Goal: Task Accomplishment & Management: Manage account settings

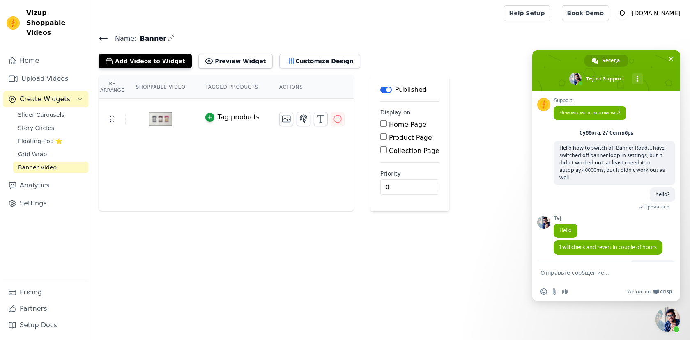
scroll to position [96, 0]
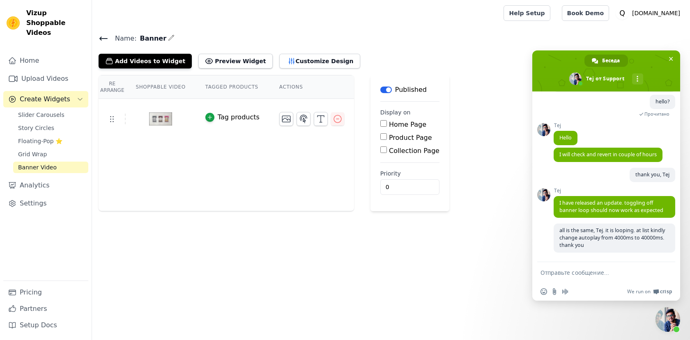
click at [65, 94] on span "Create Widgets" at bounding box center [45, 99] width 50 height 10
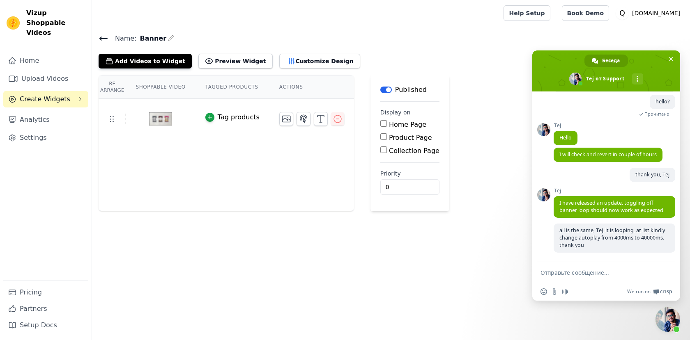
click at [63, 94] on span "Create Widgets" at bounding box center [45, 99] width 50 height 10
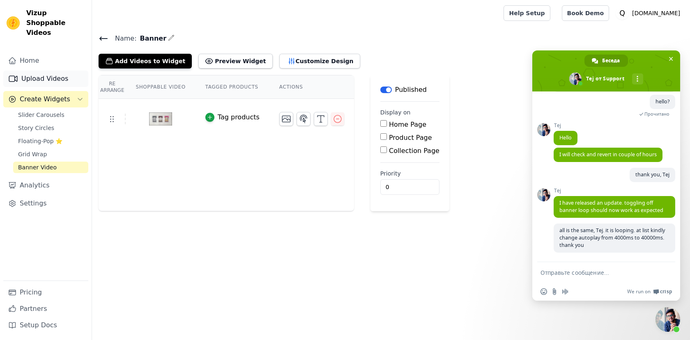
click at [39, 73] on link "Upload Videos" at bounding box center [45, 79] width 85 height 16
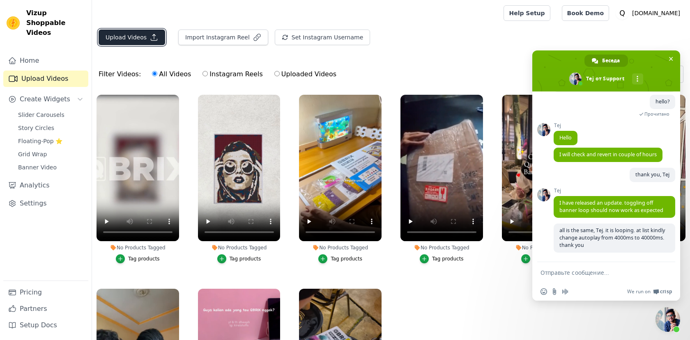
click at [125, 40] on button "Upload Videos" at bounding box center [132, 38] width 66 height 16
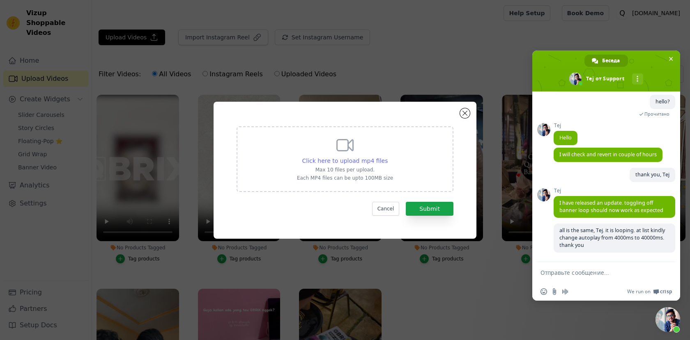
click at [359, 160] on span "Click here to upload mp4 files" at bounding box center [345, 161] width 86 height 7
click at [387, 157] on input "Click here to upload mp4 files Max 10 files per upload. Each MP4 files can be u…" at bounding box center [387, 156] width 0 height 0
type input "C:\fakepath\video banner1 (online-video-cutter.com).mp4"
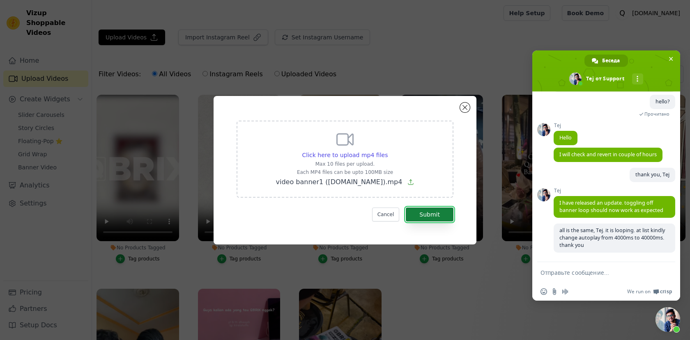
click at [440, 215] on button "Submit" at bounding box center [430, 215] width 48 height 14
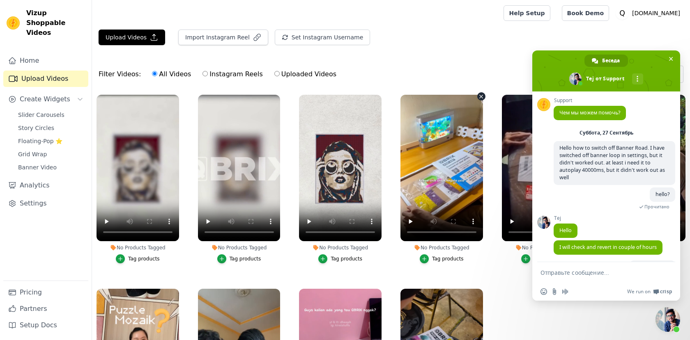
scroll to position [96, 0]
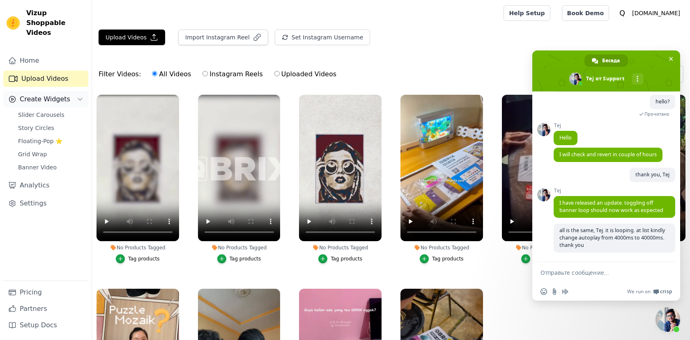
click at [50, 94] on span "Create Widgets" at bounding box center [45, 99] width 50 height 10
click at [62, 94] on span "Create Widgets" at bounding box center [45, 99] width 50 height 10
click at [49, 109] on link "Slider Carousels" at bounding box center [50, 114] width 75 height 11
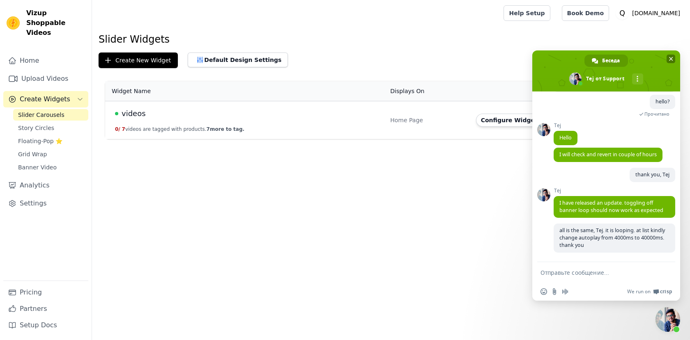
click at [673, 57] on span "Закрыть чат" at bounding box center [670, 59] width 9 height 9
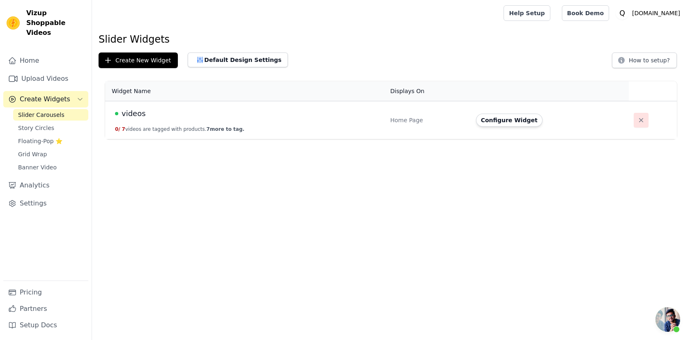
click at [641, 120] on icon "button" at bounding box center [641, 120] width 8 height 8
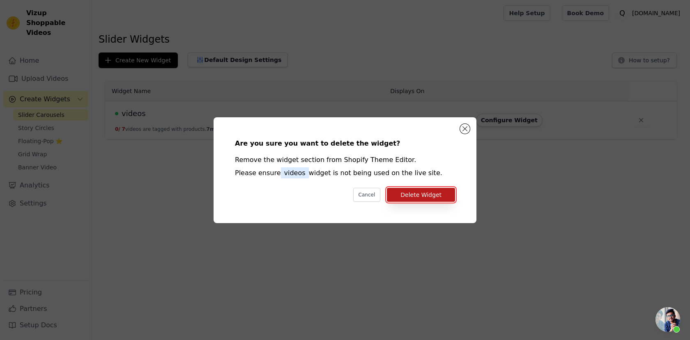
click at [453, 189] on button "Delete Widget" at bounding box center [421, 195] width 68 height 14
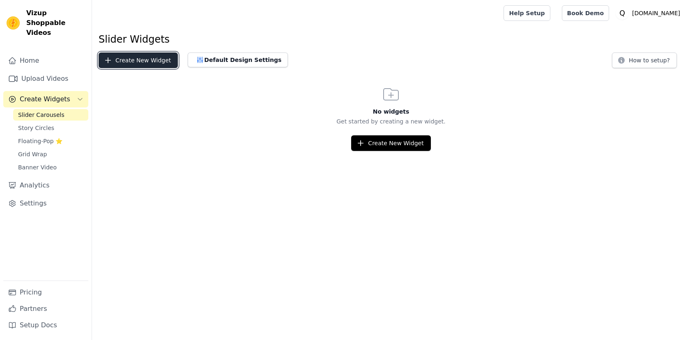
click at [144, 58] on button "Create New Widget" at bounding box center [138, 61] width 79 height 16
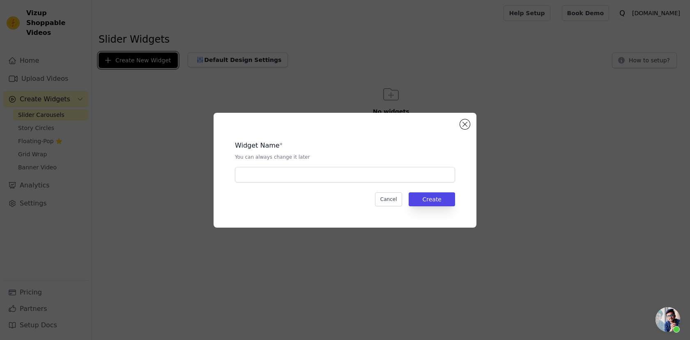
scroll to position [96, 0]
click at [424, 202] on button "Create" at bounding box center [431, 200] width 46 height 14
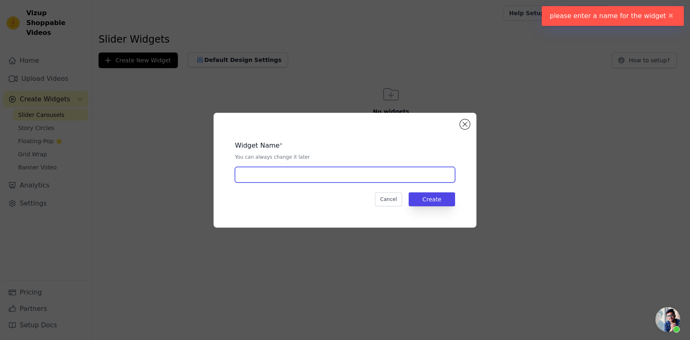
click at [412, 174] on input "text" at bounding box center [345, 175] width 220 height 16
click at [475, 120] on div "Widget Name * You can always change it later Cancel Create" at bounding box center [344, 170] width 263 height 115
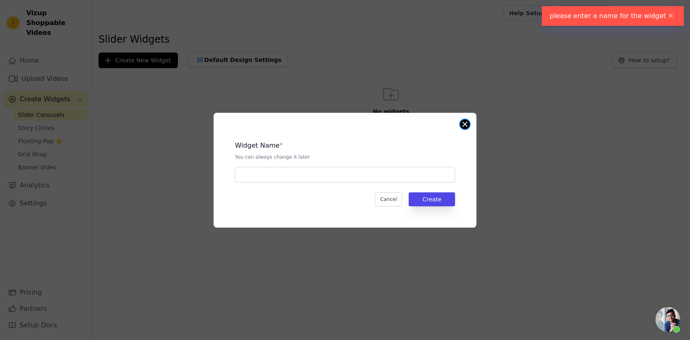
click at [464, 124] on button "Close modal" at bounding box center [465, 124] width 10 height 10
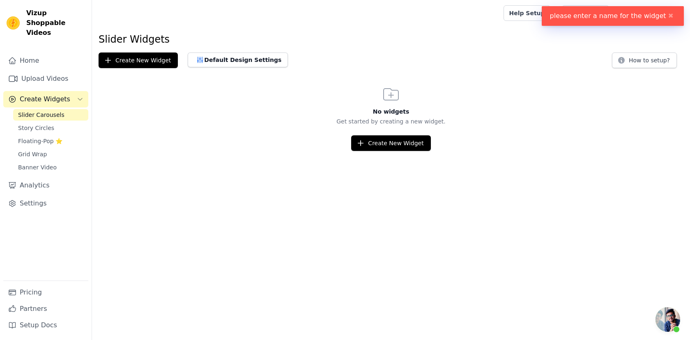
click at [308, 151] on html "please enter a name for the widget ✖ Vizup Shoppable Videos Home Upload Videos …" at bounding box center [345, 75] width 690 height 151
click at [390, 140] on button "Create New Widget" at bounding box center [390, 143] width 79 height 16
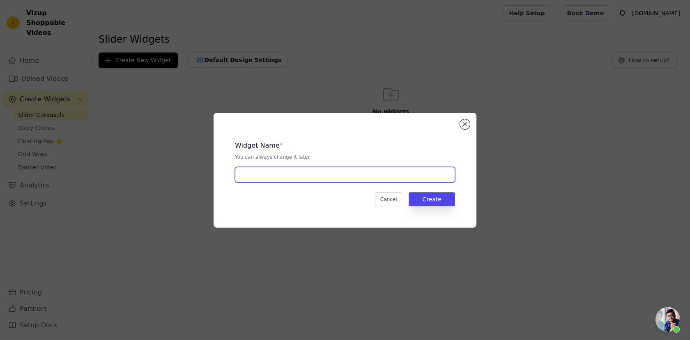
click at [323, 176] on input "text" at bounding box center [345, 175] width 220 height 16
type input "Banner"
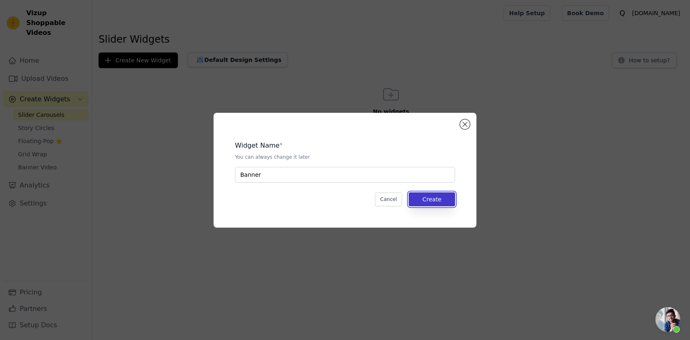
click at [430, 201] on button "Create" at bounding box center [431, 200] width 46 height 14
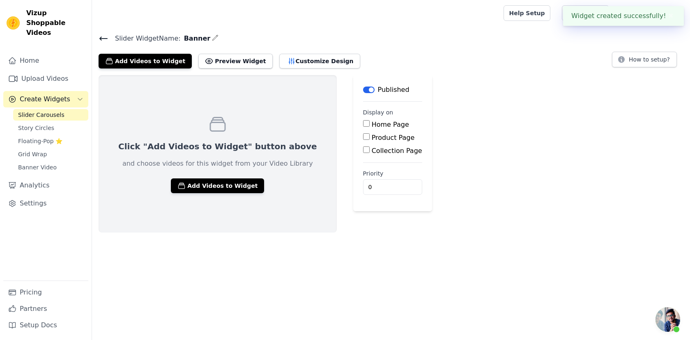
click at [199, 194] on div "Click "Add Videos to Widget" button above and choose videos for this widget fro…" at bounding box center [218, 154] width 238 height 158
click at [203, 189] on button "Add Videos to Widget" at bounding box center [217, 186] width 93 height 15
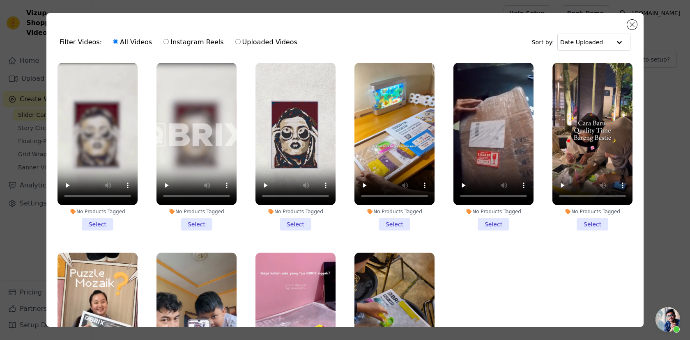
click at [105, 223] on li "No Products Tagged Select" at bounding box center [97, 147] width 80 height 168
click at [0, 0] on input "No Products Tagged Select" at bounding box center [0, 0] width 0 height 0
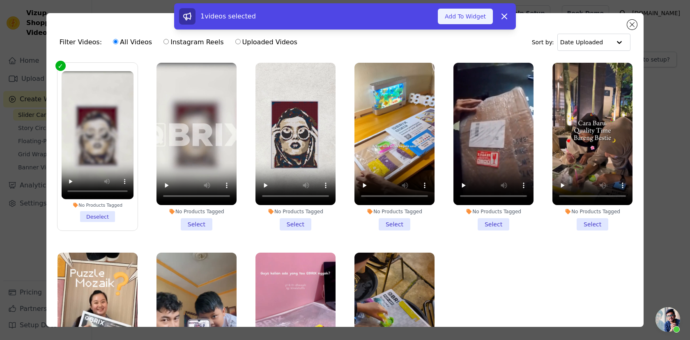
click at [479, 18] on button "Add To Widget" at bounding box center [465, 17] width 55 height 16
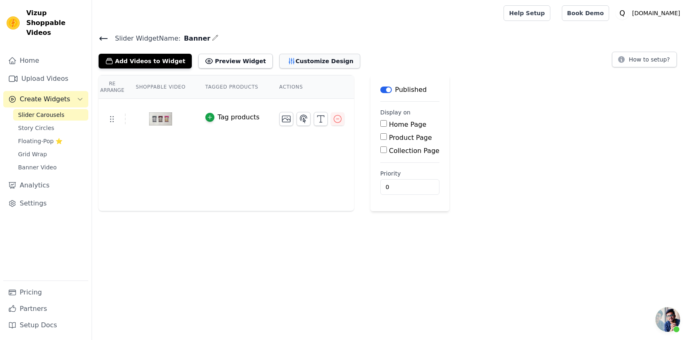
click at [291, 65] on button "Customize Design" at bounding box center [319, 61] width 81 height 15
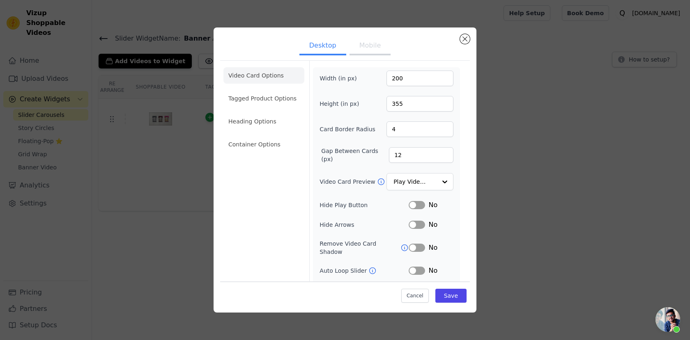
scroll to position [34, 0]
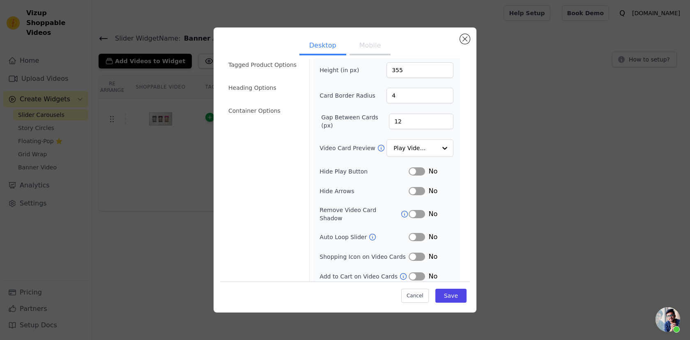
click at [414, 253] on button "Label" at bounding box center [416, 257] width 16 height 8
click at [415, 253] on button "Label" at bounding box center [416, 257] width 16 height 8
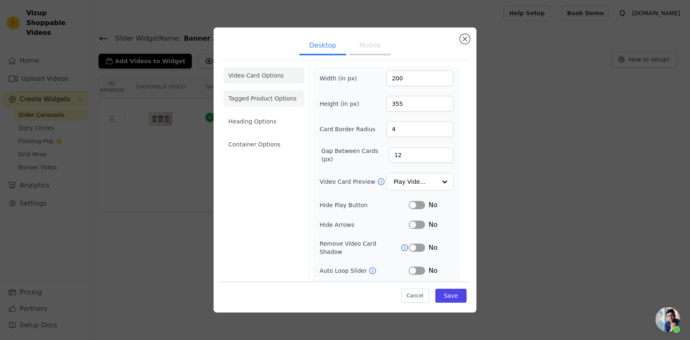
click at [263, 92] on li "Tagged Product Options" at bounding box center [263, 98] width 81 height 16
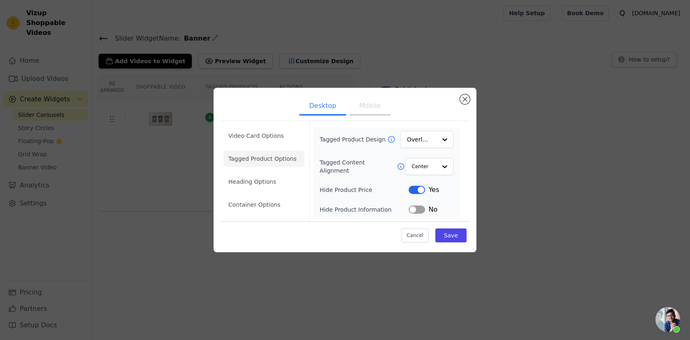
click at [461, 104] on ul "Desktop Mobile" at bounding box center [345, 106] width 250 height 25
click at [465, 100] on button "Close modal" at bounding box center [465, 99] width 10 height 10
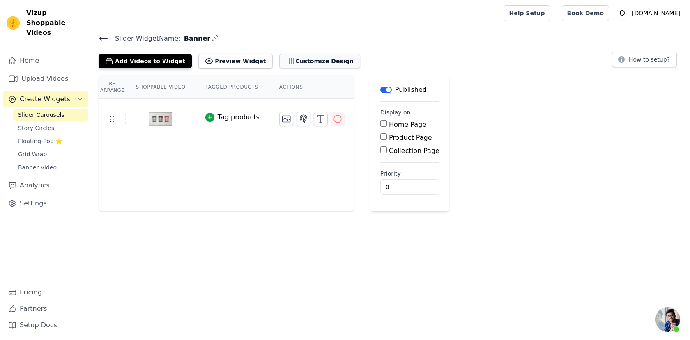
click at [312, 65] on button "Customize Design" at bounding box center [319, 61] width 81 height 15
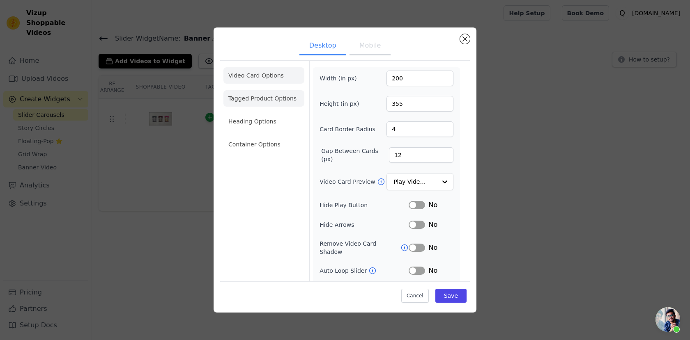
click at [258, 96] on li "Tagged Product Options" at bounding box center [263, 98] width 81 height 16
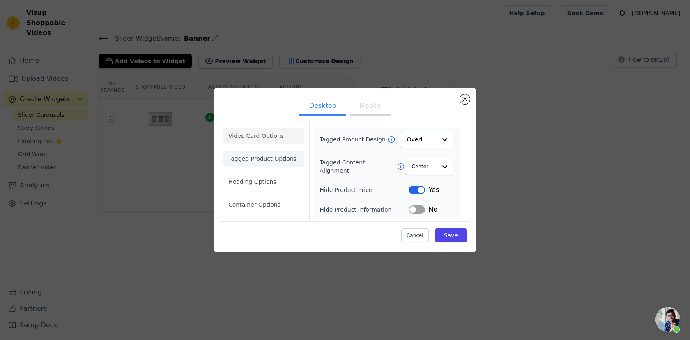
click at [260, 142] on li "Video Card Options" at bounding box center [263, 136] width 81 height 16
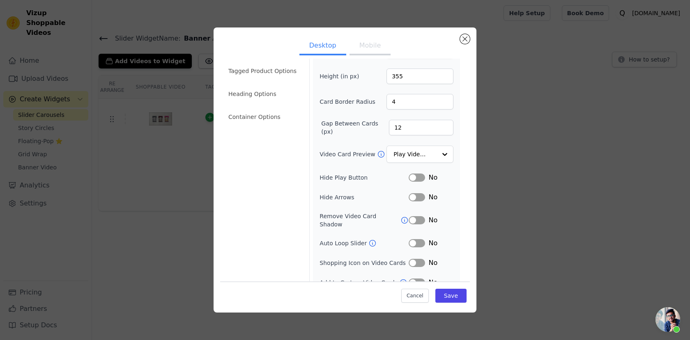
scroll to position [34, 0]
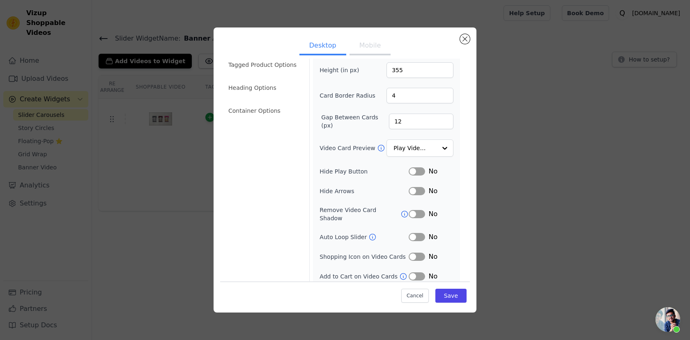
click at [419, 233] on button "Label" at bounding box center [416, 237] width 16 height 8
click at [417, 233] on button "Label" at bounding box center [416, 237] width 16 height 8
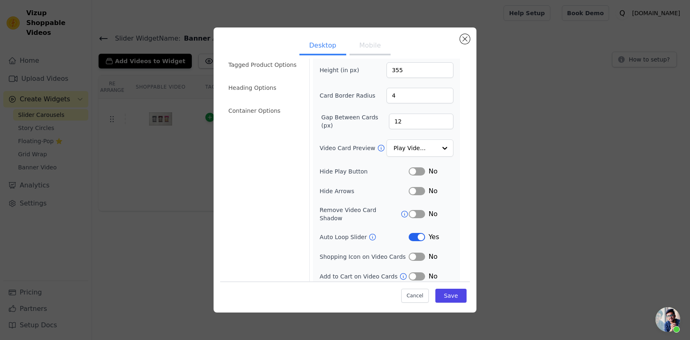
click at [415, 170] on button "Label" at bounding box center [416, 171] width 16 height 8
click at [421, 191] on button "Label" at bounding box center [416, 191] width 16 height 8
click at [419, 210] on button "Label" at bounding box center [416, 214] width 16 height 8
click at [378, 47] on button "Mobile" at bounding box center [369, 46] width 41 height 18
click at [325, 43] on button "Desktop" at bounding box center [322, 46] width 47 height 18
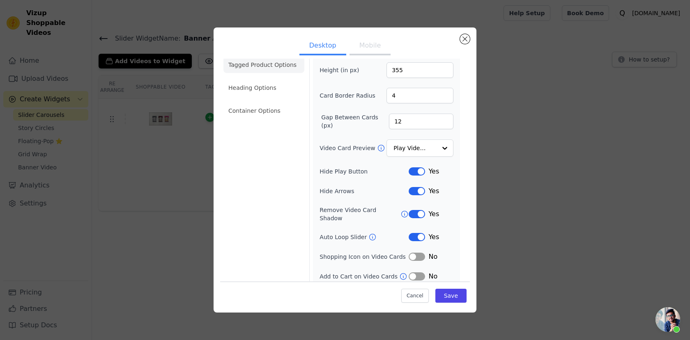
click at [272, 65] on li "Tagged Product Options" at bounding box center [263, 65] width 81 height 16
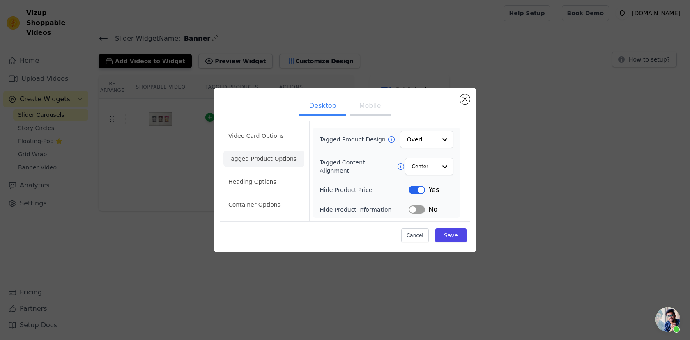
scroll to position [0, 0]
click at [438, 167] on div at bounding box center [444, 166] width 16 height 16
click at [266, 176] on li "Heading Options" at bounding box center [263, 182] width 81 height 16
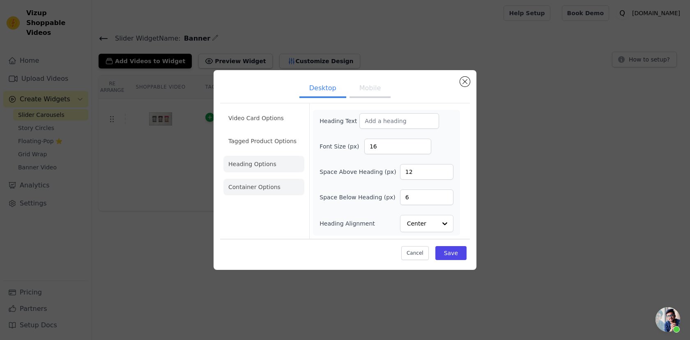
click at [274, 194] on li "Container Options" at bounding box center [263, 187] width 81 height 16
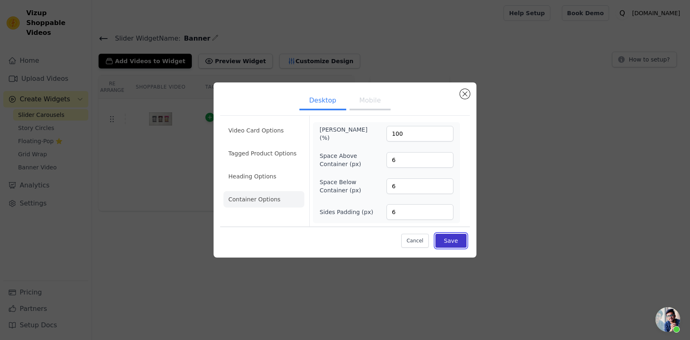
click at [447, 242] on button "Save" at bounding box center [450, 241] width 31 height 14
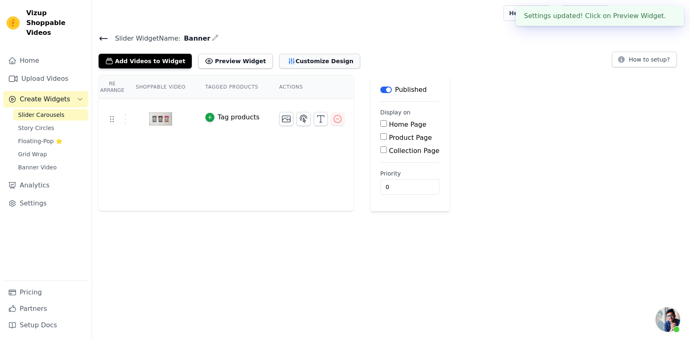
click at [311, 66] on button "Customize Design" at bounding box center [319, 61] width 81 height 15
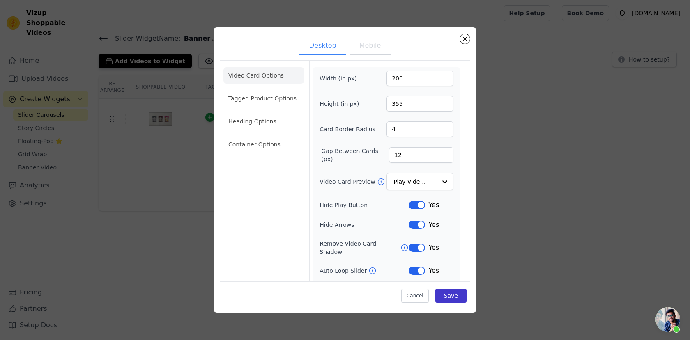
scroll to position [34, 0]
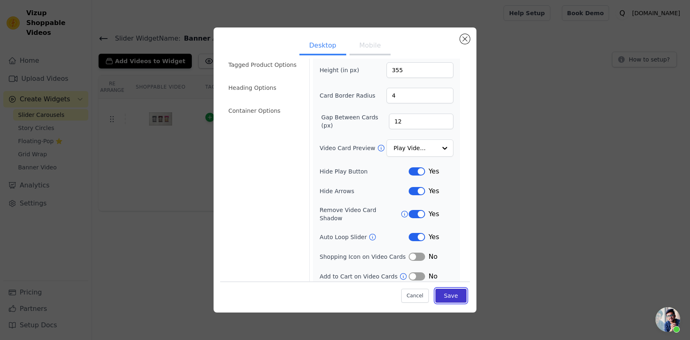
click at [452, 296] on button "Save" at bounding box center [450, 296] width 31 height 14
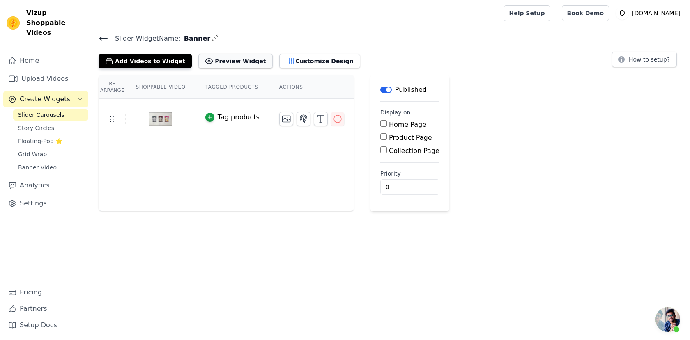
click at [214, 60] on button "Preview Widget" at bounding box center [235, 61] width 74 height 15
click at [48, 163] on span "Banner Video" at bounding box center [37, 167] width 39 height 8
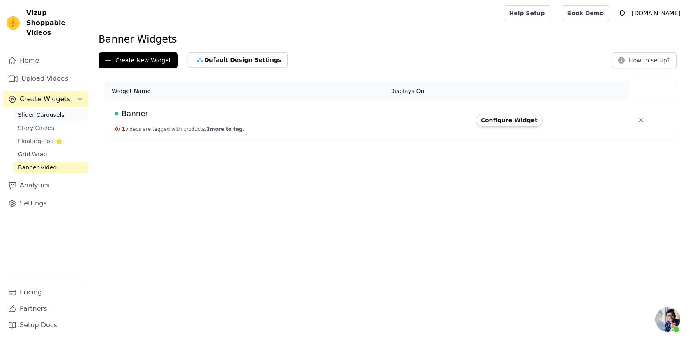
click at [57, 109] on link "Slider Carousels" at bounding box center [50, 114] width 75 height 11
click at [628, 123] on td at bounding box center [652, 120] width 48 height 38
click at [639, 122] on icon "button" at bounding box center [641, 120] width 8 height 8
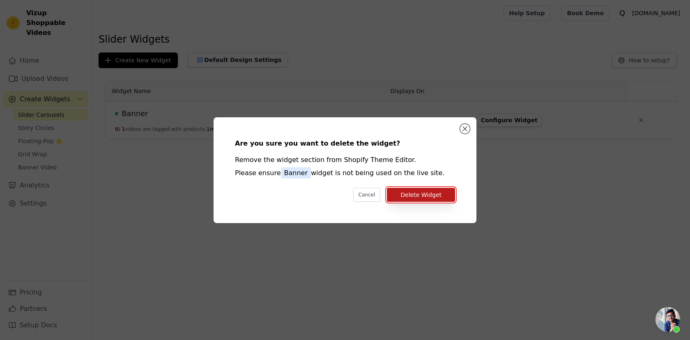
click at [416, 189] on button "Delete Widget" at bounding box center [421, 195] width 68 height 14
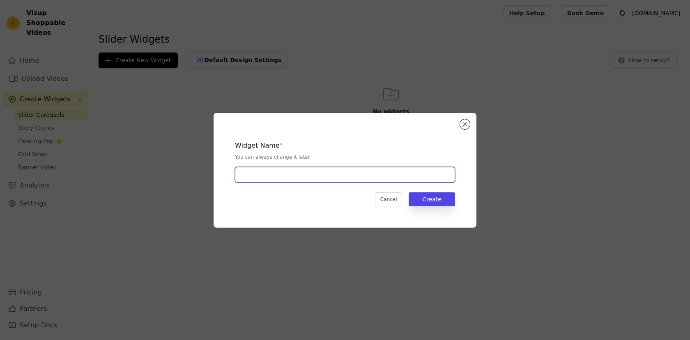
click at [339, 178] on input "text" at bounding box center [345, 175] width 220 height 16
type input "Banner"
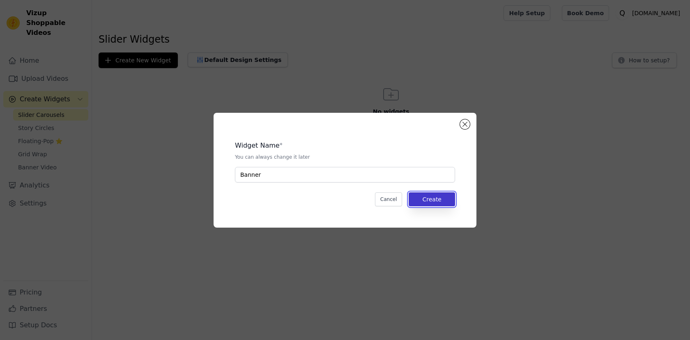
click at [424, 204] on button "Create" at bounding box center [431, 200] width 46 height 14
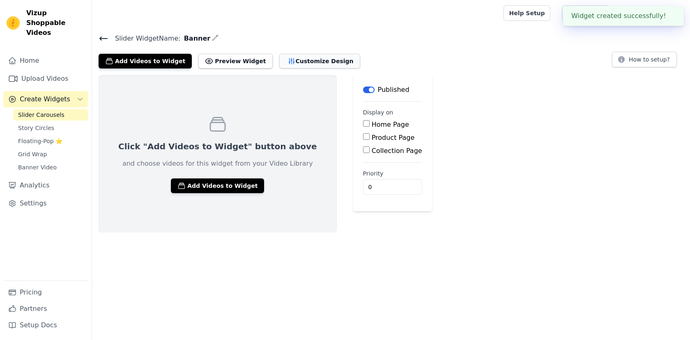
click at [288, 65] on button "Customize Design" at bounding box center [319, 61] width 81 height 15
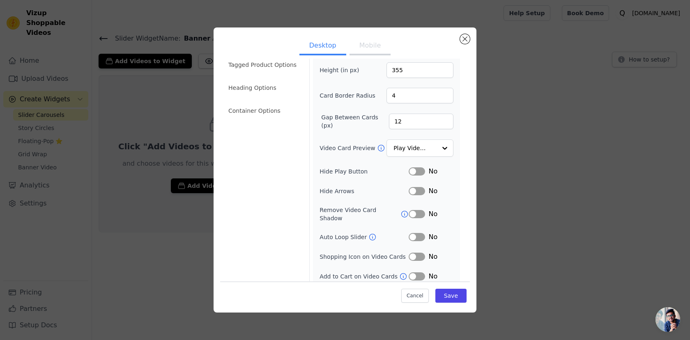
scroll to position [96, 0]
click at [417, 175] on button "Label" at bounding box center [416, 171] width 16 height 8
click at [417, 190] on button "Label" at bounding box center [416, 191] width 16 height 8
click at [420, 212] on button "Label" at bounding box center [416, 214] width 16 height 8
click at [416, 210] on button "Label" at bounding box center [416, 214] width 16 height 8
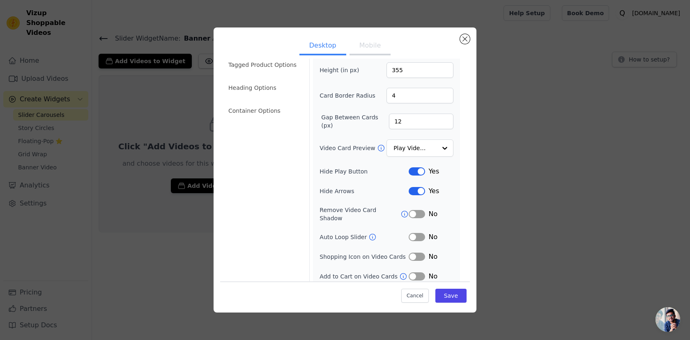
click at [416, 210] on button "Label" at bounding box center [416, 214] width 16 height 8
click at [415, 233] on button "Label" at bounding box center [416, 237] width 16 height 8
click at [418, 223] on div "Width (in px) 200 Height (in px) 355 Card Border Radius 4 Gap Between Cards (px…" at bounding box center [386, 159] width 134 height 245
click at [418, 233] on button "Label" at bounding box center [416, 237] width 16 height 8
click at [421, 147] on input "Video Card Preview" at bounding box center [415, 148] width 42 height 16
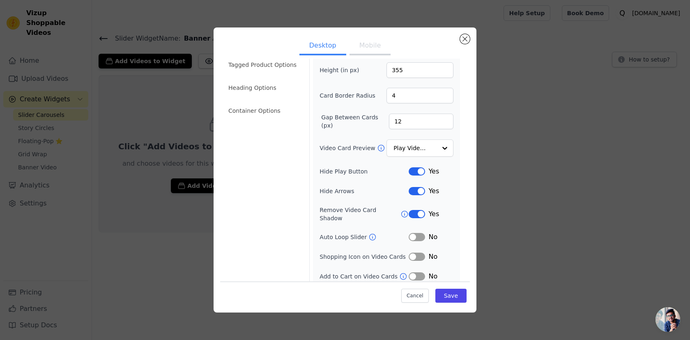
click at [321, 161] on div "Width (in px) 200 Height (in px) 355 Card Border Radius 4 Gap Between Cards (px…" at bounding box center [386, 159] width 134 height 245
click at [373, 44] on button "Mobile" at bounding box center [369, 46] width 41 height 18
click at [266, 62] on li "Tagged Product Options" at bounding box center [263, 65] width 81 height 16
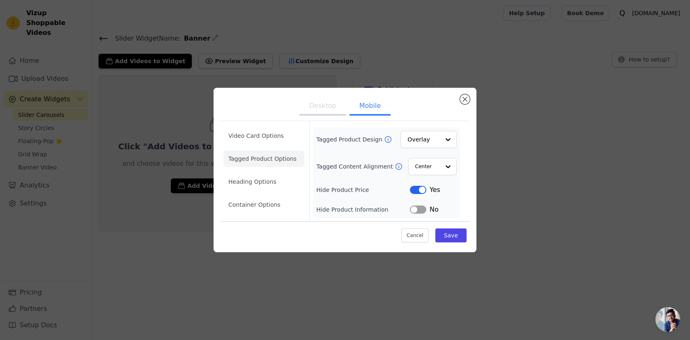
scroll to position [0, 0]
click at [261, 161] on li "Tagged Product Options" at bounding box center [263, 159] width 81 height 16
click at [252, 179] on li "Heading Options" at bounding box center [263, 182] width 81 height 16
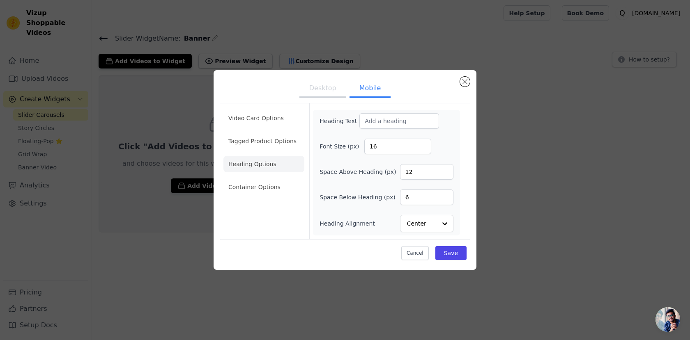
click at [271, 177] on ul "Video Card Options Tagged Product Options Heading Options Container Options" at bounding box center [263, 153] width 81 height 92
click at [264, 188] on li "Container Options" at bounding box center [263, 187] width 81 height 16
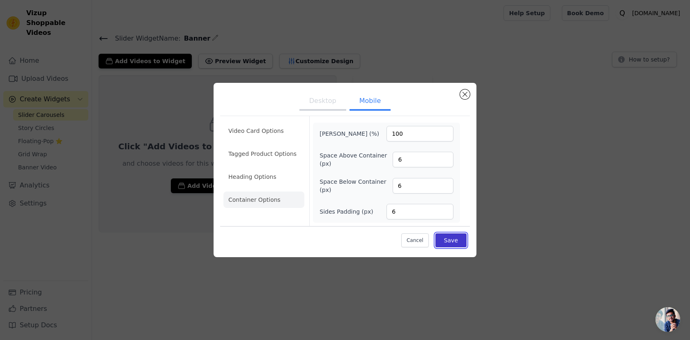
click at [452, 242] on button "Save" at bounding box center [450, 241] width 31 height 14
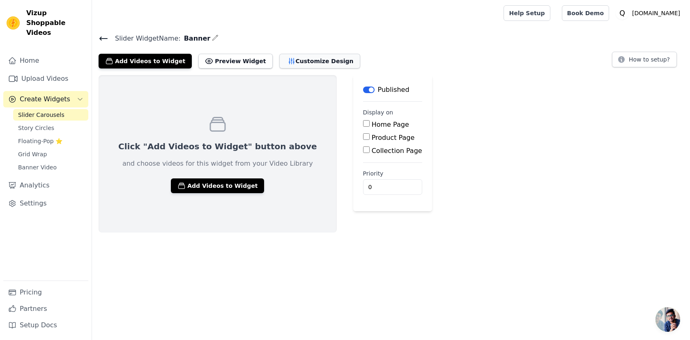
click at [297, 63] on button "Customize Design" at bounding box center [319, 61] width 81 height 15
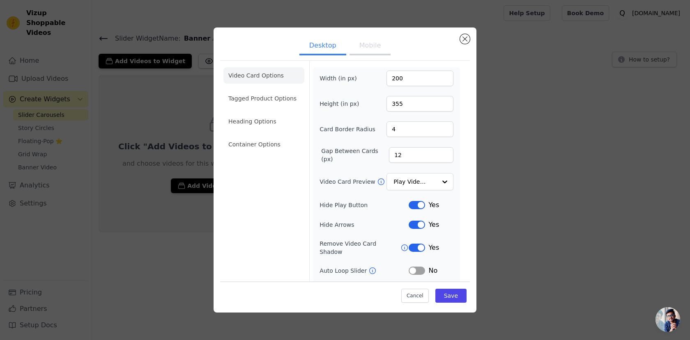
click at [367, 45] on button "Mobile" at bounding box center [369, 46] width 41 height 18
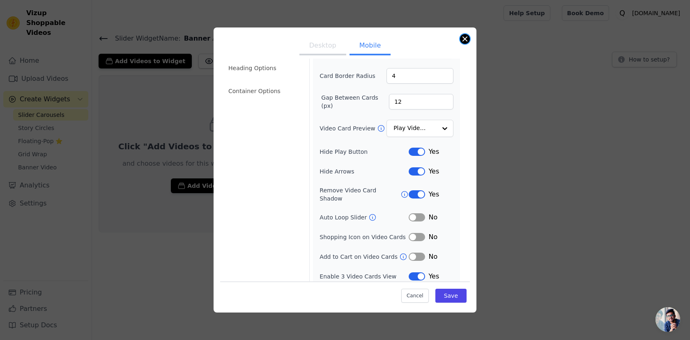
click at [465, 38] on button "Close modal" at bounding box center [465, 39] width 10 height 10
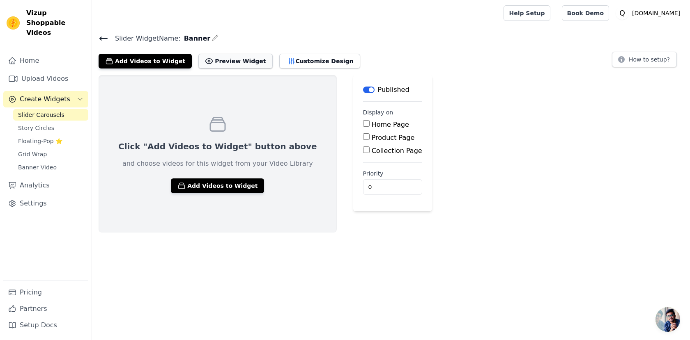
click at [213, 61] on button "Preview Widget" at bounding box center [235, 61] width 74 height 15
click at [40, 163] on span "Banner Video" at bounding box center [37, 167] width 39 height 8
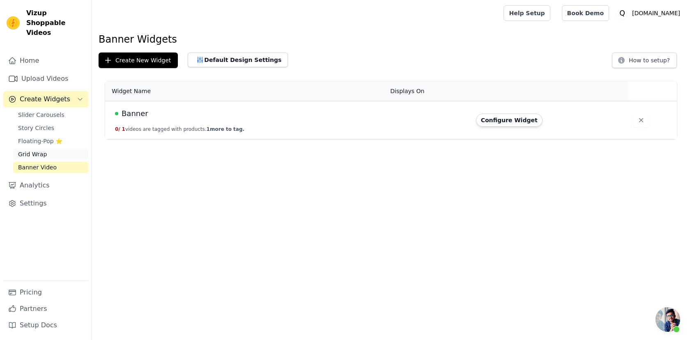
click at [23, 150] on span "Grid Wrap" at bounding box center [32, 154] width 29 height 8
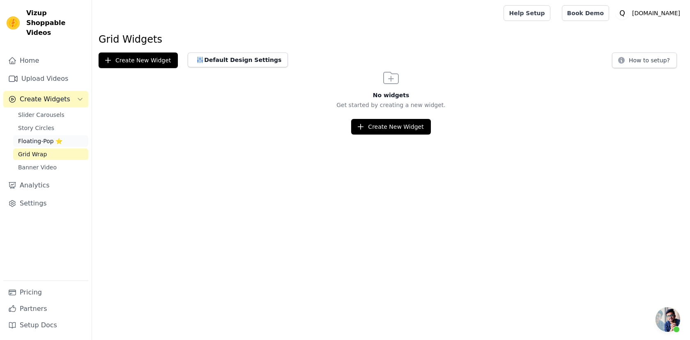
click at [33, 136] on link "Floating-Pop ⭐" at bounding box center [50, 140] width 75 height 11
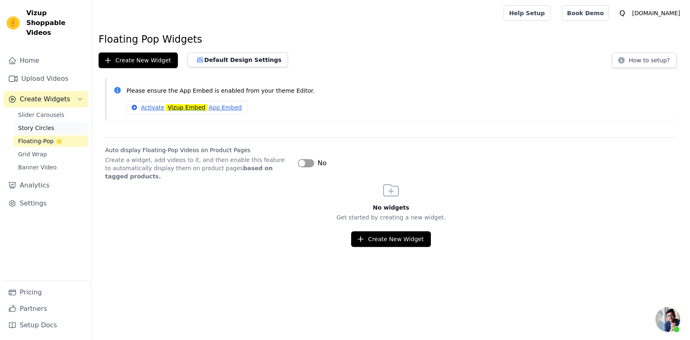
click at [39, 124] on span "Story Circles" at bounding box center [36, 128] width 36 height 8
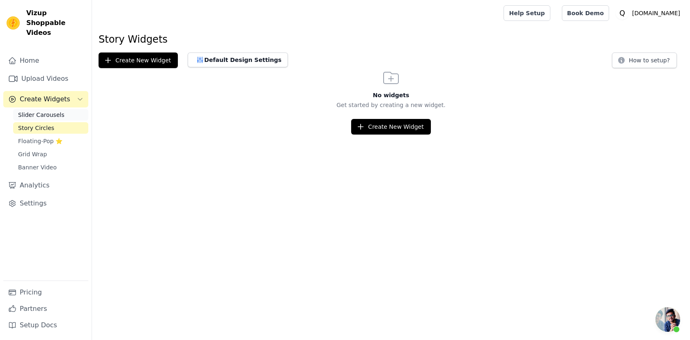
click at [42, 111] on span "Slider Carousels" at bounding box center [41, 115] width 46 height 8
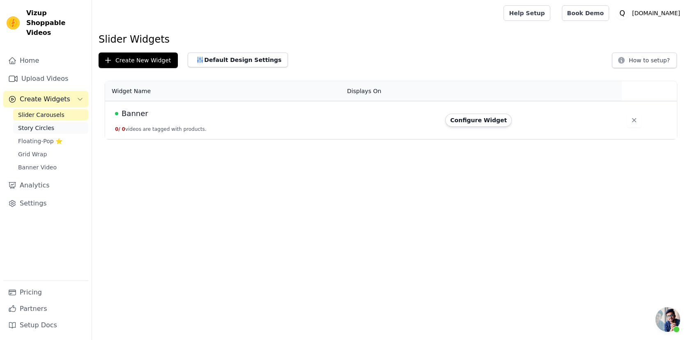
click at [42, 124] on span "Story Circles" at bounding box center [36, 128] width 36 height 8
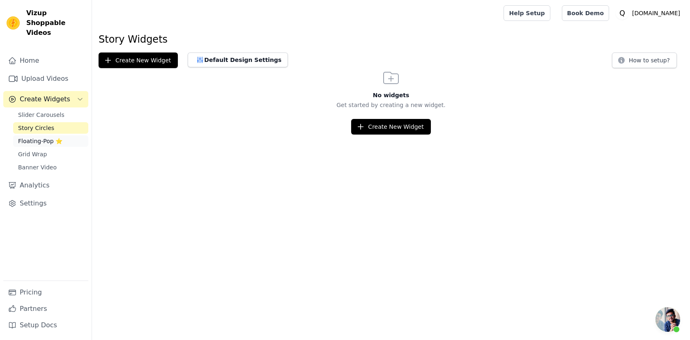
click at [39, 137] on span "Floating-Pop ⭐" at bounding box center [40, 141] width 44 height 8
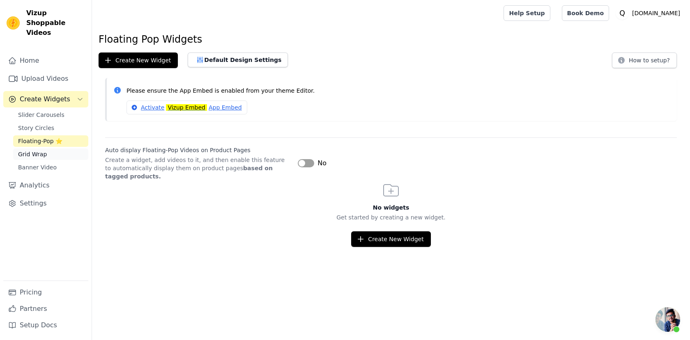
click at [34, 150] on span "Grid Wrap" at bounding box center [32, 154] width 29 height 8
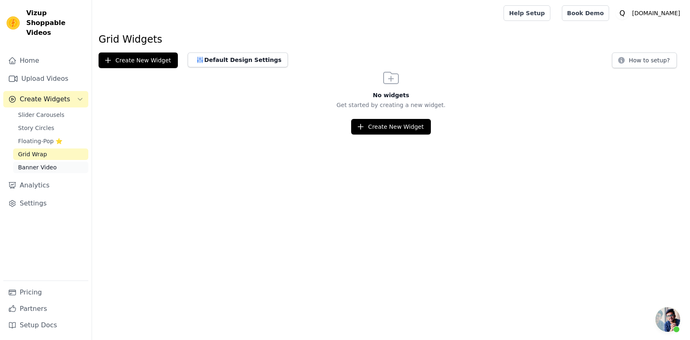
click at [30, 162] on link "Banner Video" at bounding box center [50, 167] width 75 height 11
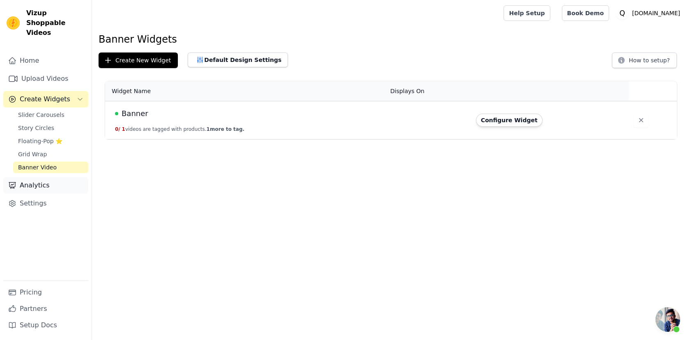
click at [30, 177] on link "Analytics" at bounding box center [45, 185] width 85 height 16
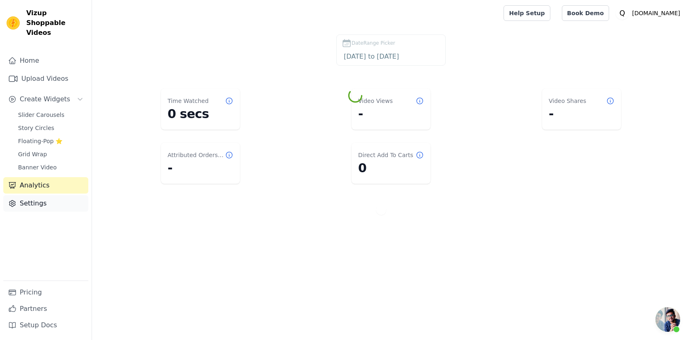
click at [36, 195] on link "Settings" at bounding box center [45, 203] width 85 height 16
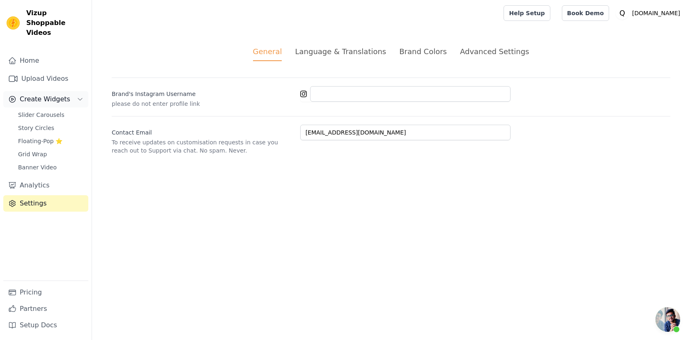
click at [53, 91] on button "Create Widgets" at bounding box center [45, 99] width 85 height 16
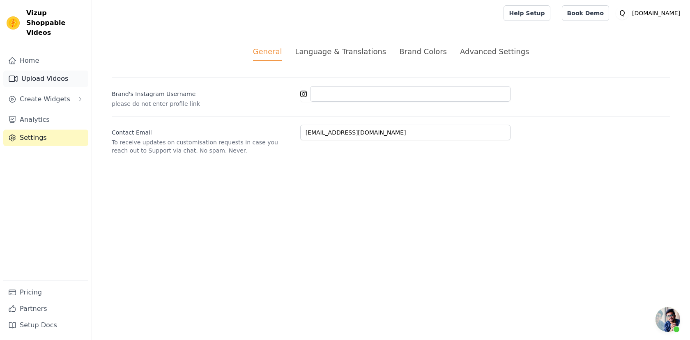
click at [47, 71] on link "Upload Videos" at bounding box center [45, 79] width 85 height 16
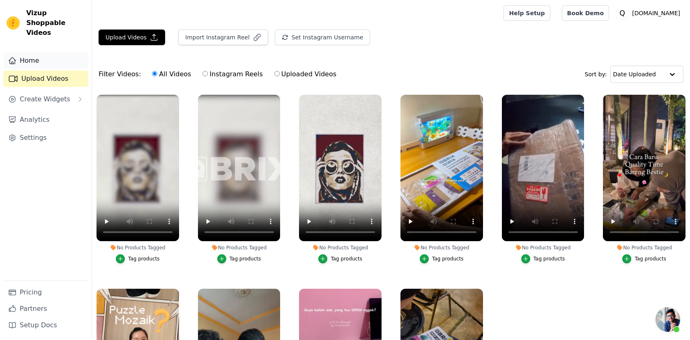
click at [39, 55] on link "Home" at bounding box center [45, 61] width 85 height 16
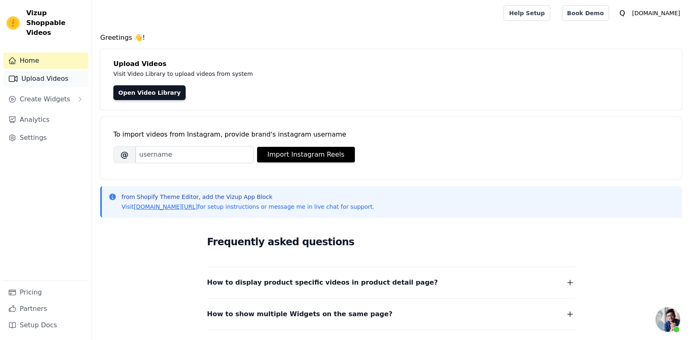
click at [39, 71] on link "Upload Videos" at bounding box center [45, 79] width 85 height 16
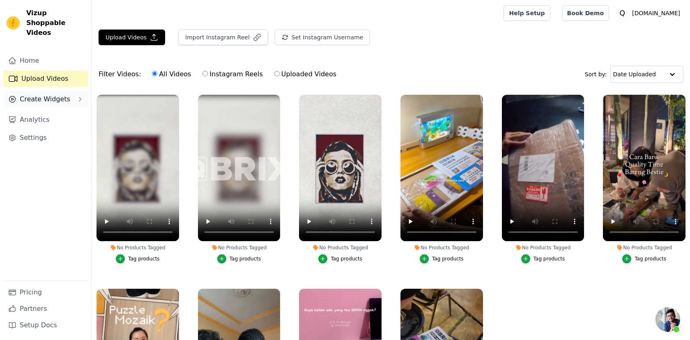
click at [53, 94] on span "Create Widgets" at bounding box center [45, 99] width 50 height 10
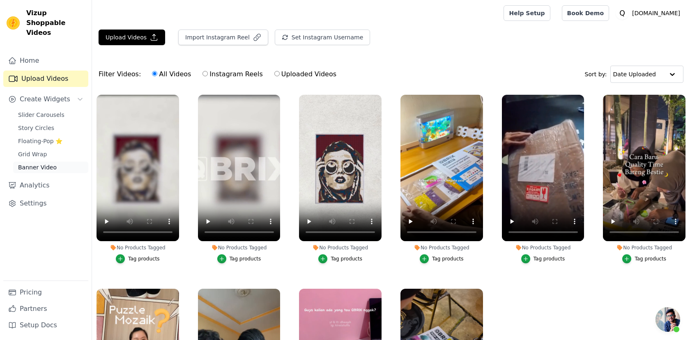
click at [38, 163] on span "Banner Video" at bounding box center [37, 167] width 39 height 8
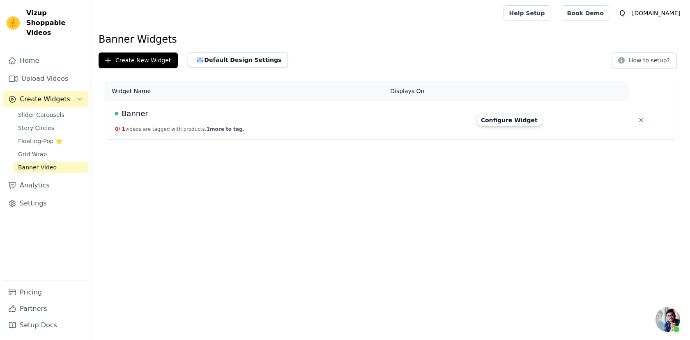
click at [277, 128] on td "Banner 0 / 1 videos are tagged with products. 1 more to tag." at bounding box center [245, 120] width 280 height 38
click at [508, 121] on button "Configure Widget" at bounding box center [509, 120] width 66 height 13
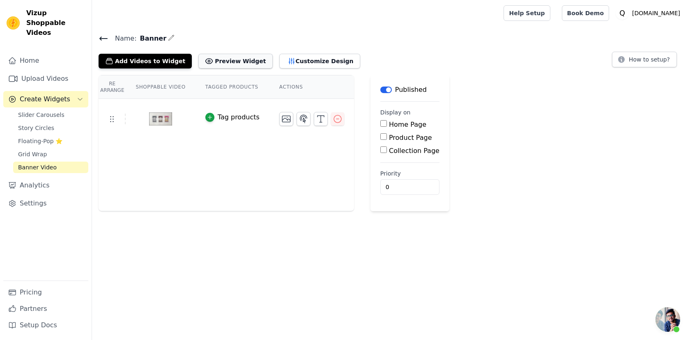
click at [225, 64] on button "Preview Widget" at bounding box center [235, 61] width 74 height 15
click at [41, 163] on span "Banner Video" at bounding box center [37, 167] width 39 height 8
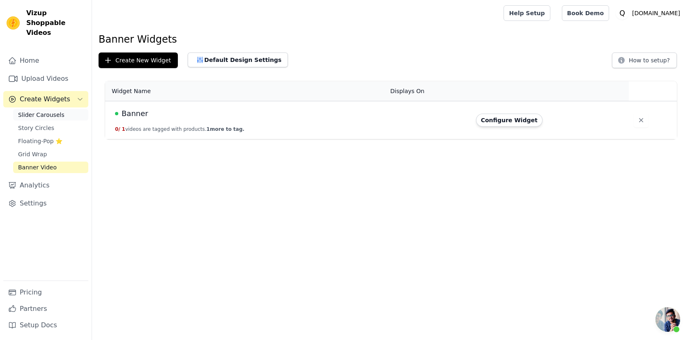
click at [48, 111] on span "Slider Carousels" at bounding box center [41, 115] width 46 height 8
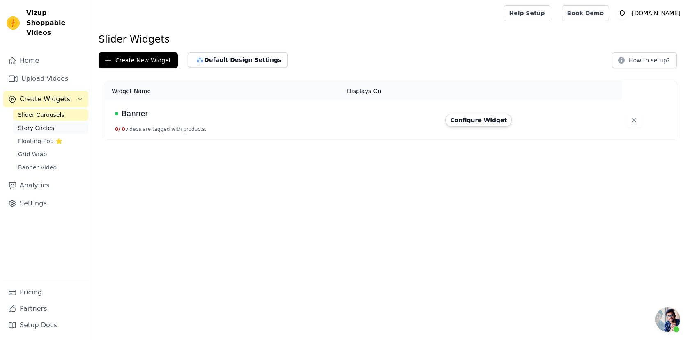
click at [28, 124] on span "Story Circles" at bounding box center [36, 128] width 36 height 8
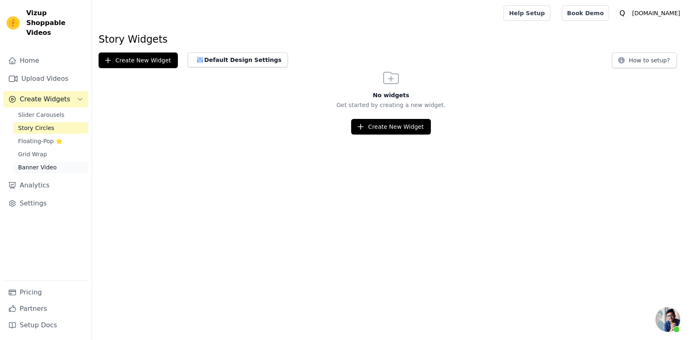
click at [34, 163] on span "Banner Video" at bounding box center [37, 167] width 39 height 8
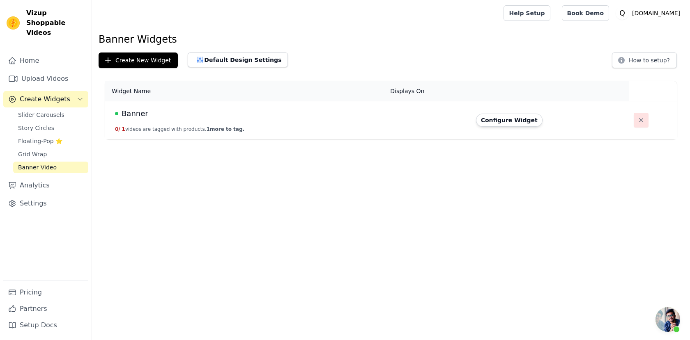
click at [643, 125] on button "button" at bounding box center [640, 120] width 15 height 15
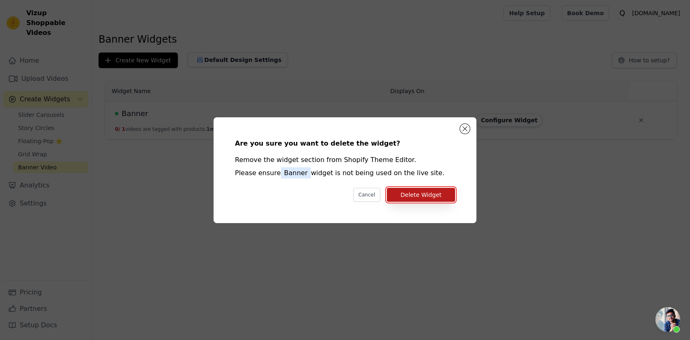
click at [425, 195] on button "Delete Widget" at bounding box center [421, 195] width 68 height 14
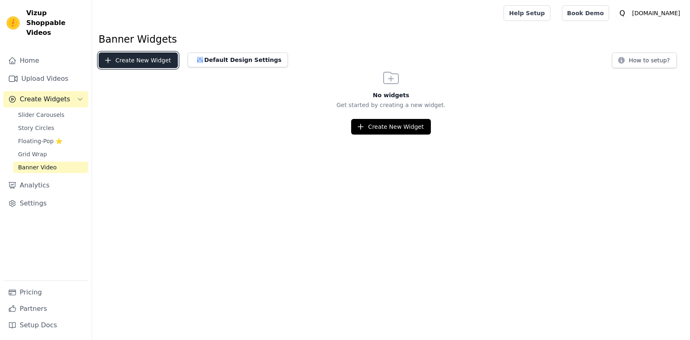
click at [123, 54] on button "Create New Widget" at bounding box center [138, 61] width 79 height 16
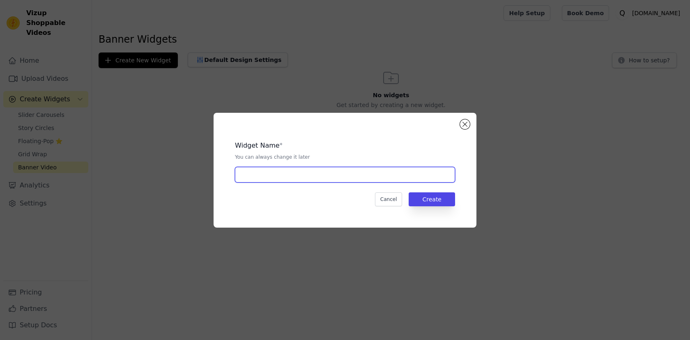
click at [381, 173] on input "text" at bounding box center [345, 175] width 220 height 16
type input "Banner"
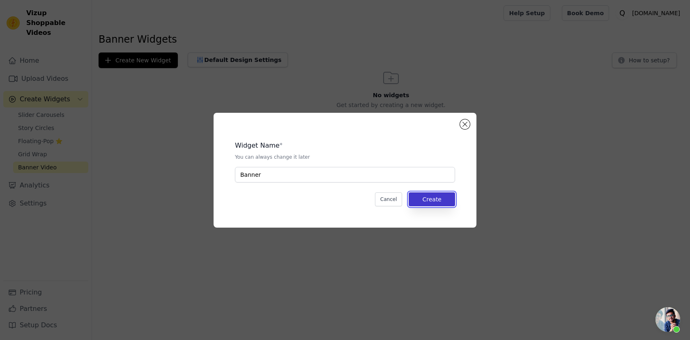
click at [423, 198] on button "Create" at bounding box center [431, 200] width 46 height 14
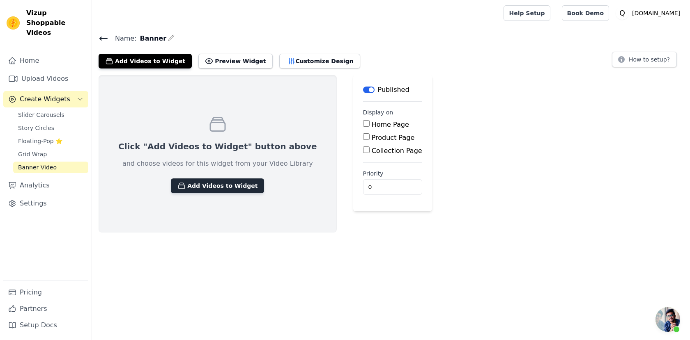
click at [193, 184] on button "Add Videos to Widget" at bounding box center [217, 186] width 93 height 15
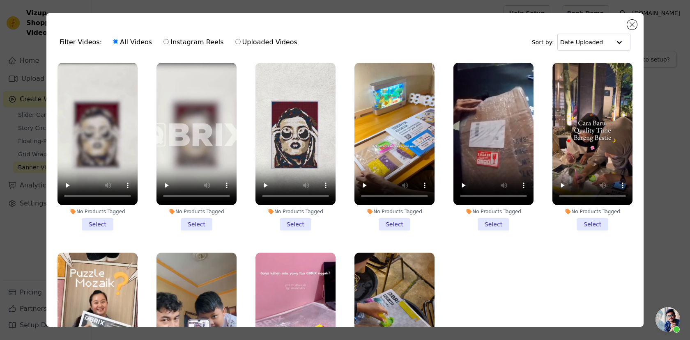
click at [637, 24] on div "Filter Videos: All Videos Instagram Reels Uploaded Videos Sort by: Date Uploade…" at bounding box center [344, 170] width 597 height 314
click at [630, 26] on button "Close modal" at bounding box center [632, 25] width 10 height 10
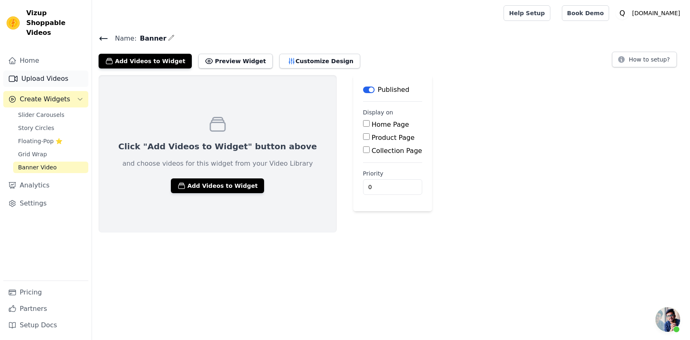
click at [37, 71] on link "Upload Videos" at bounding box center [45, 79] width 85 height 16
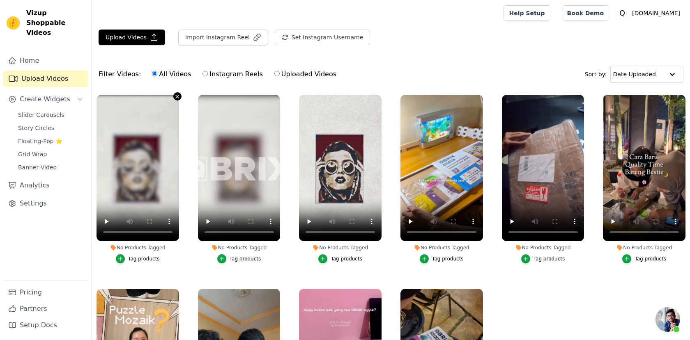
click at [178, 95] on icon "button" at bounding box center [177, 97] width 6 height 6
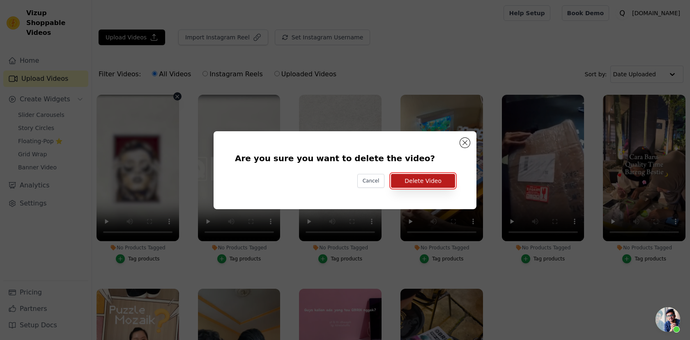
click at [410, 174] on button "Delete Video" at bounding box center [423, 181] width 64 height 14
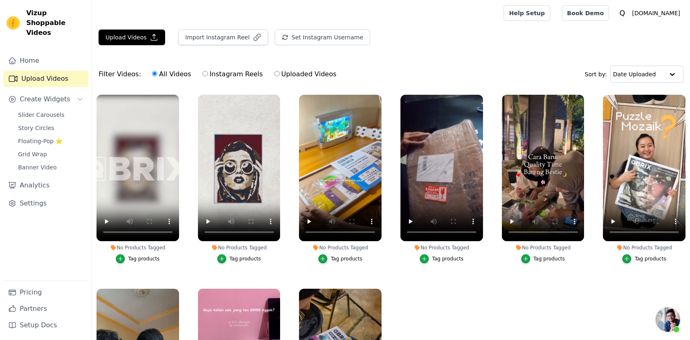
click at [176, 94] on div "No Products Tagged Tag products" at bounding box center [138, 180] width 92 height 181
click at [177, 98] on icon "button" at bounding box center [177, 97] width 6 height 6
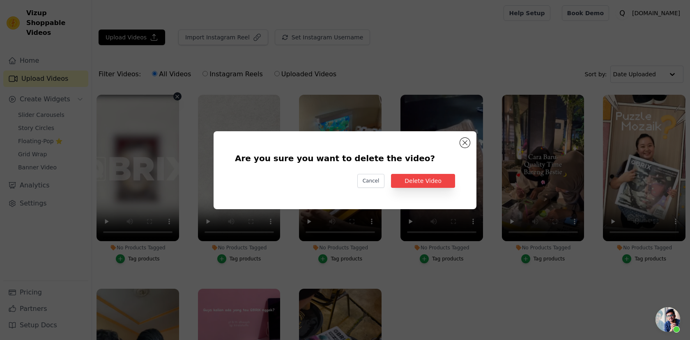
click at [440, 172] on div "Are you sure you want to delete the video? Cancel Delete Video" at bounding box center [345, 170] width 236 height 52
click at [432, 184] on button "Delete Video" at bounding box center [423, 181] width 64 height 14
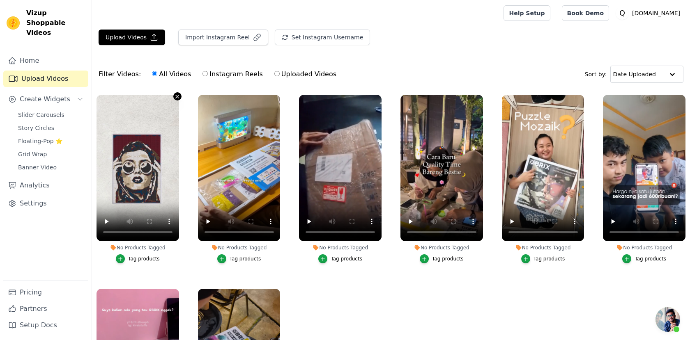
click at [179, 94] on icon "button" at bounding box center [177, 97] width 6 height 6
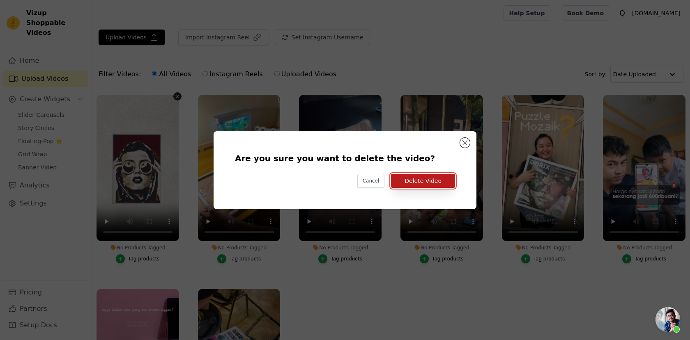
click at [427, 182] on button "Delete Video" at bounding box center [423, 181] width 64 height 14
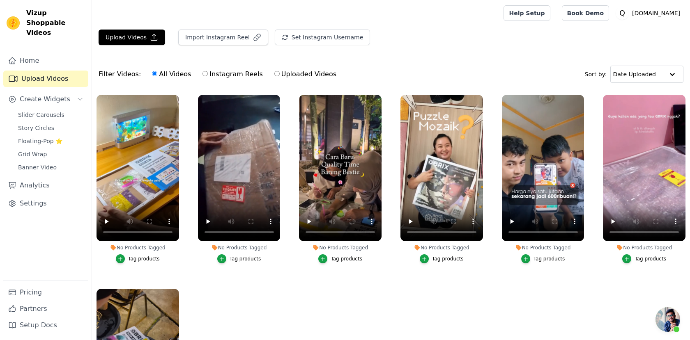
click at [132, 29] on main "Upload Videos Import Instagram Reel Set Instagram Username Import Latest IG Ree…" at bounding box center [391, 225] width 598 height 398
click at [129, 37] on button "Upload Videos" at bounding box center [132, 38] width 66 height 16
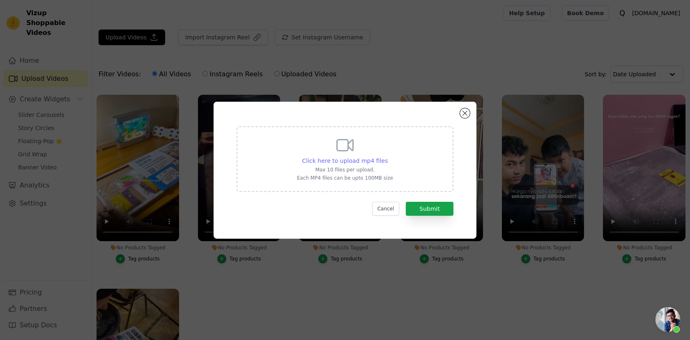
click at [344, 158] on span "Click here to upload mp4 files" at bounding box center [345, 161] width 86 height 7
click at [387, 157] on input "Click here to upload mp4 files Max 10 files per upload. Each MP4 files can be u…" at bounding box center [387, 156] width 0 height 0
type input "C:\fakepath\video banner merged.mp4"
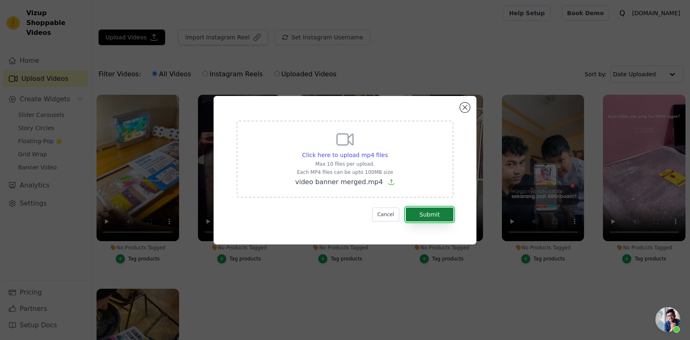
click at [426, 213] on button "Submit" at bounding box center [430, 215] width 48 height 14
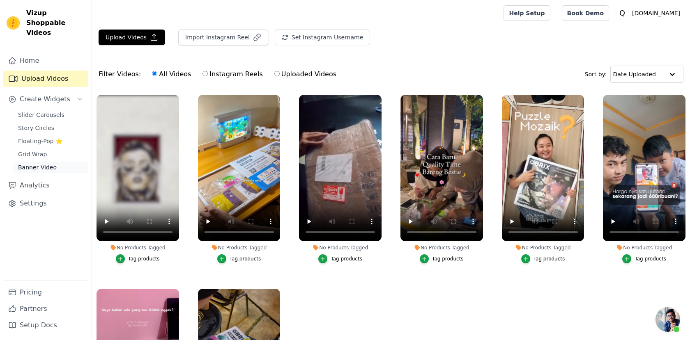
scroll to position [96, 0]
click at [39, 163] on span "Banner Video" at bounding box center [37, 167] width 39 height 8
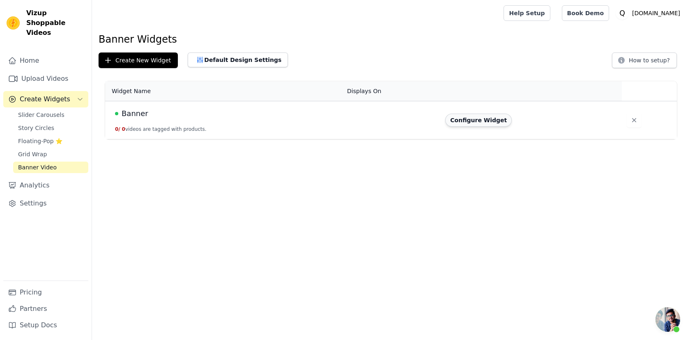
click at [484, 121] on button "Configure Widget" at bounding box center [478, 120] width 66 height 13
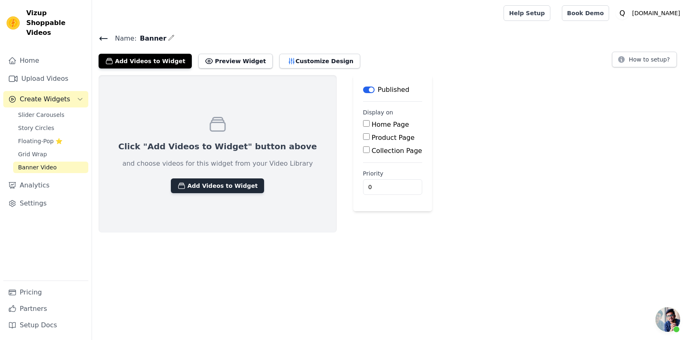
click at [210, 186] on button "Add Videos to Widget" at bounding box center [217, 186] width 93 height 15
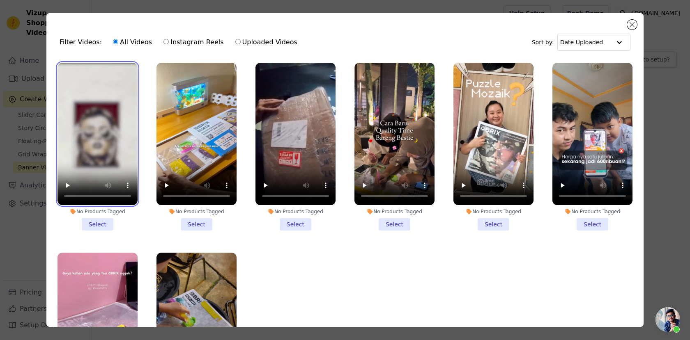
click at [92, 133] on video at bounding box center [97, 134] width 80 height 142
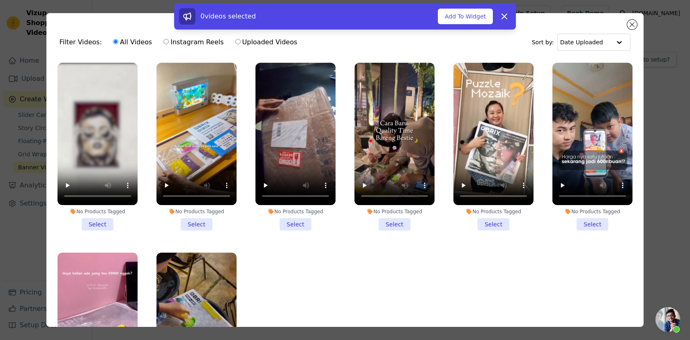
click at [95, 228] on li "No Products Tagged Select" at bounding box center [97, 147] width 80 height 168
click at [0, 0] on input "No Products Tagged Select" at bounding box center [0, 0] width 0 height 0
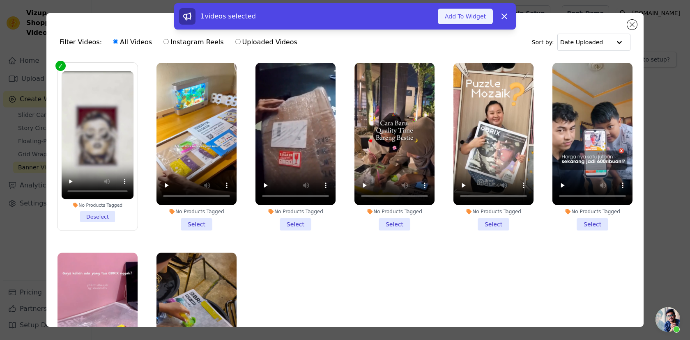
click at [465, 20] on button "Add To Widget" at bounding box center [465, 17] width 55 height 16
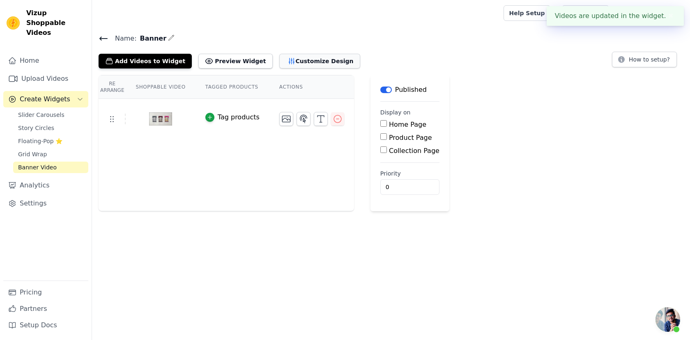
click at [299, 62] on button "Customize Design" at bounding box center [319, 61] width 81 height 15
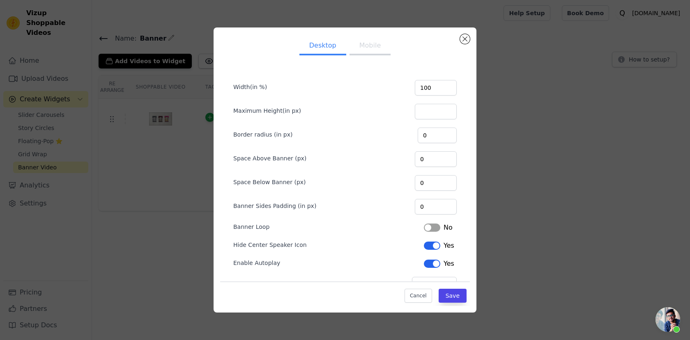
scroll to position [24, 0]
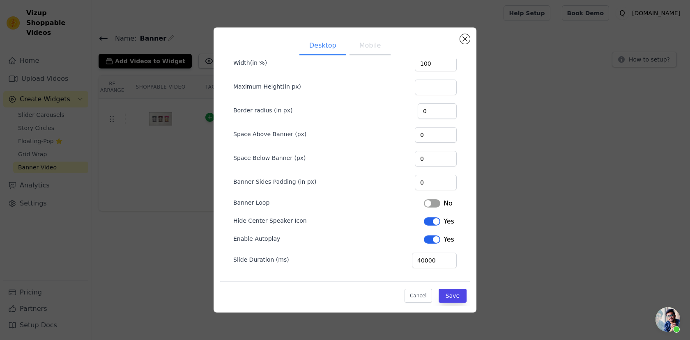
click at [430, 201] on button "Label" at bounding box center [432, 203] width 16 height 8
click at [453, 294] on button "Save" at bounding box center [452, 296] width 28 height 14
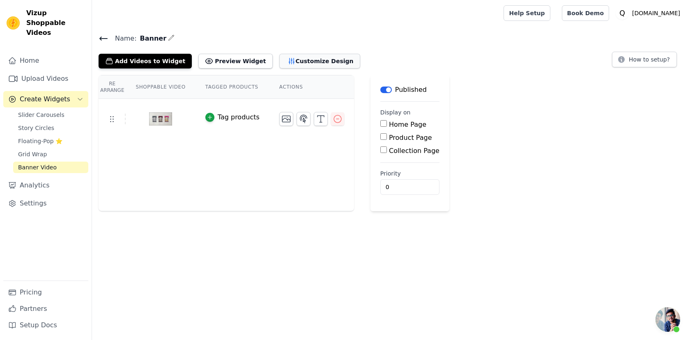
click at [288, 55] on button "Customize Design" at bounding box center [319, 61] width 81 height 15
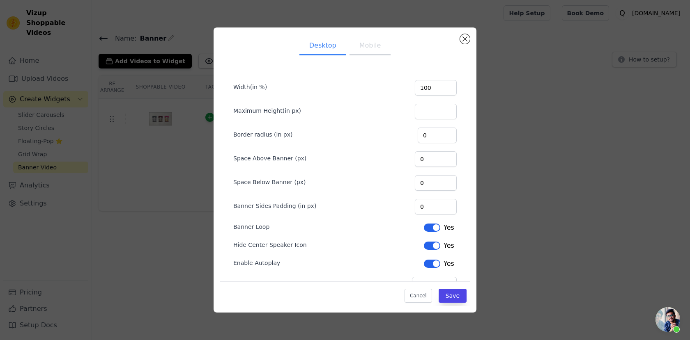
click at [366, 48] on button "Mobile" at bounding box center [369, 46] width 41 height 18
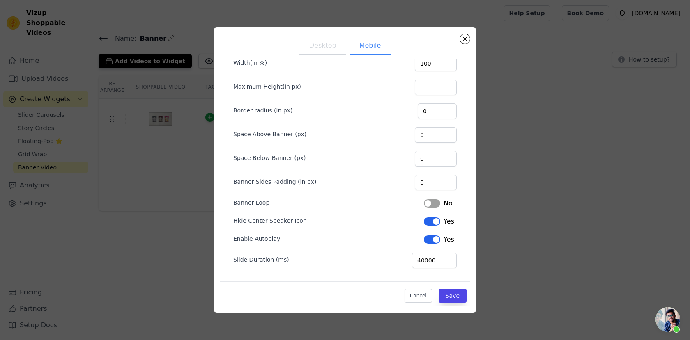
click at [431, 204] on button "Label" at bounding box center [432, 203] width 16 height 8
click at [453, 292] on button "Save" at bounding box center [452, 296] width 28 height 14
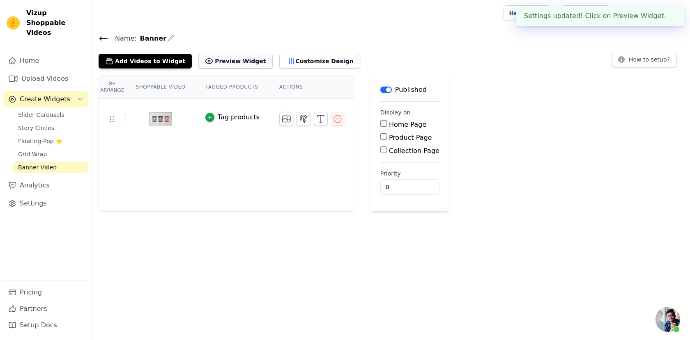
click at [220, 64] on button "Preview Widget" at bounding box center [235, 61] width 74 height 15
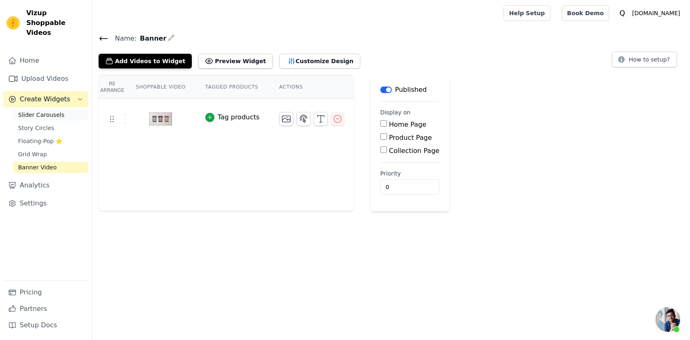
click at [49, 111] on span "Slider Carousels" at bounding box center [41, 115] width 46 height 8
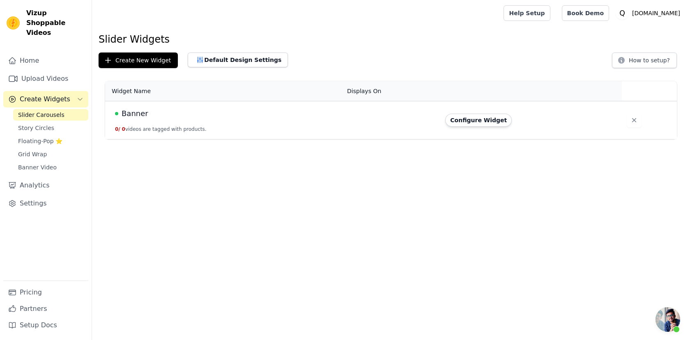
click at [298, 118] on div "Banner" at bounding box center [226, 113] width 222 height 11
click at [149, 131] on button "0 / 0 videos are tagged with products." at bounding box center [161, 129] width 92 height 7
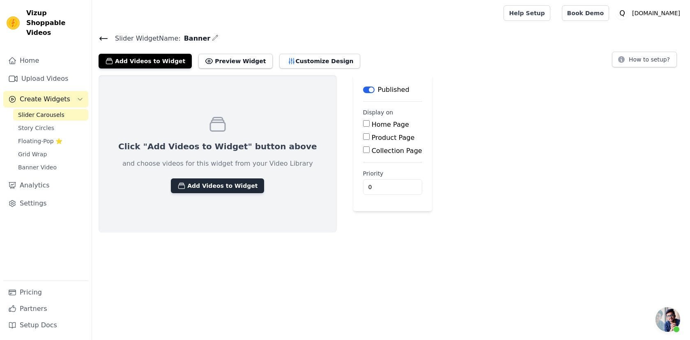
click at [193, 185] on button "Add Videos to Widget" at bounding box center [217, 186] width 93 height 15
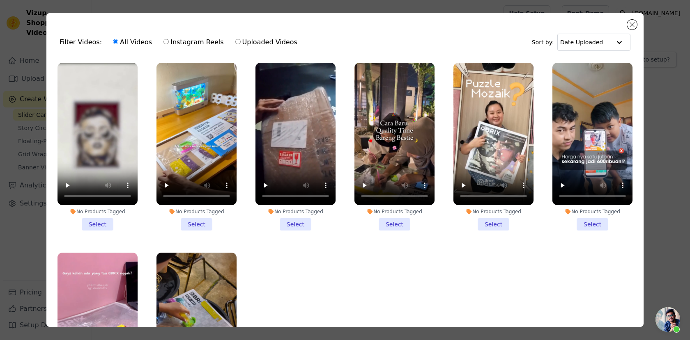
click at [198, 228] on li "No Products Tagged Select" at bounding box center [196, 147] width 80 height 168
click at [0, 0] on input "No Products Tagged Select" at bounding box center [0, 0] width 0 height 0
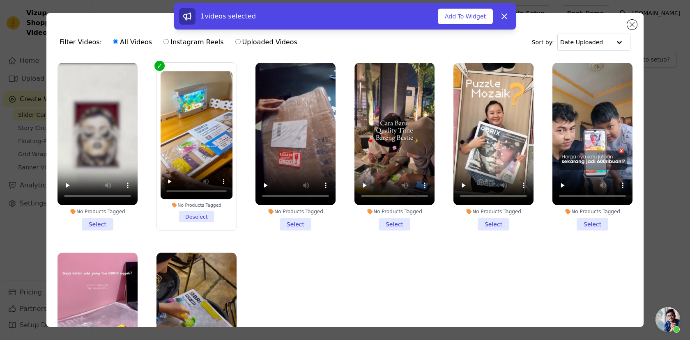
click at [296, 222] on li "No Products Tagged Select" at bounding box center [295, 147] width 80 height 168
click at [0, 0] on input "No Products Tagged Select" at bounding box center [0, 0] width 0 height 0
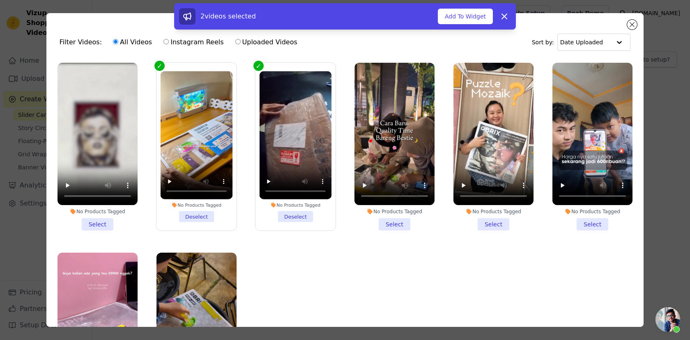
click at [394, 221] on li "No Products Tagged Select" at bounding box center [394, 147] width 80 height 168
click at [0, 0] on input "No Products Tagged Select" at bounding box center [0, 0] width 0 height 0
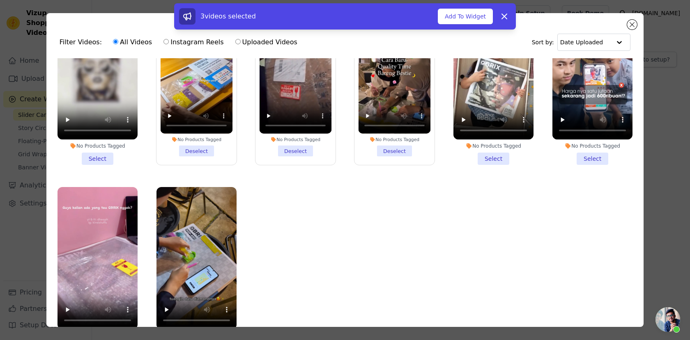
scroll to position [71, 0]
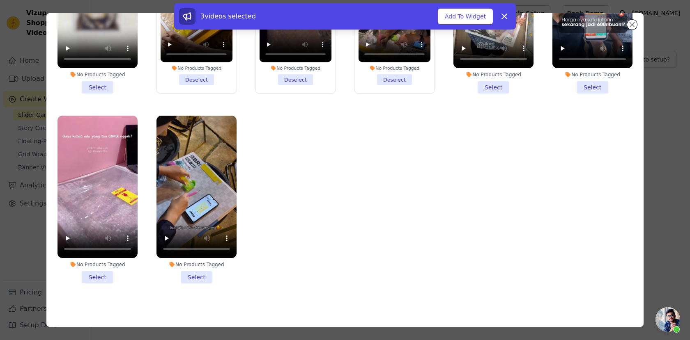
click at [93, 277] on li "No Products Tagged Select" at bounding box center [97, 200] width 80 height 168
click at [0, 0] on input "No Products Tagged Select" at bounding box center [0, 0] width 0 height 0
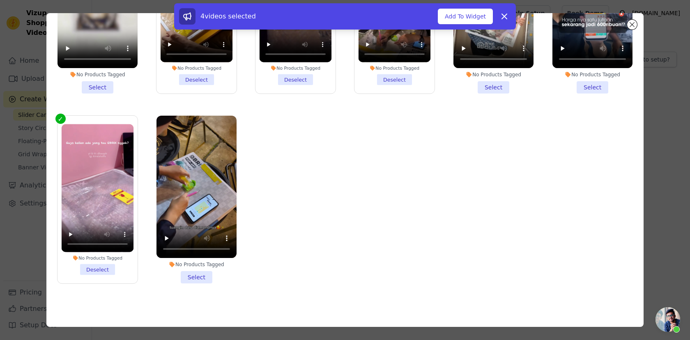
click at [204, 274] on li "No Products Tagged Select" at bounding box center [196, 200] width 80 height 168
click at [0, 0] on input "No Products Tagged Select" at bounding box center [0, 0] width 0 height 0
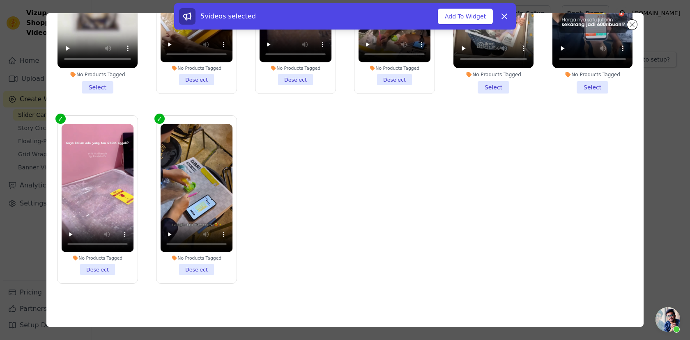
click at [196, 269] on li "No Products Tagged Deselect" at bounding box center [197, 199] width 72 height 151
click at [0, 0] on input "No Products Tagged Deselect" at bounding box center [0, 0] width 0 height 0
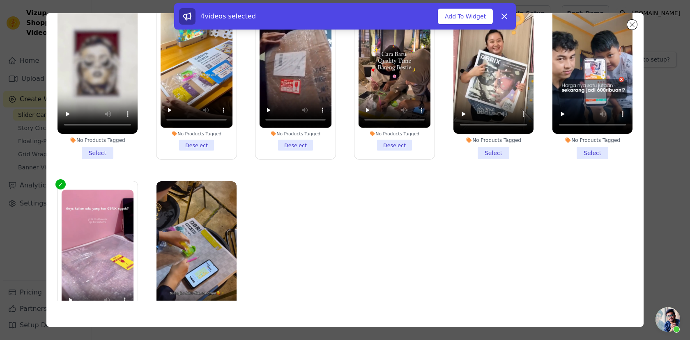
scroll to position [0, 0]
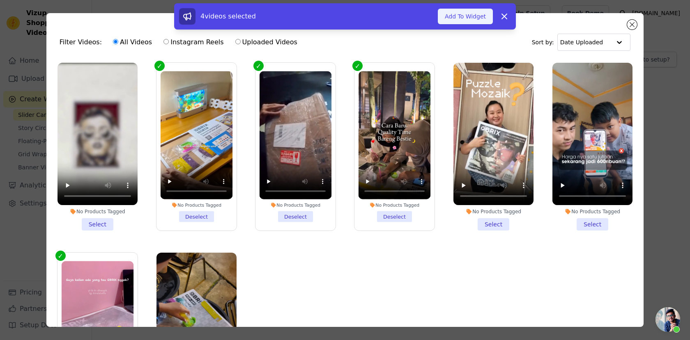
click at [464, 14] on button "Add To Widget" at bounding box center [465, 17] width 55 height 16
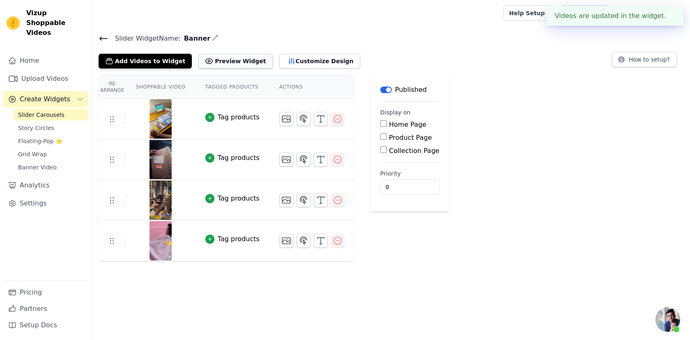
click at [218, 54] on button "Preview Widget" at bounding box center [235, 61] width 74 height 15
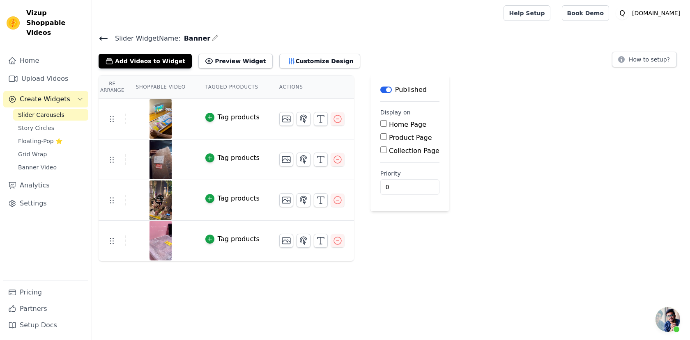
click at [103, 37] on icon at bounding box center [104, 39] width 10 height 10
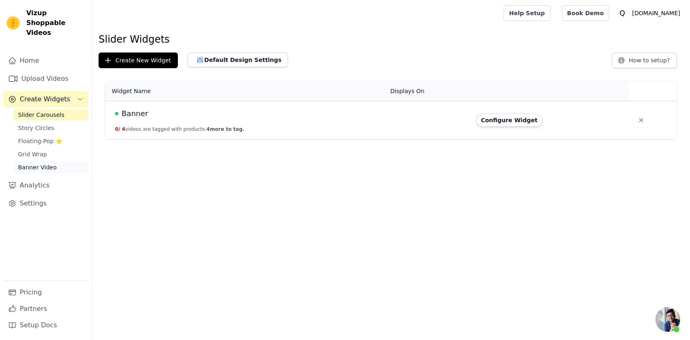
click at [37, 163] on span "Banner Video" at bounding box center [37, 167] width 39 height 8
click at [158, 131] on button "0 / 1 videos are tagged with products. 1 more to tag." at bounding box center [179, 129] width 129 height 7
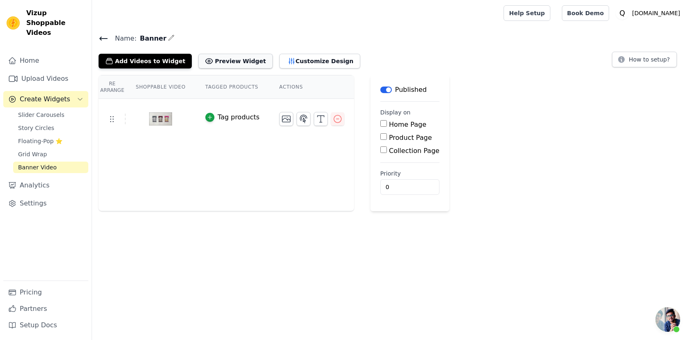
click at [218, 64] on button "Preview Widget" at bounding box center [235, 61] width 74 height 15
click at [218, 61] on button "Preview Widget" at bounding box center [235, 61] width 74 height 15
click at [85, 91] on button "Create Widgets" at bounding box center [45, 99] width 85 height 16
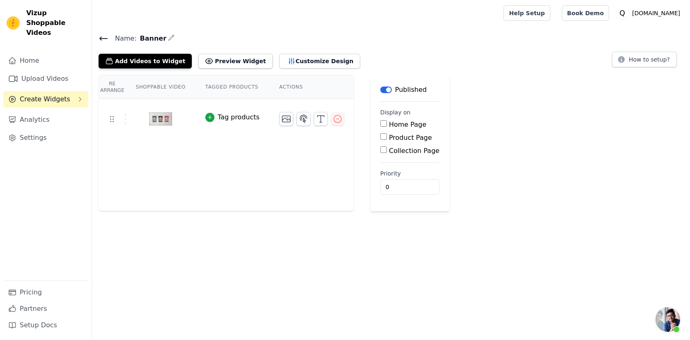
click at [80, 96] on icon "Sidebar" at bounding box center [80, 99] width 7 height 7
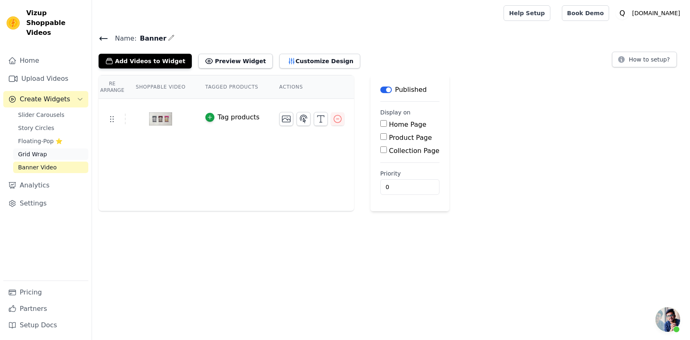
click at [47, 149] on link "Grid Wrap" at bounding box center [50, 154] width 75 height 11
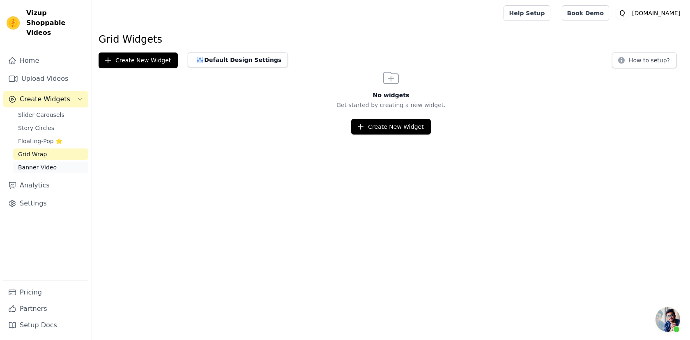
click at [42, 163] on span "Banner Video" at bounding box center [37, 167] width 39 height 8
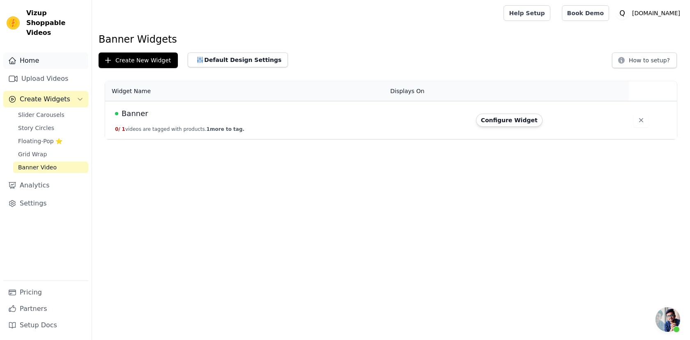
click at [36, 53] on link "Home" at bounding box center [45, 61] width 85 height 16
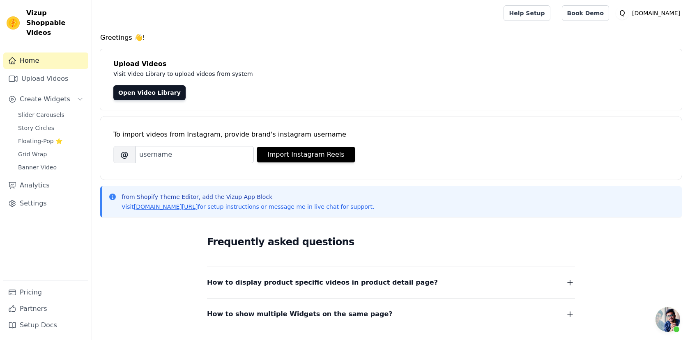
click at [131, 194] on p "from Shopify Theme Editor, add the Vizup App Block" at bounding box center [248, 197] width 252 height 8
click at [52, 94] on span "Create Widgets" at bounding box center [45, 99] width 50 height 10
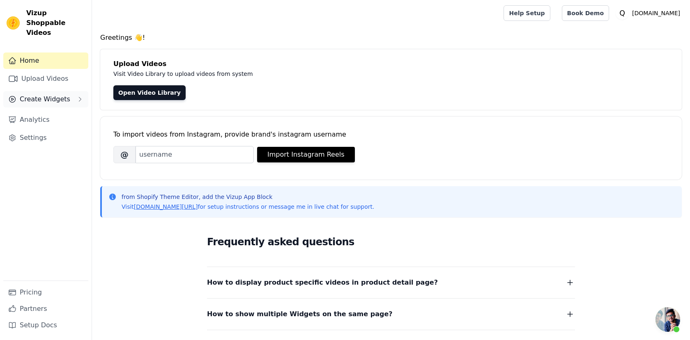
click at [52, 94] on span "Create Widgets" at bounding box center [45, 99] width 50 height 10
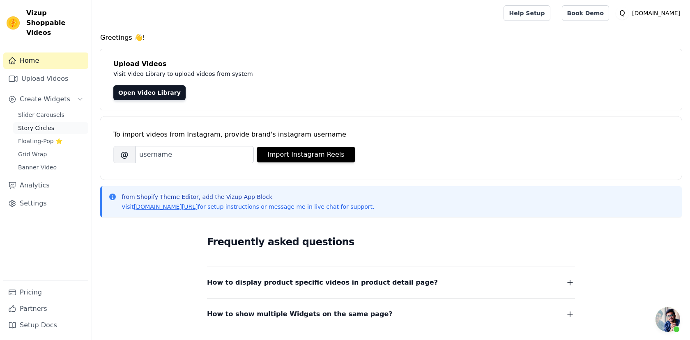
click at [39, 124] on span "Story Circles" at bounding box center [36, 128] width 36 height 8
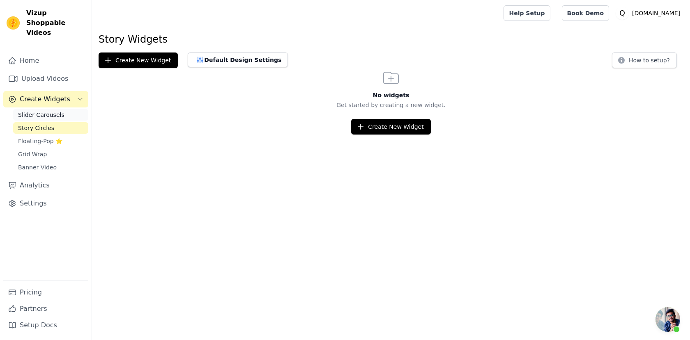
click at [41, 111] on span "Slider Carousels" at bounding box center [41, 115] width 46 height 8
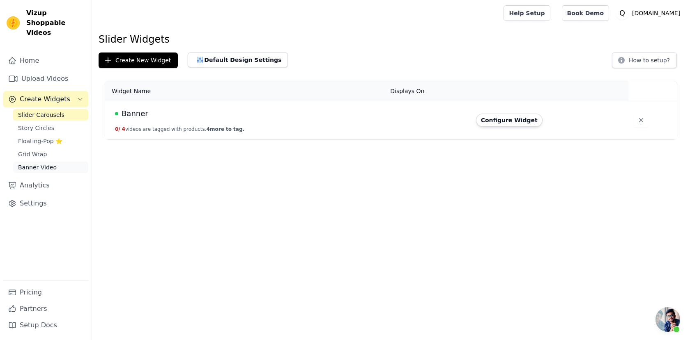
click at [36, 163] on span "Banner Video" at bounding box center [37, 167] width 39 height 8
click at [177, 129] on button "0 / 1 videos are tagged with products. 1 more to tag." at bounding box center [179, 129] width 129 height 7
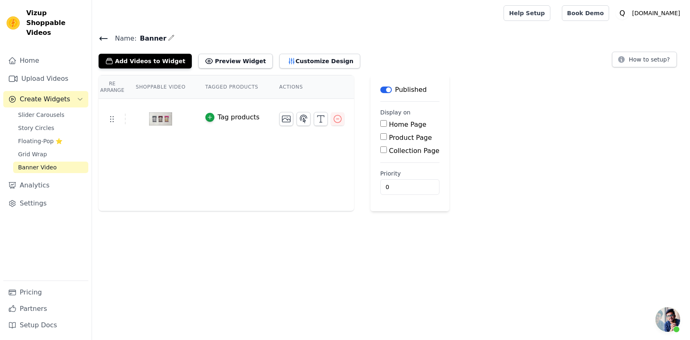
click at [158, 115] on img at bounding box center [160, 118] width 23 height 39
click at [160, 121] on img at bounding box center [160, 118] width 23 height 39
click at [126, 117] on div at bounding box center [160, 118] width 69 height 39
click at [123, 117] on td at bounding box center [112, 119] width 27 height 11
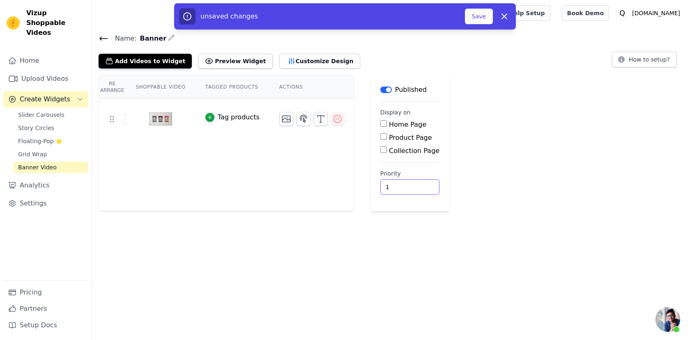
type input "1"
click at [413, 183] on input "1" at bounding box center [409, 187] width 59 height 16
click at [478, 19] on button "Save" at bounding box center [479, 17] width 28 height 16
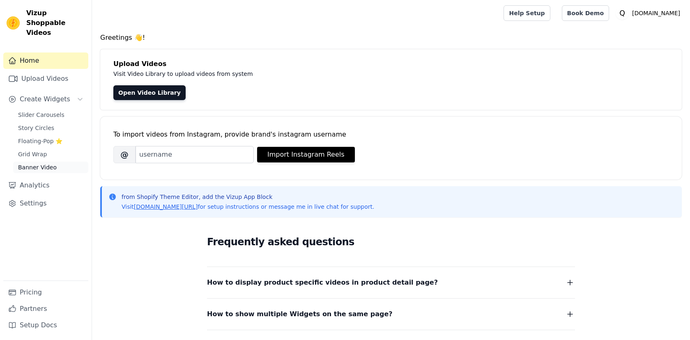
click at [29, 163] on span "Banner Video" at bounding box center [37, 167] width 39 height 8
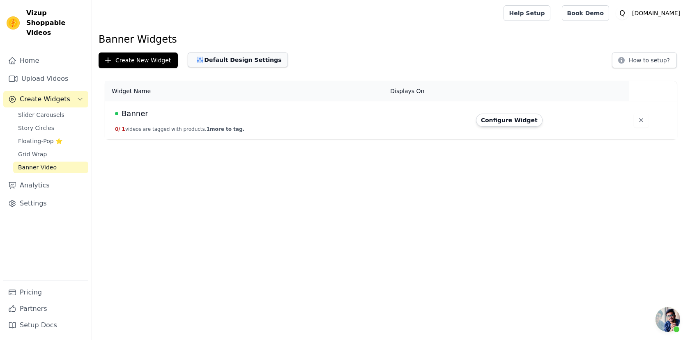
scroll to position [96, 0]
click at [238, 60] on button "Default Design Settings" at bounding box center [238, 60] width 100 height 15
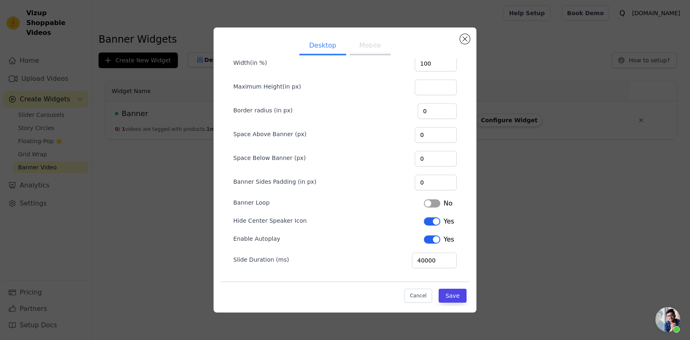
scroll to position [0, 0]
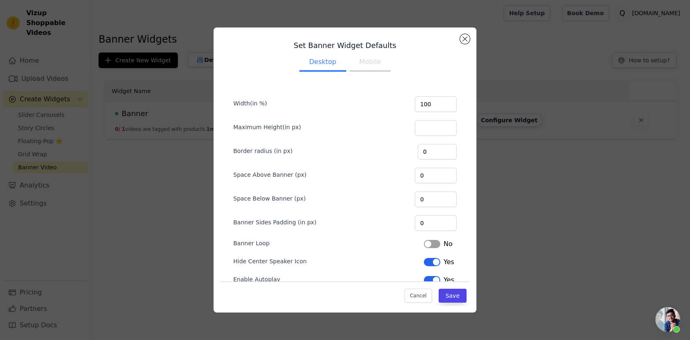
click at [432, 243] on button "Label" at bounding box center [432, 244] width 16 height 8
click at [368, 60] on button "Mobile" at bounding box center [369, 63] width 41 height 18
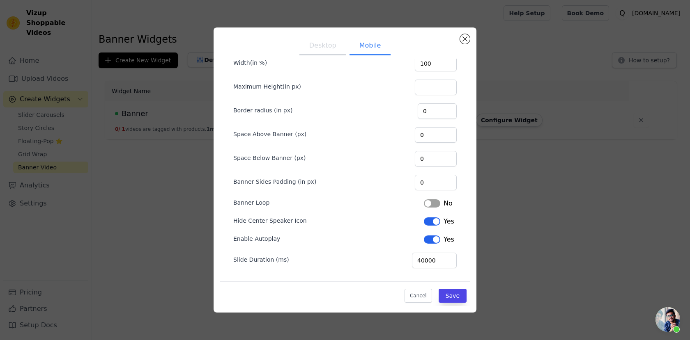
click at [431, 205] on button "Label" at bounding box center [432, 203] width 16 height 8
click at [449, 293] on button "Save" at bounding box center [452, 296] width 28 height 14
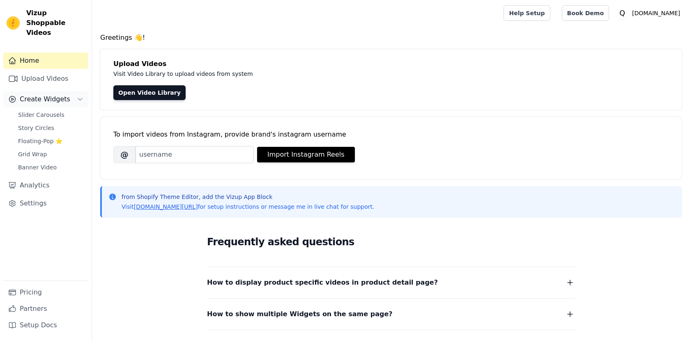
click at [59, 94] on span "Create Widgets" at bounding box center [45, 99] width 50 height 10
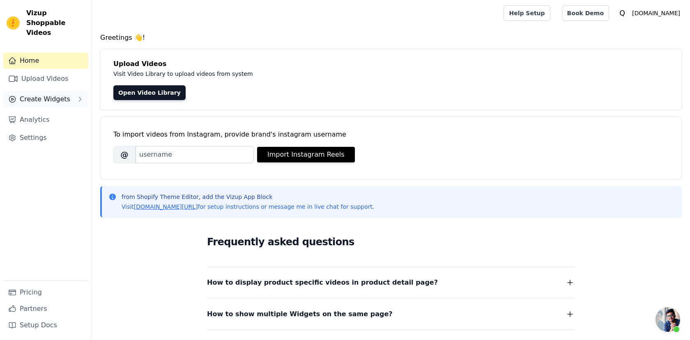
scroll to position [96, 0]
click at [59, 94] on span "Create Widgets" at bounding box center [45, 99] width 50 height 10
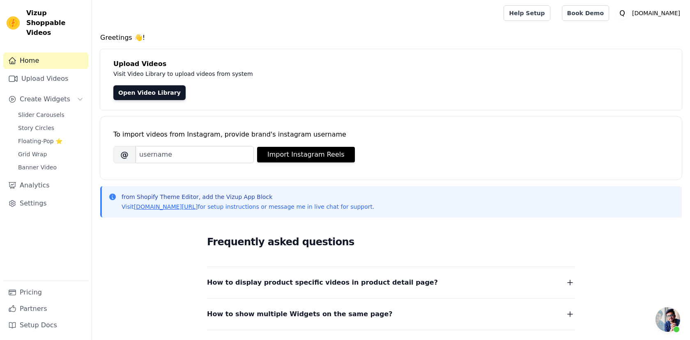
click at [35, 164] on div "Home Upload Videos Create Widgets Slider Carousels Story Circles Floating-Pop ⭐…" at bounding box center [45, 167] width 85 height 228
click at [40, 163] on span "Banner Video" at bounding box center [37, 167] width 39 height 8
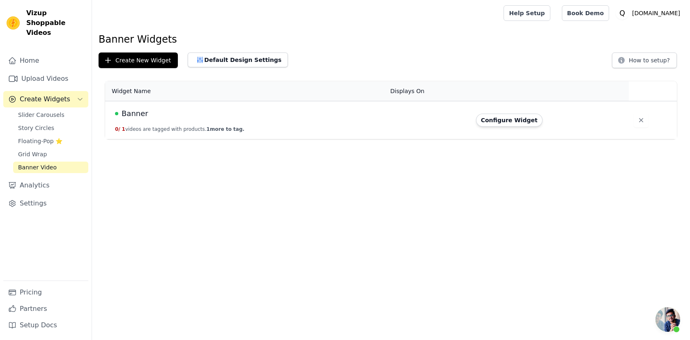
scroll to position [96, 0]
click at [142, 126] on button "0 / 1 videos are tagged with products. 1 more to tag." at bounding box center [179, 129] width 129 height 7
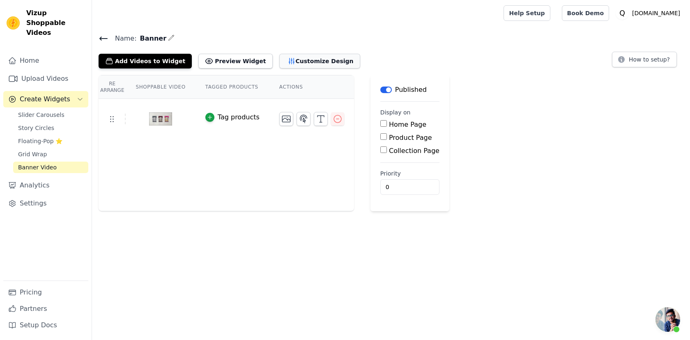
click at [292, 65] on button "Customize Design" at bounding box center [319, 61] width 81 height 15
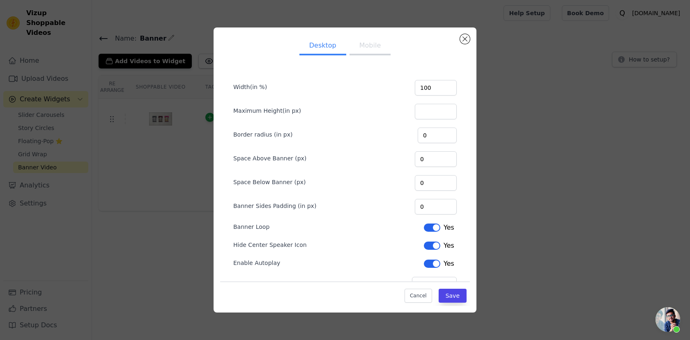
click at [532, 169] on div "Desktop Mobile Width(in %) 100 Maximum Height(in px) Border radius (in px) 0 Sp…" at bounding box center [344, 170] width 663 height 312
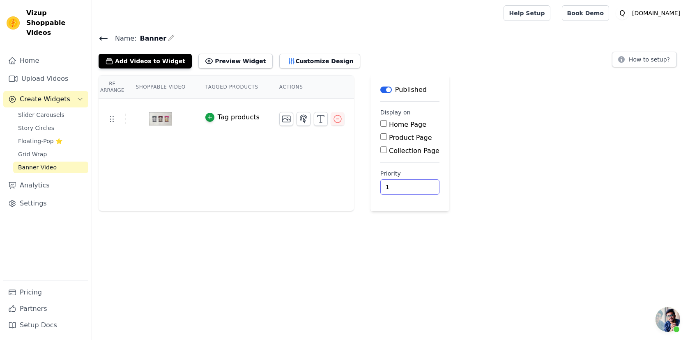
click at [414, 186] on input "1" at bounding box center [409, 187] width 59 height 16
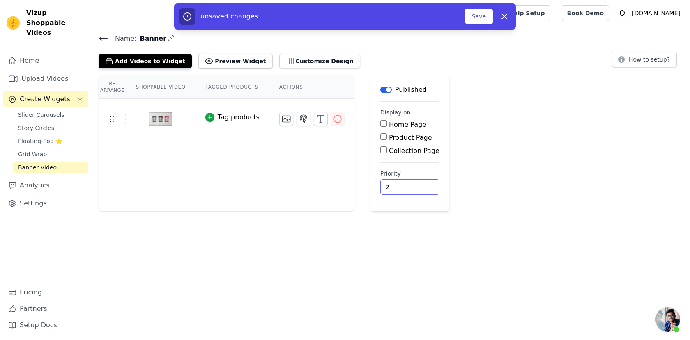
click at [413, 184] on input "2" at bounding box center [409, 187] width 59 height 16
click at [413, 184] on input "3" at bounding box center [409, 187] width 59 height 16
type input "4"
click at [413, 184] on input "4" at bounding box center [409, 187] width 59 height 16
click at [477, 14] on button "Save" at bounding box center [479, 17] width 28 height 16
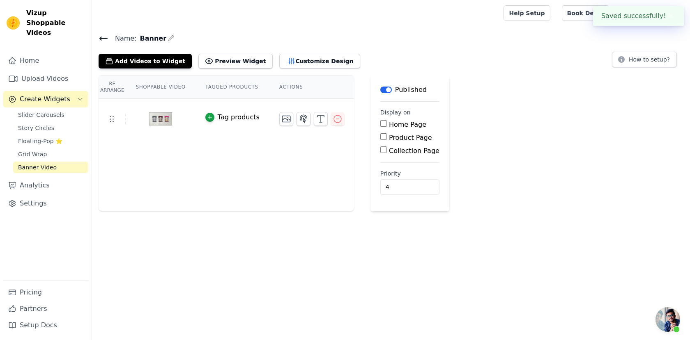
click at [485, 119] on div "Re Arrange Shoppable Video Tagged Products Actions Tag products Save Videos In …" at bounding box center [391, 143] width 598 height 136
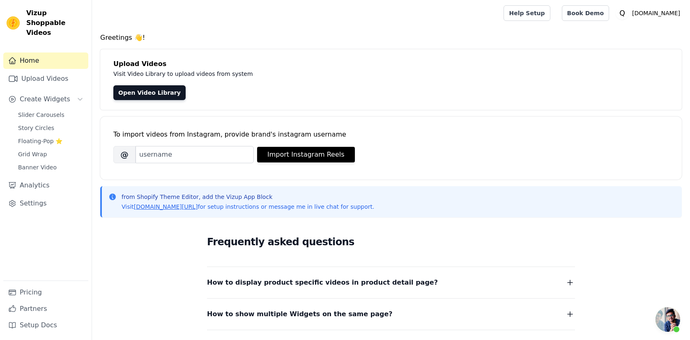
scroll to position [96, 0]
click at [41, 163] on link "Banner Video" at bounding box center [50, 167] width 75 height 11
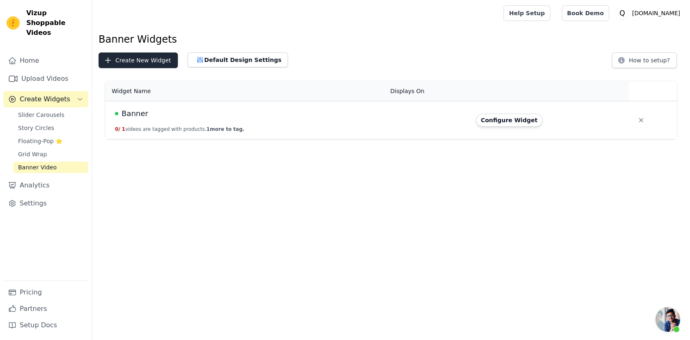
scroll to position [96, 0]
click at [244, 120] on td "Banner 0 / 1 videos are tagged with products. 1 more to tag." at bounding box center [245, 120] width 280 height 38
click at [160, 139] on div "Widget Name Displays On Actions Banner 0 / 1 videos are tagged with products. 1…" at bounding box center [391, 110] width 598 height 64
click at [160, 130] on button "0 / 1 videos are tagged with products. 1 more to tag." at bounding box center [179, 129] width 129 height 7
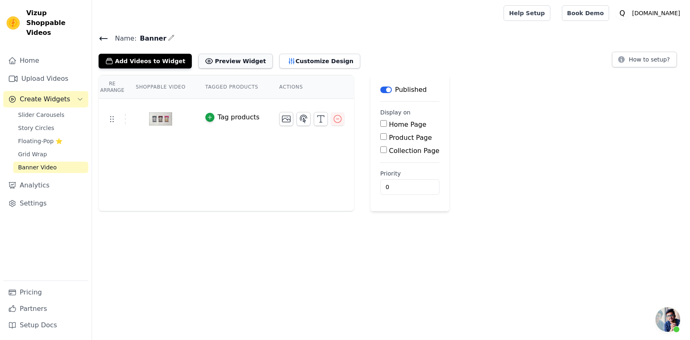
click at [223, 62] on button "Preview Widget" at bounding box center [235, 61] width 74 height 15
click at [165, 57] on button "Add Videos to Widget" at bounding box center [145, 61] width 93 height 15
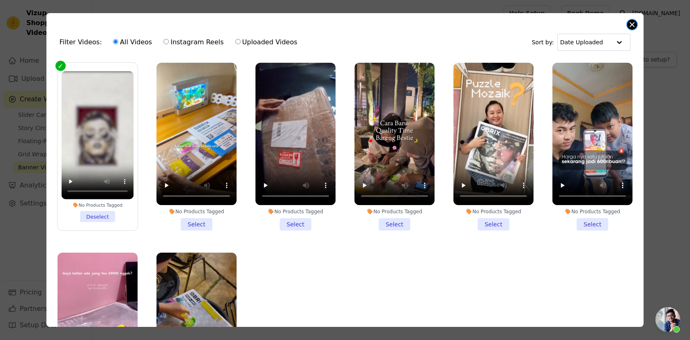
click at [635, 26] on button "Close modal" at bounding box center [632, 25] width 10 height 10
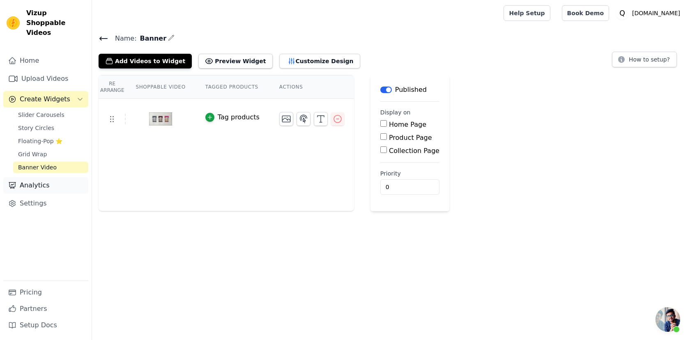
click at [60, 177] on link "Analytics" at bounding box center [45, 185] width 85 height 16
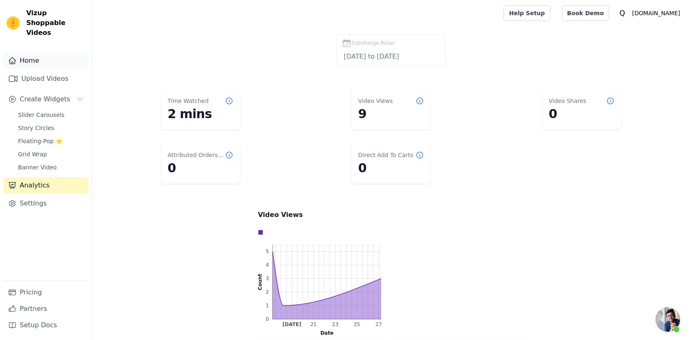
click at [34, 53] on link "Home" at bounding box center [45, 61] width 85 height 16
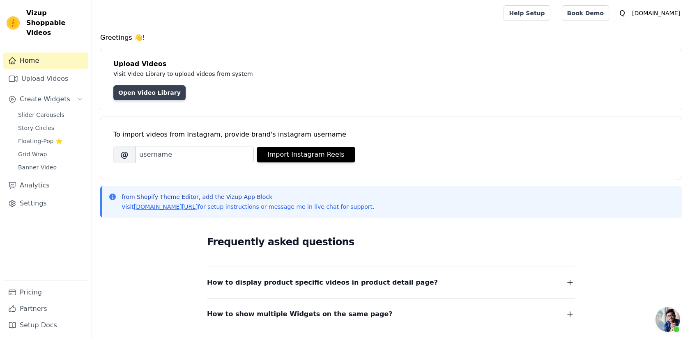
click at [145, 92] on link "Open Video Library" at bounding box center [149, 92] width 72 height 15
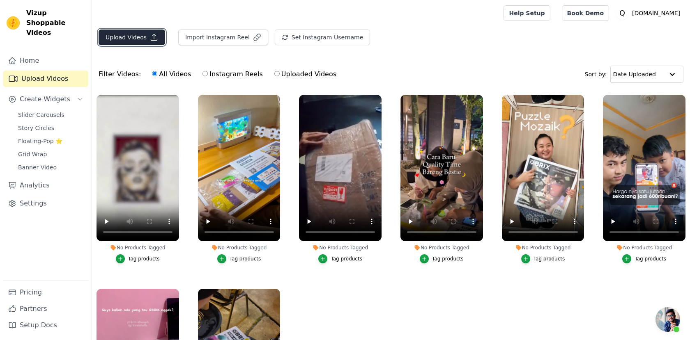
click at [135, 34] on button "Upload Videos" at bounding box center [132, 38] width 66 height 16
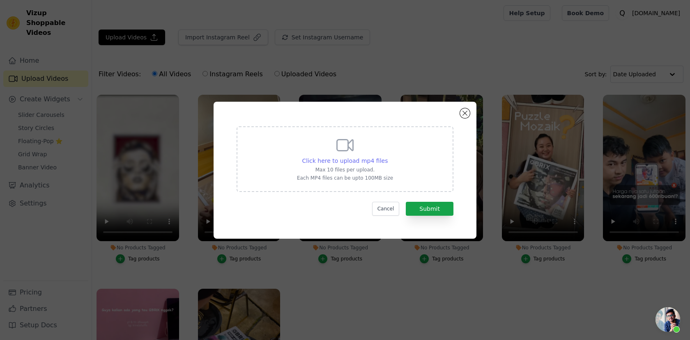
click at [341, 159] on span "Click here to upload mp4 files" at bounding box center [345, 161] width 86 height 7
click at [387, 157] on input "Click here to upload mp4 files Max 10 files per upload. Each MP4 files can be u…" at bounding box center [387, 156] width 0 height 0
type input "C:\fakepath\video banner merged.mp4"
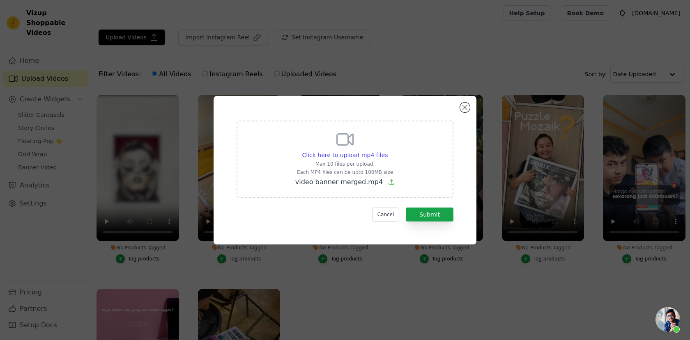
click at [422, 206] on form "Click here to upload mp4 files Max 10 files per upload. Each MP4 files can be u…" at bounding box center [344, 171] width 217 height 101
click at [427, 212] on button "Submit" at bounding box center [430, 215] width 48 height 14
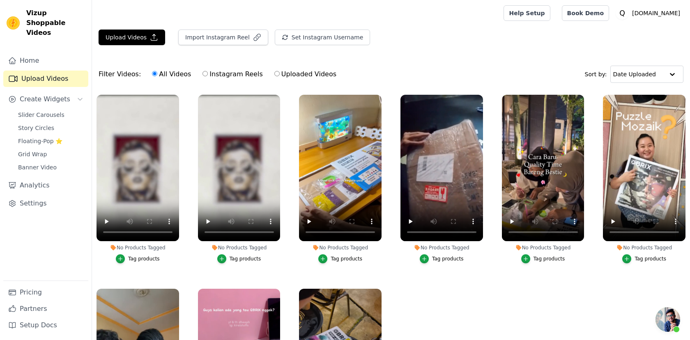
scroll to position [96, 0]
click at [53, 111] on span "Slider Carousels" at bounding box center [41, 115] width 46 height 8
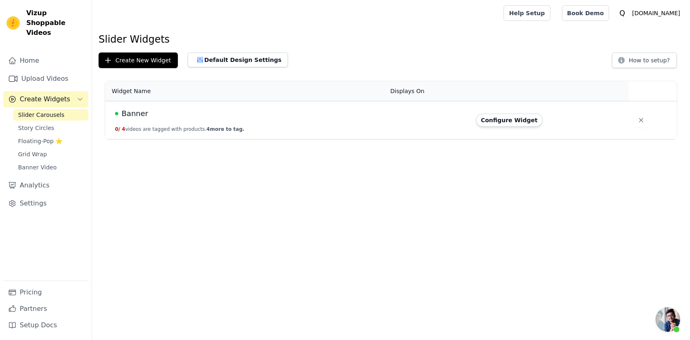
click at [38, 111] on span "Slider Carousels" at bounding box center [41, 115] width 46 height 8
click at [32, 163] on span "Banner Video" at bounding box center [37, 167] width 39 height 8
click at [118, 130] on span "0 /" at bounding box center [117, 129] width 5 height 6
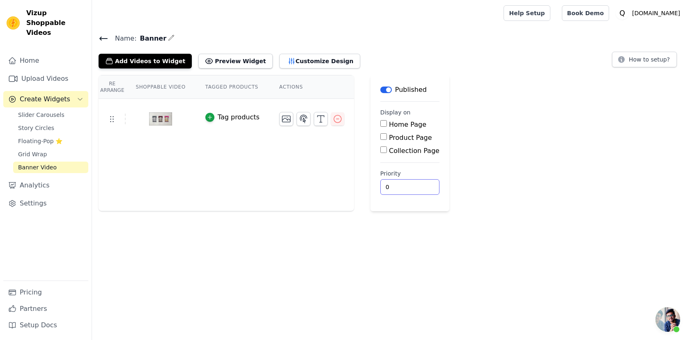
click at [411, 187] on input "0" at bounding box center [409, 187] width 59 height 16
type input "1"
click at [413, 186] on input "1" at bounding box center [409, 187] width 59 height 16
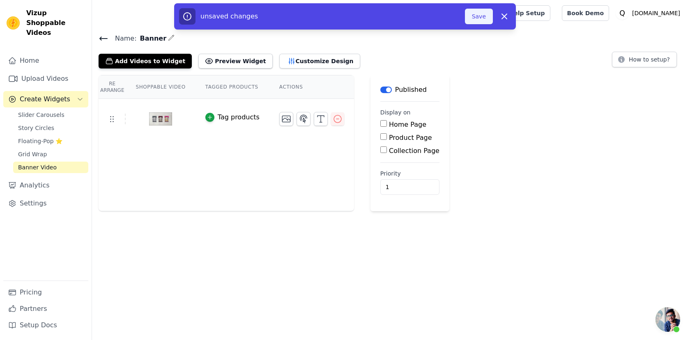
click at [471, 14] on button "Save" at bounding box center [479, 17] width 28 height 16
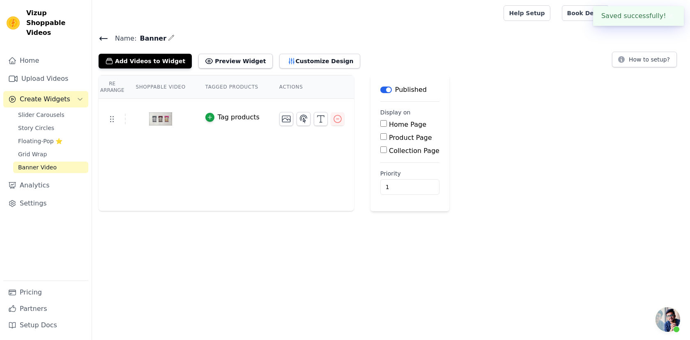
click at [30, 162] on link "Banner Video" at bounding box center [50, 167] width 75 height 11
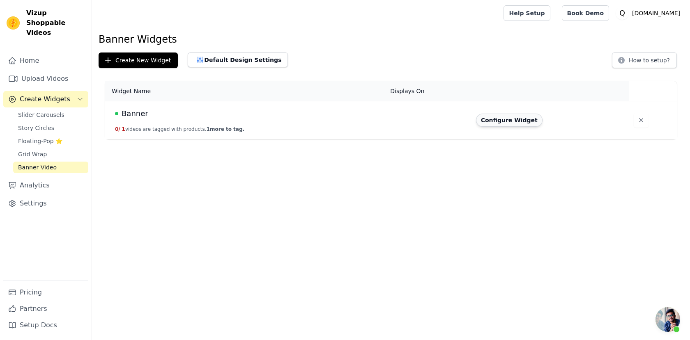
click at [503, 122] on button "Configure Widget" at bounding box center [509, 120] width 66 height 13
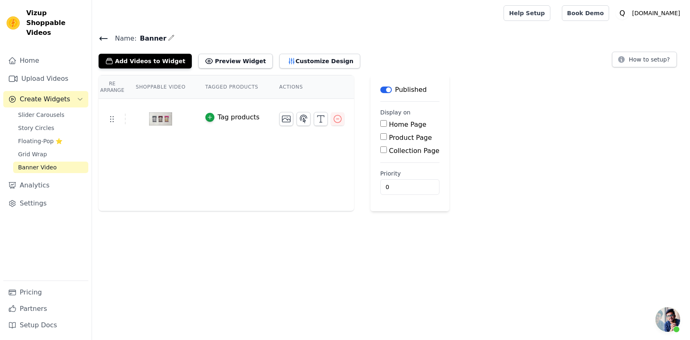
click at [391, 125] on label "Home Page" at bounding box center [407, 125] width 37 height 8
click at [387, 125] on input "Home Page" at bounding box center [383, 123] width 7 height 7
checkbox input "true"
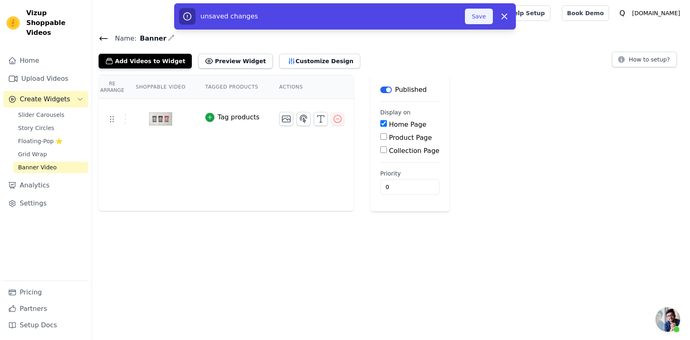
click at [474, 15] on button "Save" at bounding box center [479, 17] width 28 height 16
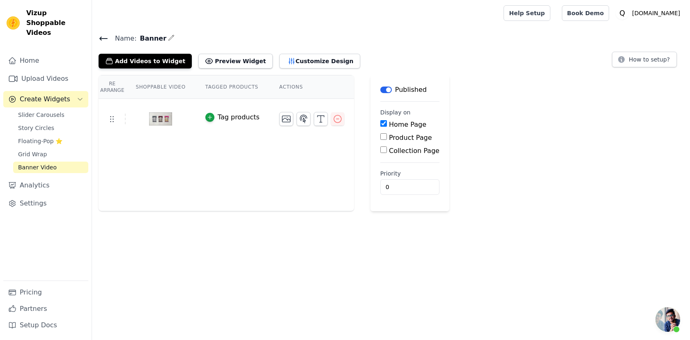
click at [39, 94] on span "Create Widgets" at bounding box center [45, 99] width 50 height 10
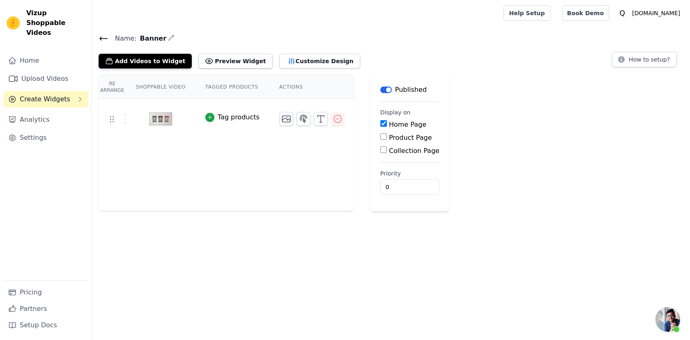
click at [39, 94] on span "Create Widgets" at bounding box center [45, 99] width 50 height 10
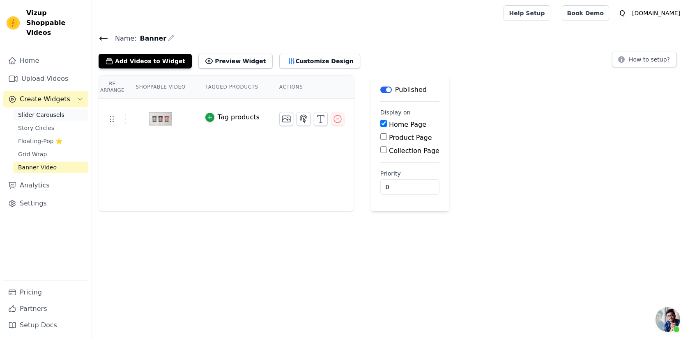
click at [40, 111] on span "Slider Carousels" at bounding box center [41, 115] width 46 height 8
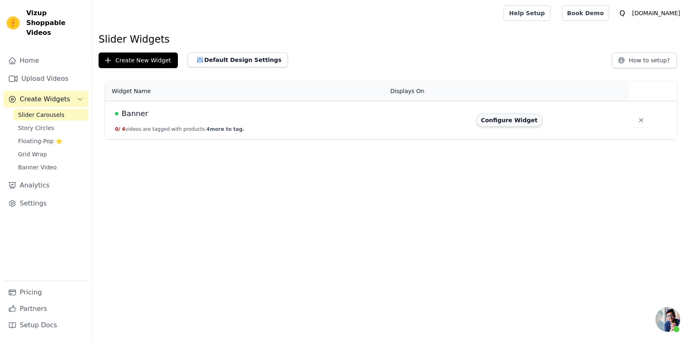
click at [504, 123] on button "Configure Widget" at bounding box center [509, 120] width 66 height 13
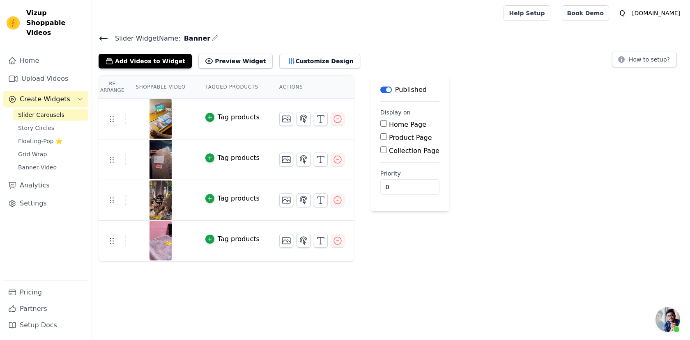
click at [380, 149] on input "Collection Page" at bounding box center [383, 150] width 7 height 7
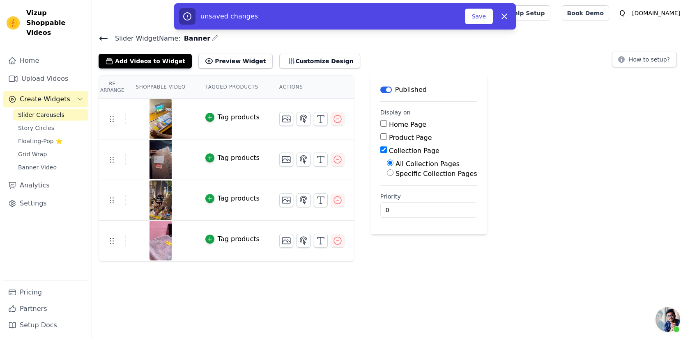
click at [381, 149] on input "Collection Page" at bounding box center [383, 150] width 7 height 7
checkbox input "false"
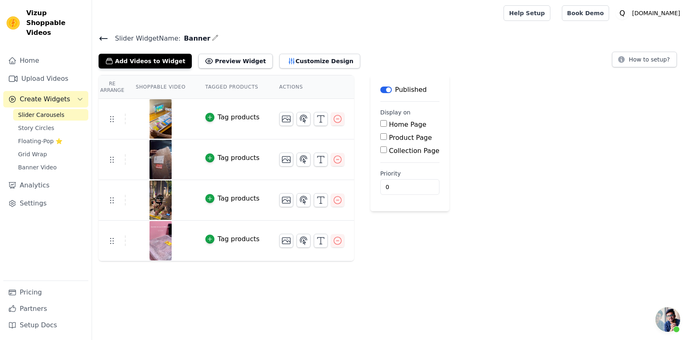
click at [380, 139] on input "Product Page" at bounding box center [383, 136] width 7 height 7
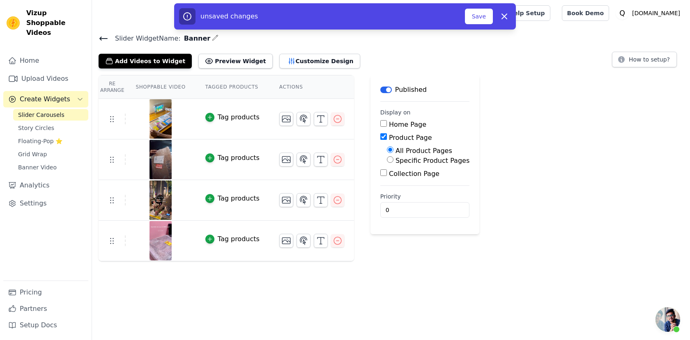
click at [392, 138] on label "Product Page" at bounding box center [410, 138] width 43 height 8
click at [387, 138] on input "Product Page" at bounding box center [383, 136] width 7 height 7
checkbox input "false"
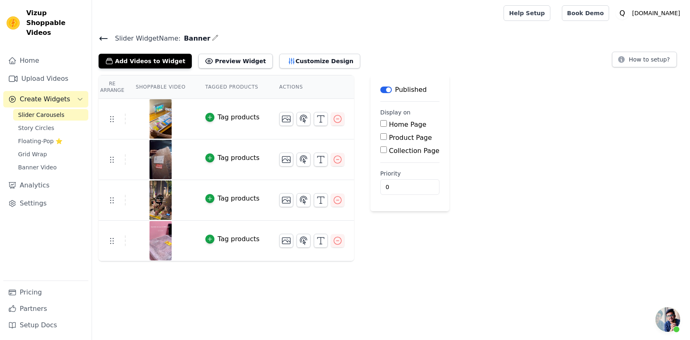
click at [380, 149] on input "Collection Page" at bounding box center [383, 150] width 7 height 7
checkbox input "true"
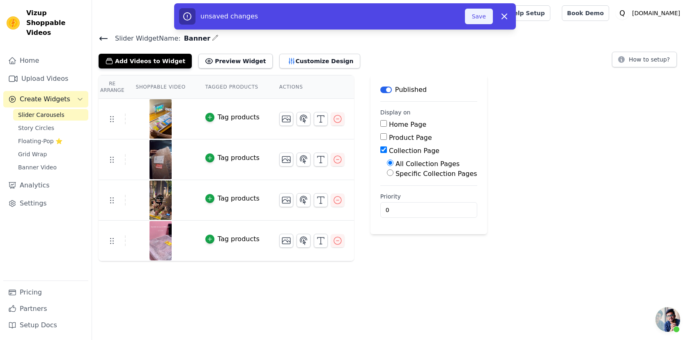
click at [475, 17] on button "Save" at bounding box center [479, 17] width 28 height 16
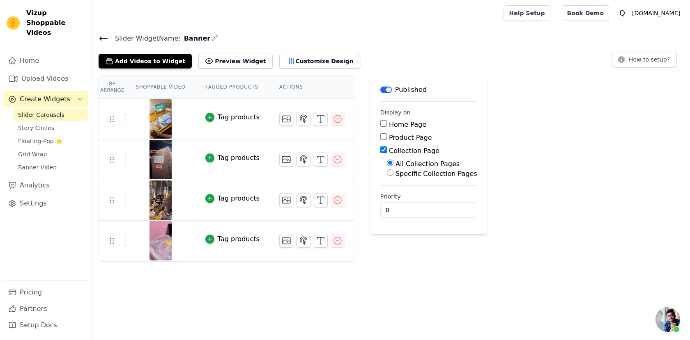
click at [381, 136] on input "Product Page" at bounding box center [383, 136] width 7 height 7
checkbox input "true"
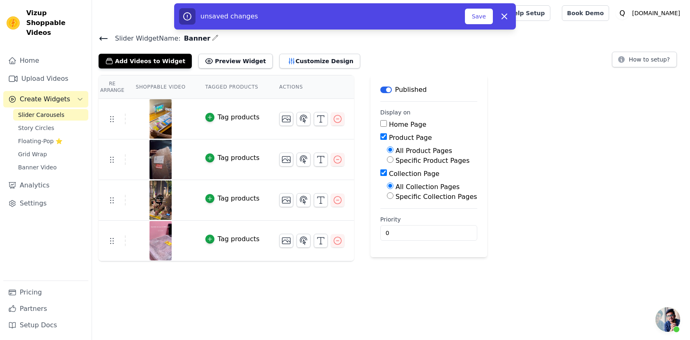
click at [388, 194] on input "Specific Collection Pages" at bounding box center [390, 196] width 7 height 7
radio input "true"
click at [425, 216] on button "Select Collection Pages" at bounding box center [426, 216] width 78 height 14
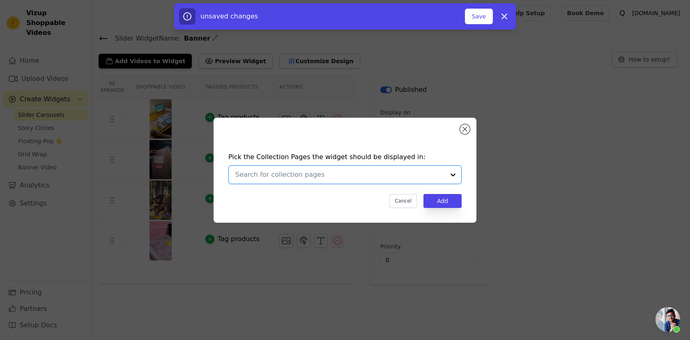
click at [436, 178] on input "text" at bounding box center [339, 175] width 209 height 10
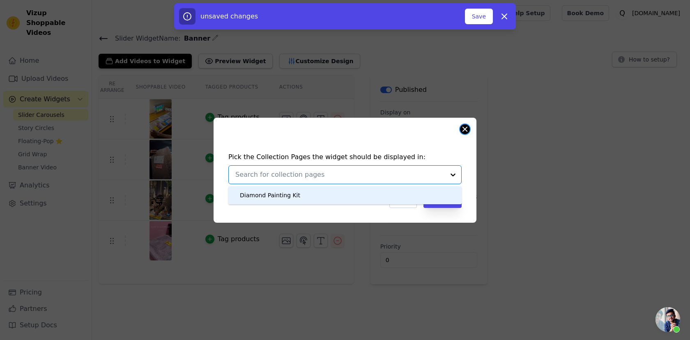
click at [464, 128] on button "Close modal" at bounding box center [465, 129] width 10 height 10
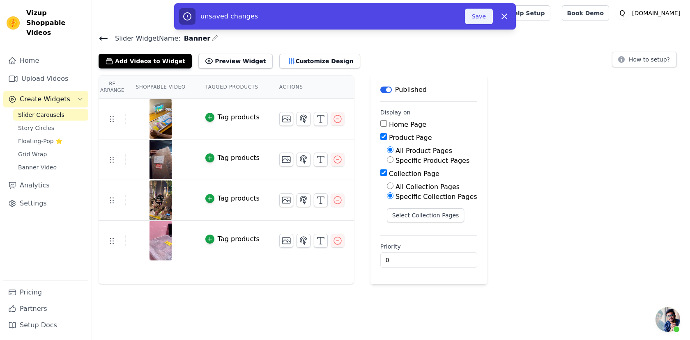
click at [477, 10] on button "Save" at bounding box center [479, 17] width 28 height 16
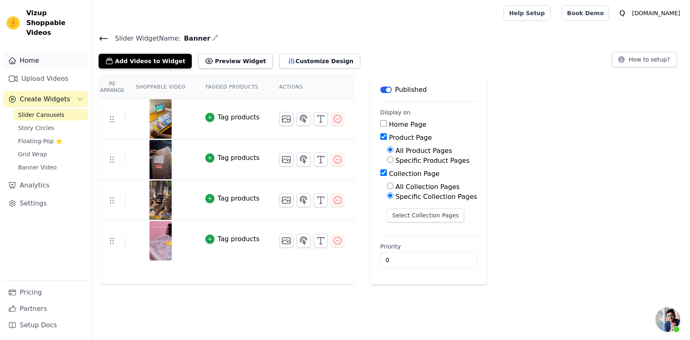
click at [24, 53] on link "Home" at bounding box center [45, 61] width 85 height 16
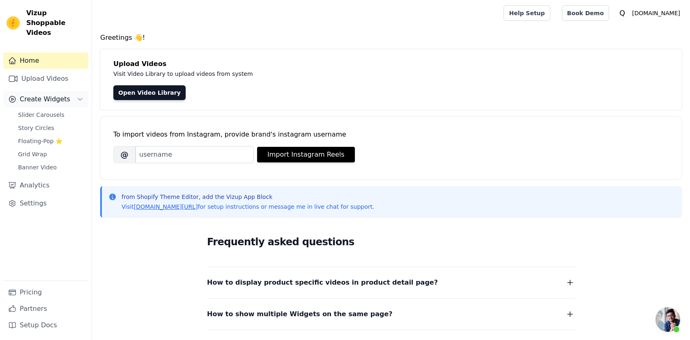
click at [47, 94] on span "Create Widgets" at bounding box center [45, 99] width 50 height 10
click at [44, 111] on span "Slider Carousels" at bounding box center [41, 115] width 46 height 8
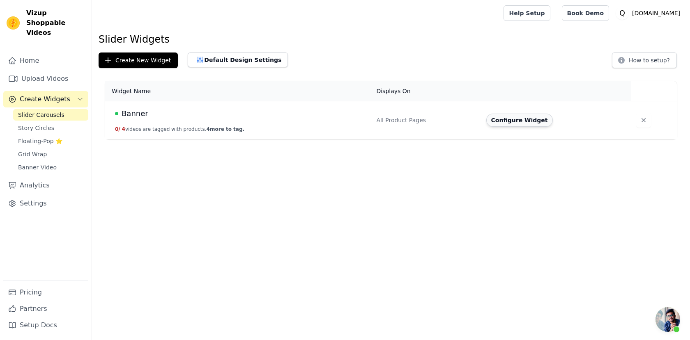
click at [525, 123] on button "Configure Widget" at bounding box center [519, 120] width 66 height 13
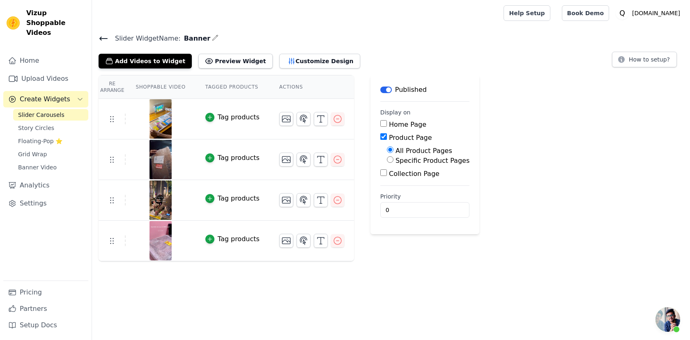
click at [384, 174] on input "Collection Page" at bounding box center [383, 173] width 7 height 7
checkbox input "true"
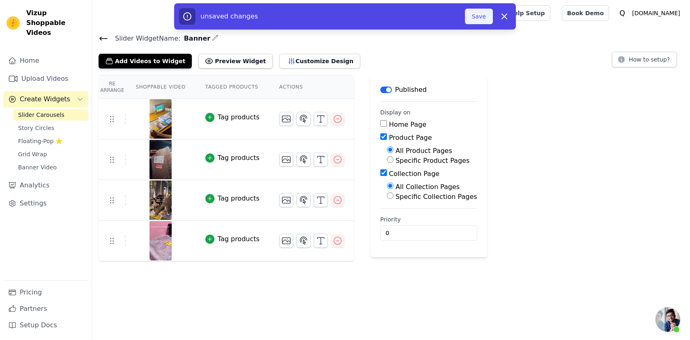
click at [473, 18] on button "Save" at bounding box center [479, 17] width 28 height 16
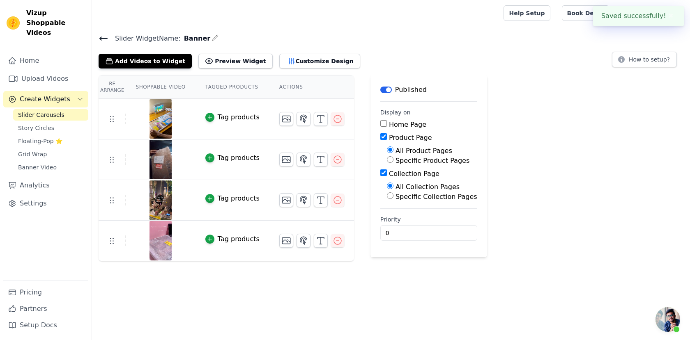
click at [62, 109] on link "Slider Carousels" at bounding box center [50, 114] width 75 height 11
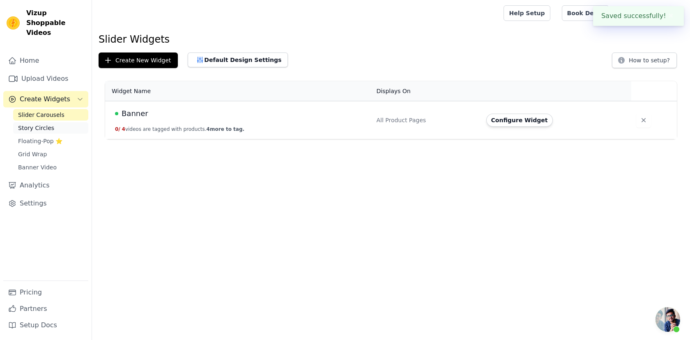
click at [57, 122] on link "Story Circles" at bounding box center [50, 127] width 75 height 11
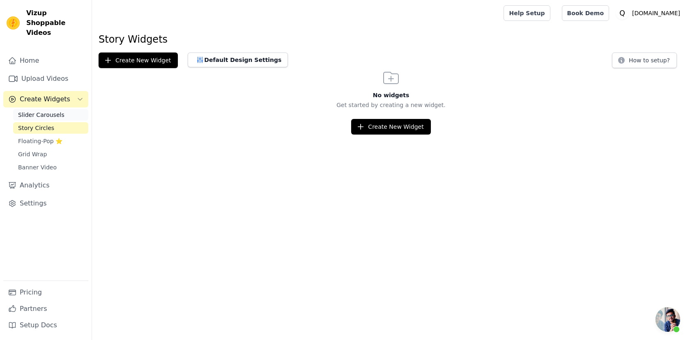
click at [49, 111] on span "Slider Carousels" at bounding box center [41, 115] width 46 height 8
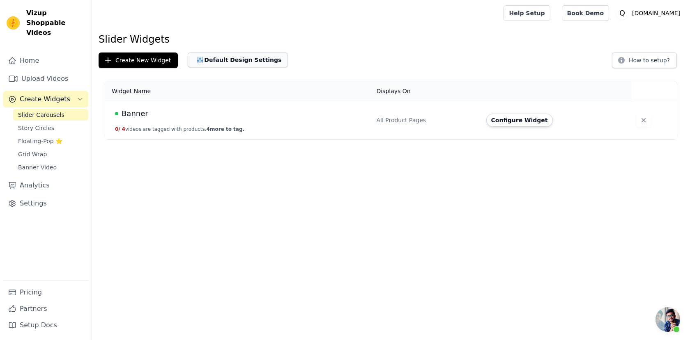
click at [217, 62] on button "Default Design Settings" at bounding box center [238, 60] width 100 height 15
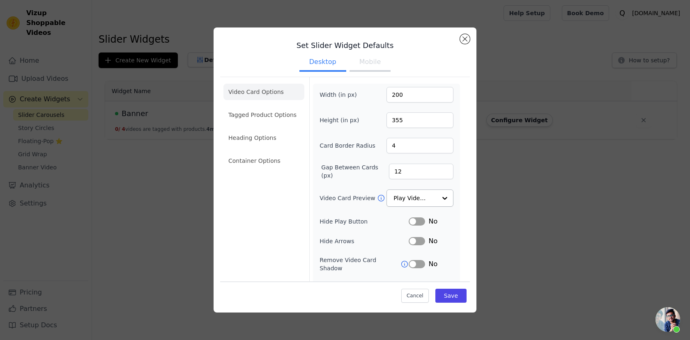
scroll to position [50, 0]
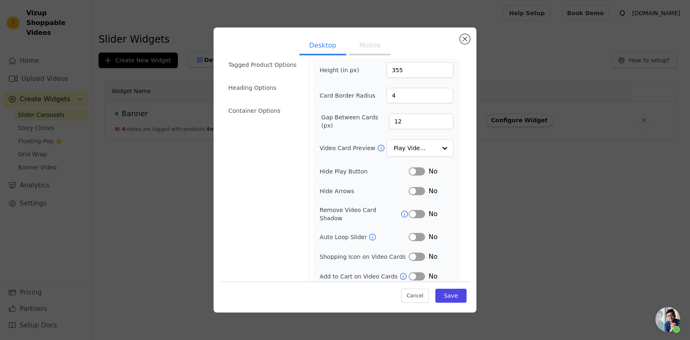
click at [414, 173] on button "Label" at bounding box center [416, 171] width 16 height 8
click at [417, 172] on button "Label" at bounding box center [416, 171] width 16 height 8
click at [282, 63] on li "Tagged Product Options" at bounding box center [263, 65] width 81 height 16
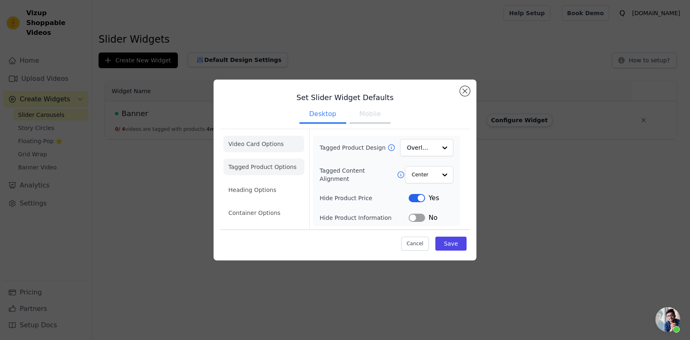
click at [265, 141] on li "Video Card Options" at bounding box center [263, 144] width 81 height 16
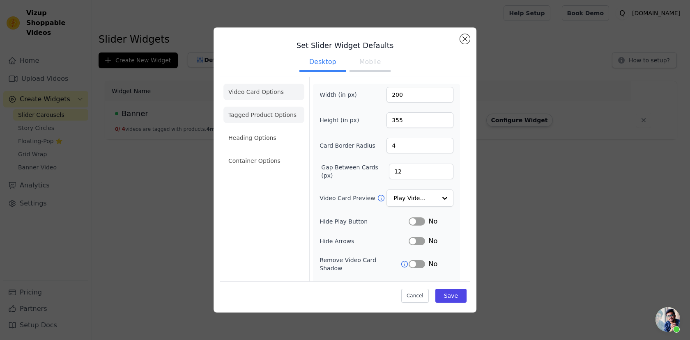
click at [266, 117] on li "Tagged Product Options" at bounding box center [263, 115] width 81 height 16
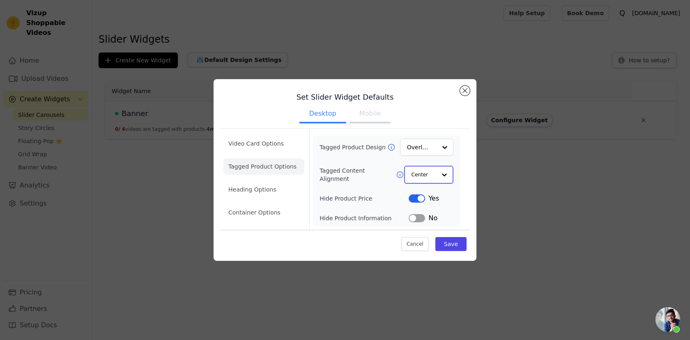
click at [443, 175] on div at bounding box center [444, 175] width 16 height 16
click at [342, 187] on div "Tagged Product Design Overlay Tagged Content Alignment Center Hide Product Pric…" at bounding box center [386, 181] width 134 height 84
click at [445, 144] on div at bounding box center [444, 148] width 16 height 16
click at [337, 142] on div "Tagged Product Design Overlay" at bounding box center [386, 147] width 134 height 17
click at [243, 190] on li "Heading Options" at bounding box center [263, 190] width 81 height 16
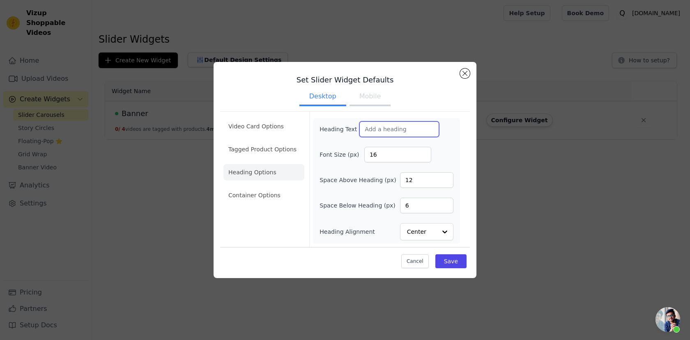
click at [388, 131] on input "Heading Text" at bounding box center [399, 130] width 80 height 16
click at [317, 147] on div "Heading Text Font Size (px) 16 Space Above Heading (px) 12 Space Below Heading …" at bounding box center [386, 181] width 147 height 126
click at [270, 198] on li "Container Options" at bounding box center [263, 195] width 81 height 16
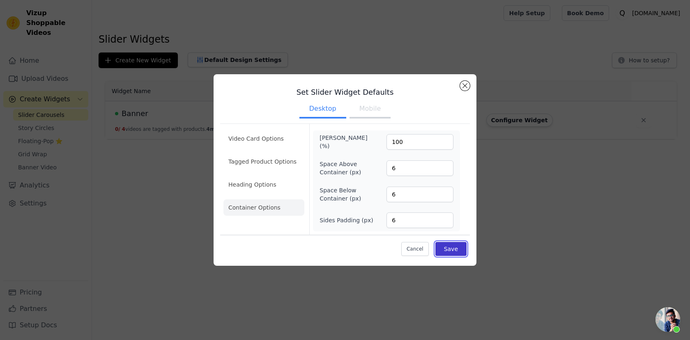
click at [451, 249] on button "Save" at bounding box center [450, 249] width 31 height 14
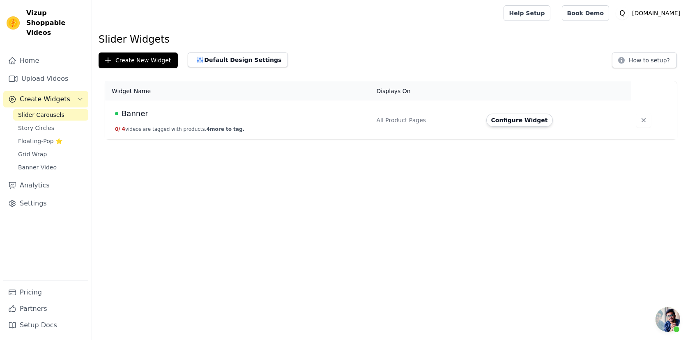
click at [63, 109] on link "Slider Carousels" at bounding box center [50, 114] width 75 height 11
click at [518, 119] on button "Configure Widget" at bounding box center [519, 120] width 66 height 13
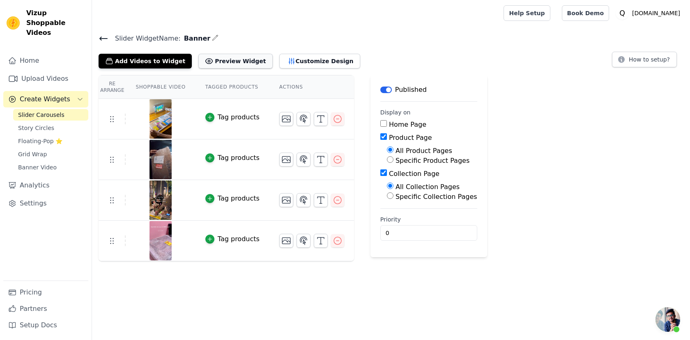
click at [227, 60] on button "Preview Widget" at bounding box center [235, 61] width 74 height 15
click at [144, 64] on button "Add Videos to Widget" at bounding box center [145, 61] width 93 height 15
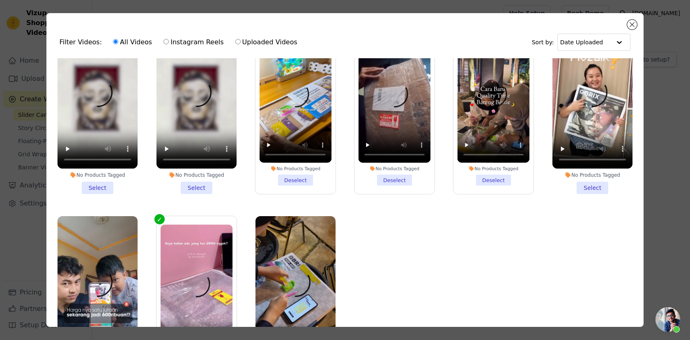
scroll to position [38, 0]
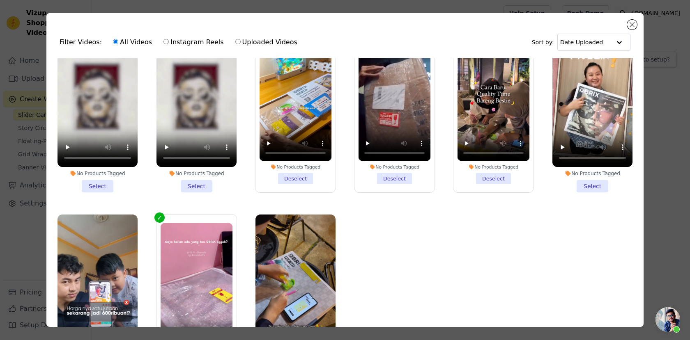
click at [296, 178] on li "No Products Tagged Deselect" at bounding box center [295, 108] width 72 height 151
click at [0, 0] on input "No Products Tagged Deselect" at bounding box center [0, 0] width 0 height 0
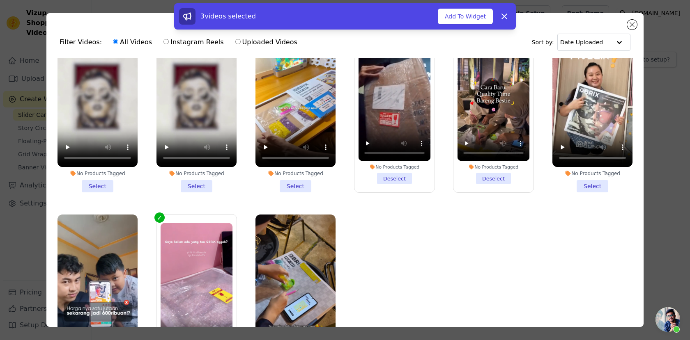
click at [399, 180] on li "No Products Tagged Deselect" at bounding box center [394, 108] width 72 height 151
click at [0, 0] on input "No Products Tagged Deselect" at bounding box center [0, 0] width 0 height 0
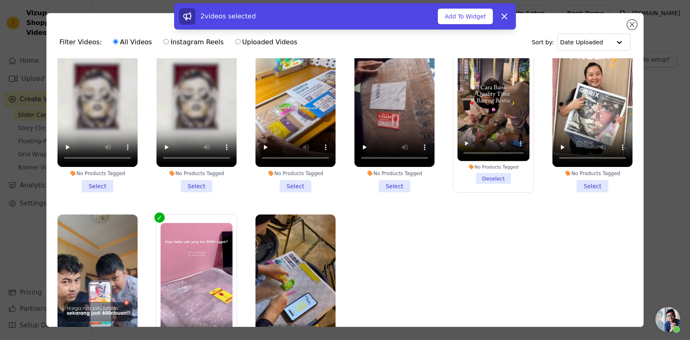
click at [501, 176] on li "No Products Tagged Deselect" at bounding box center [493, 108] width 72 height 151
click at [0, 0] on input "No Products Tagged Deselect" at bounding box center [0, 0] width 0 height 0
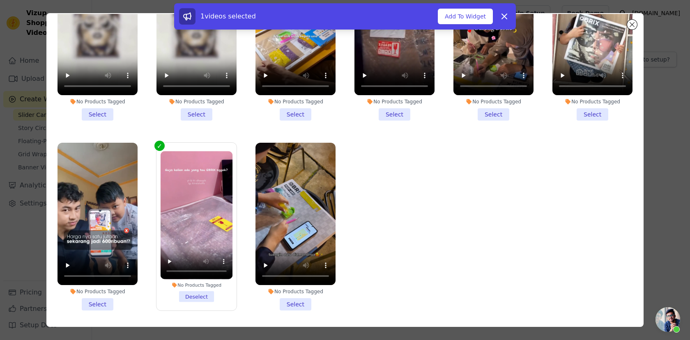
scroll to position [71, 0]
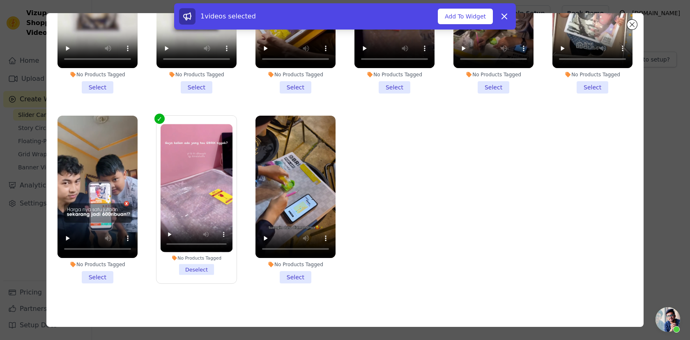
click at [202, 268] on li "No Products Tagged Deselect" at bounding box center [197, 199] width 72 height 151
click at [0, 0] on input "No Products Tagged Deselect" at bounding box center [0, 0] width 0 height 0
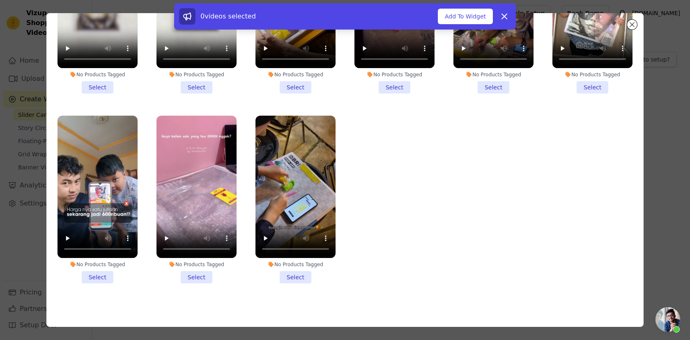
click at [201, 275] on li "No Products Tagged Select" at bounding box center [196, 200] width 80 height 168
click at [0, 0] on input "No Products Tagged Select" at bounding box center [0, 0] width 0 height 0
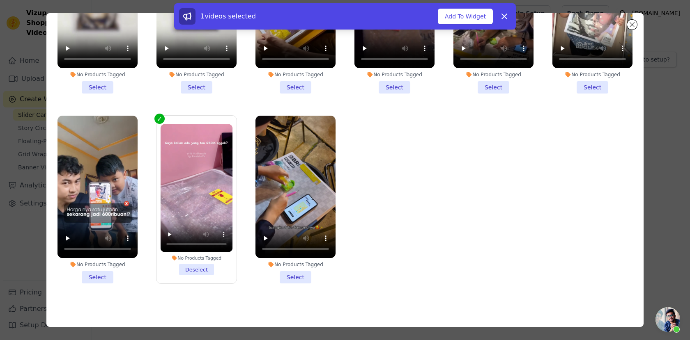
click at [201, 268] on li "No Products Tagged Deselect" at bounding box center [197, 199] width 72 height 151
click at [0, 0] on input "No Products Tagged Deselect" at bounding box center [0, 0] width 0 height 0
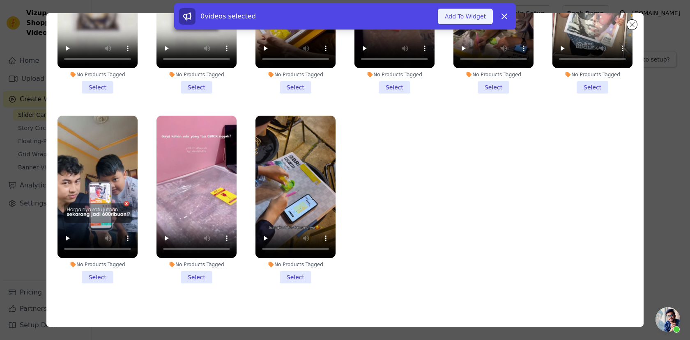
click at [470, 16] on button "Add To Widget" at bounding box center [465, 17] width 55 height 16
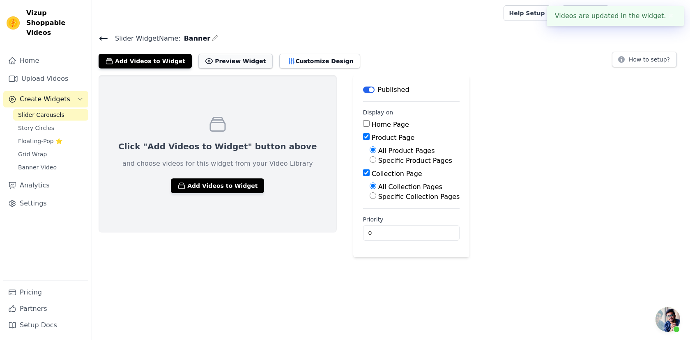
click at [218, 66] on button "Preview Widget" at bounding box center [235, 61] width 74 height 15
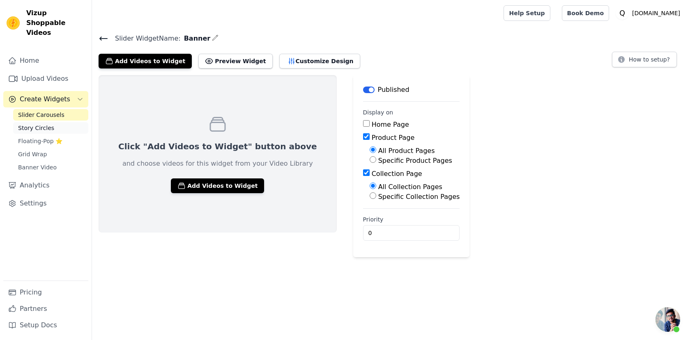
click at [43, 124] on span "Story Circles" at bounding box center [36, 128] width 36 height 8
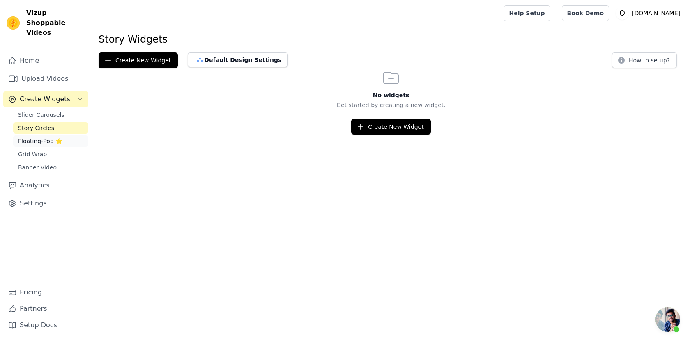
click at [38, 137] on span "Floating-Pop ⭐" at bounding box center [40, 141] width 44 height 8
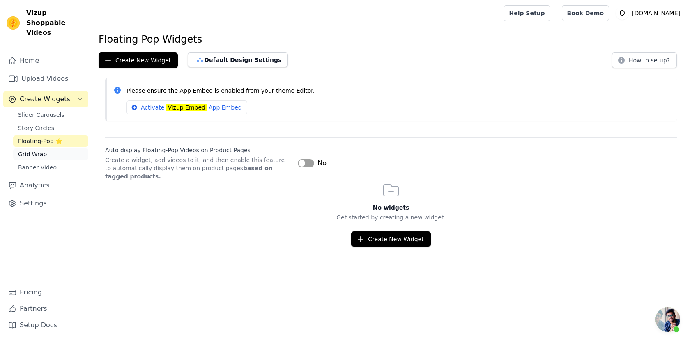
click at [39, 150] on span "Grid Wrap" at bounding box center [32, 154] width 29 height 8
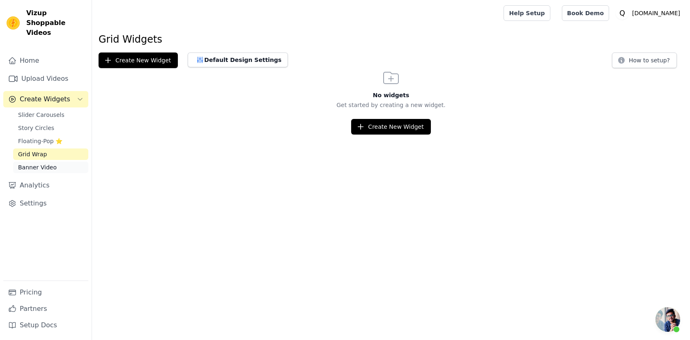
click at [38, 163] on span "Banner Video" at bounding box center [37, 167] width 39 height 8
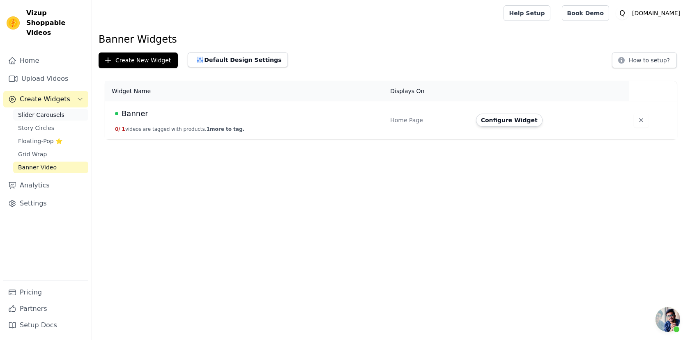
click at [57, 111] on span "Slider Carousels" at bounding box center [41, 115] width 46 height 8
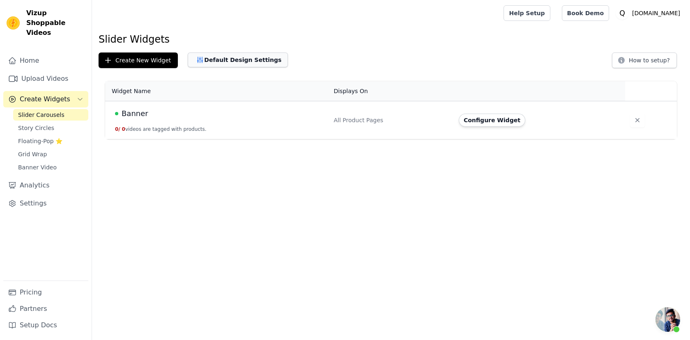
click at [225, 59] on button "Default Design Settings" at bounding box center [238, 60] width 100 height 15
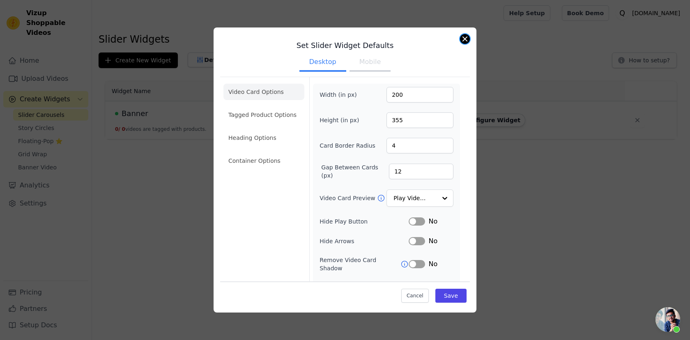
click at [465, 38] on button "Close modal" at bounding box center [465, 39] width 10 height 10
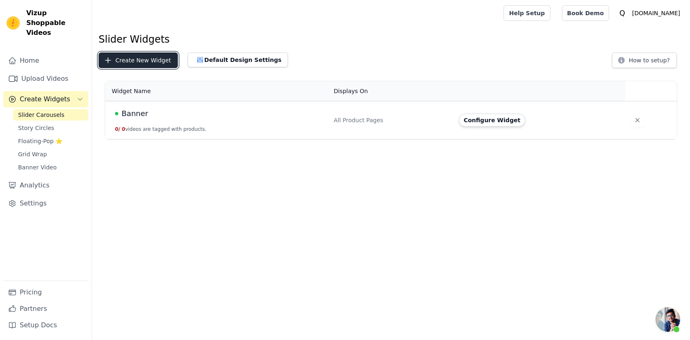
click at [135, 62] on button "Create New Widget" at bounding box center [138, 61] width 79 height 16
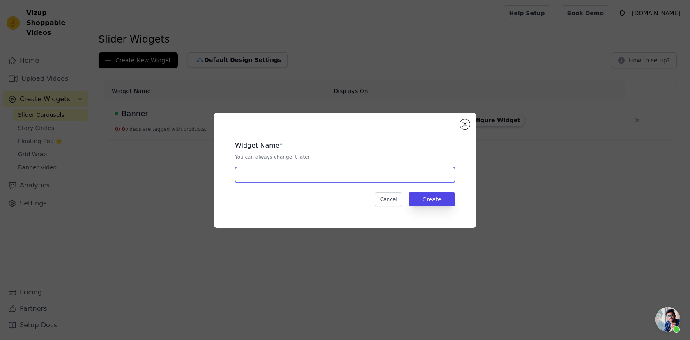
click at [297, 176] on input "text" at bounding box center [345, 175] width 220 height 16
type input "C"
type input "Gallery"
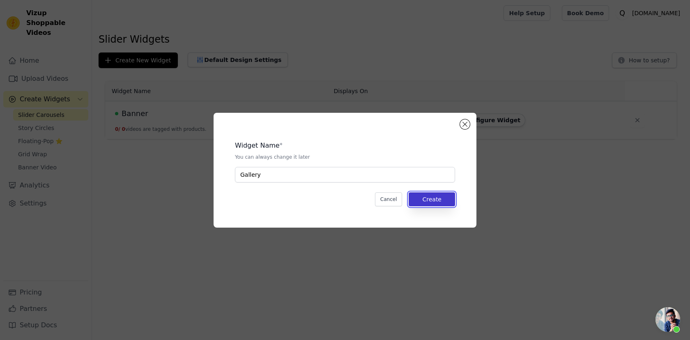
click at [432, 199] on button "Create" at bounding box center [431, 200] width 46 height 14
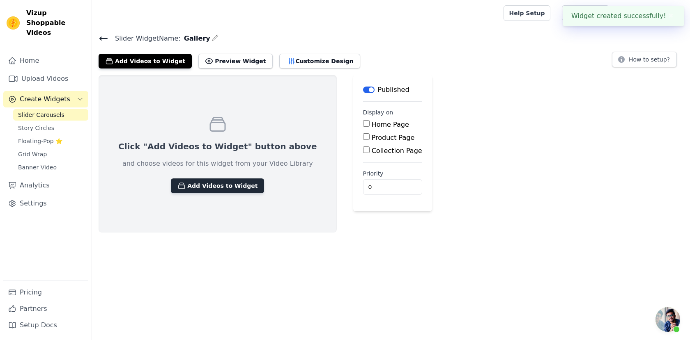
click at [211, 190] on button "Add Videos to Widget" at bounding box center [217, 186] width 93 height 15
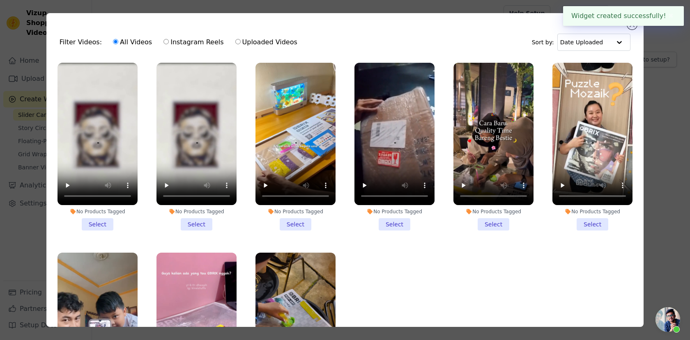
click at [292, 227] on li "No Products Tagged Select" at bounding box center [295, 147] width 80 height 168
click at [0, 0] on input "No Products Tagged Select" at bounding box center [0, 0] width 0 height 0
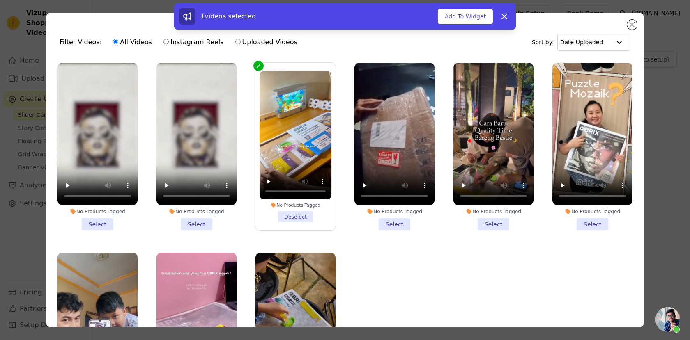
click at [394, 220] on li "No Products Tagged Select" at bounding box center [394, 147] width 80 height 168
click at [0, 0] on input "No Products Tagged Select" at bounding box center [0, 0] width 0 height 0
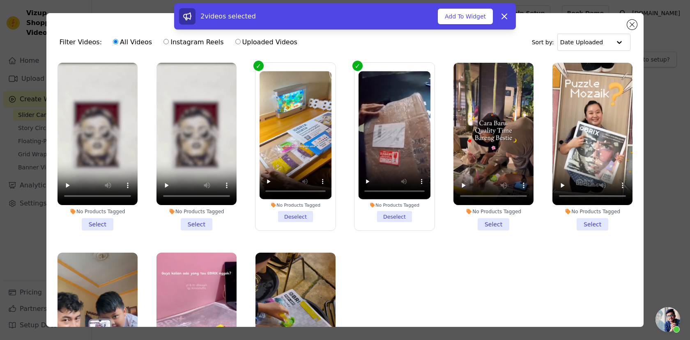
click at [491, 224] on li "No Products Tagged Select" at bounding box center [493, 147] width 80 height 168
click at [0, 0] on input "No Products Tagged Select" at bounding box center [0, 0] width 0 height 0
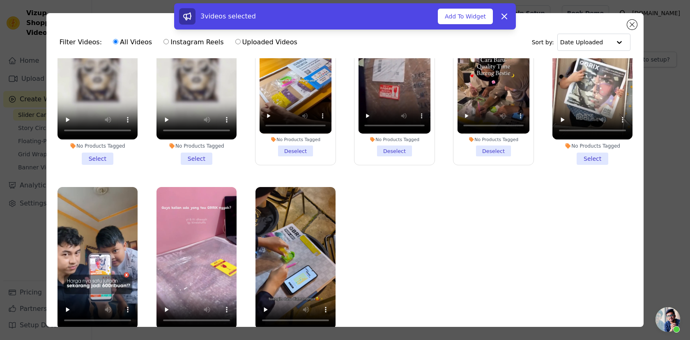
scroll to position [71, 0]
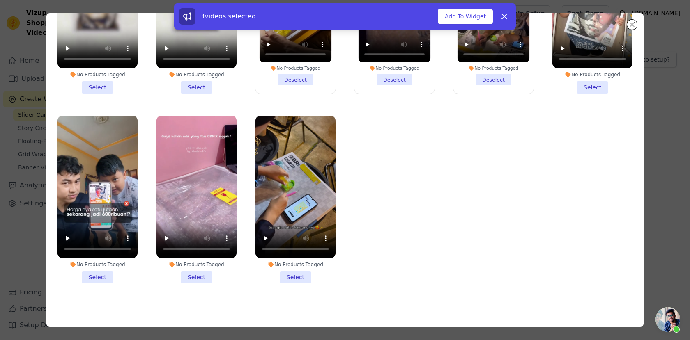
click at [194, 279] on li "No Products Tagged Select" at bounding box center [196, 200] width 80 height 168
click at [0, 0] on input "No Products Tagged Select" at bounding box center [0, 0] width 0 height 0
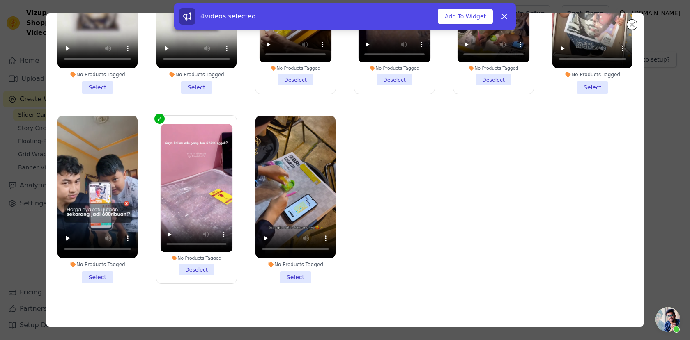
scroll to position [0, 0]
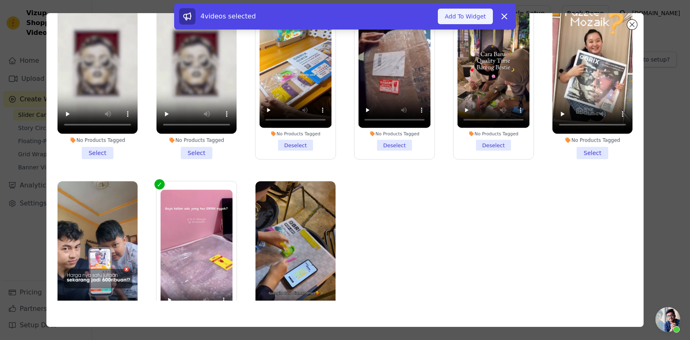
click at [460, 16] on button "Add To Widget" at bounding box center [465, 17] width 55 height 16
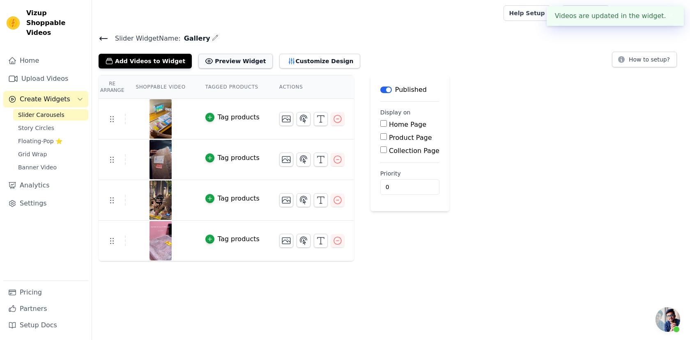
click at [221, 57] on button "Preview Widget" at bounding box center [235, 61] width 74 height 15
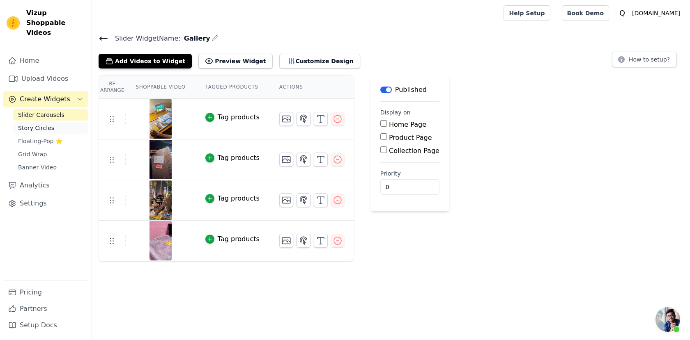
click at [42, 124] on span "Story Circles" at bounding box center [36, 128] width 36 height 8
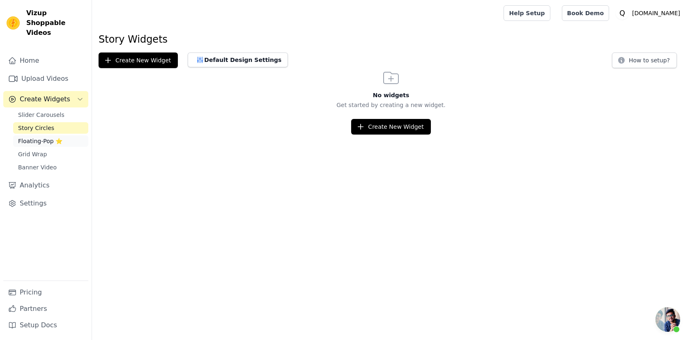
click at [40, 137] on span "Floating-Pop ⭐" at bounding box center [40, 141] width 44 height 8
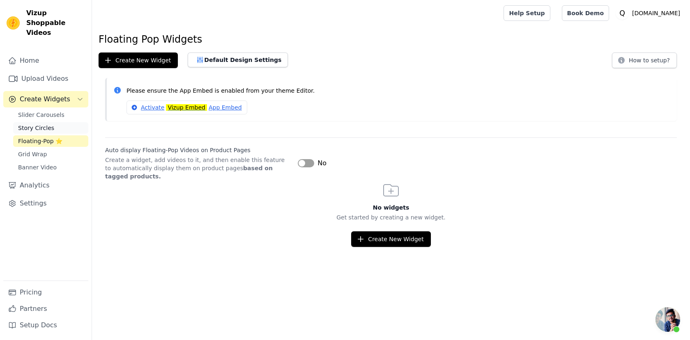
click at [47, 124] on span "Story Circles" at bounding box center [36, 128] width 36 height 8
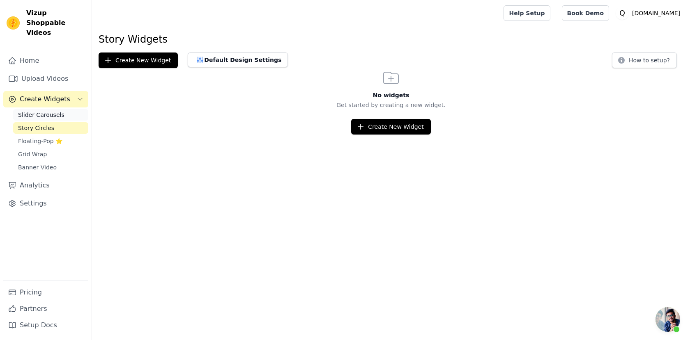
click at [50, 111] on span "Slider Carousels" at bounding box center [41, 115] width 46 height 8
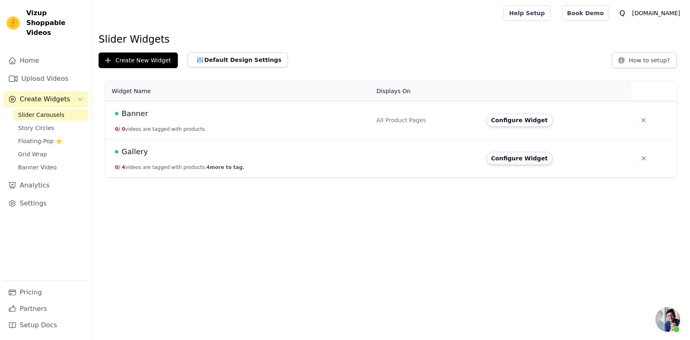
click at [514, 158] on button "Configure Widget" at bounding box center [519, 158] width 66 height 13
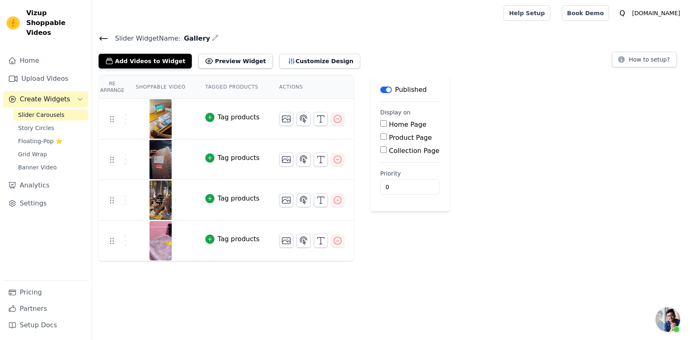
click at [382, 138] on input "Product Page" at bounding box center [383, 136] width 7 height 7
checkbox input "true"
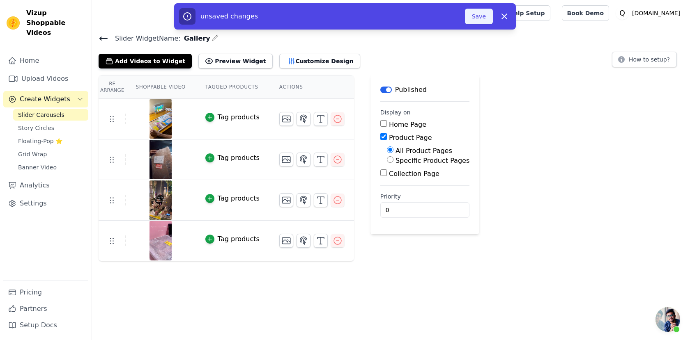
click at [476, 15] on button "Save" at bounding box center [479, 17] width 28 height 16
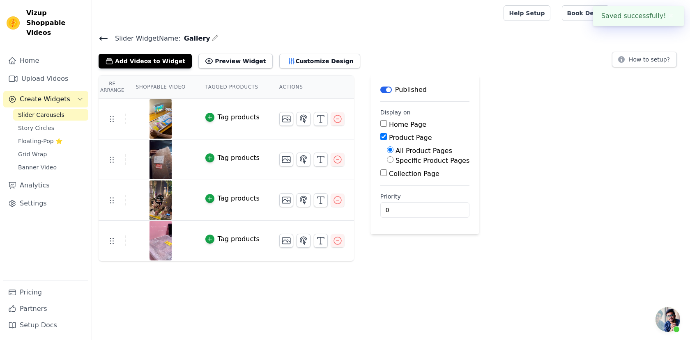
click at [380, 172] on input "Collection Page" at bounding box center [383, 173] width 7 height 7
checkbox input "true"
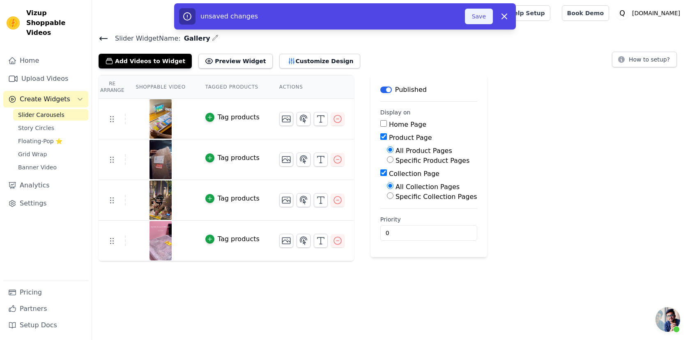
click at [473, 13] on button "Save" at bounding box center [479, 17] width 28 height 16
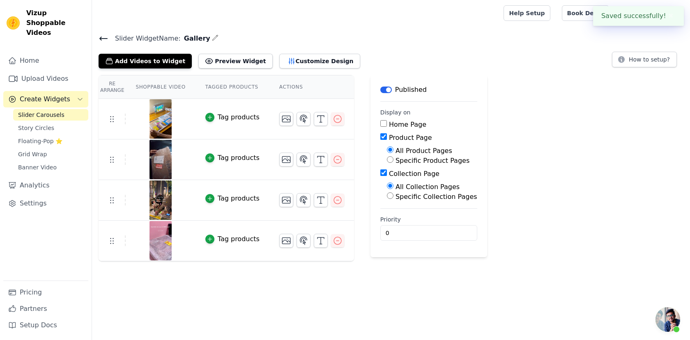
click at [481, 16] on div at bounding box center [296, 13] width 395 height 26
click at [223, 61] on button "Preview Widget" at bounding box center [235, 61] width 74 height 15
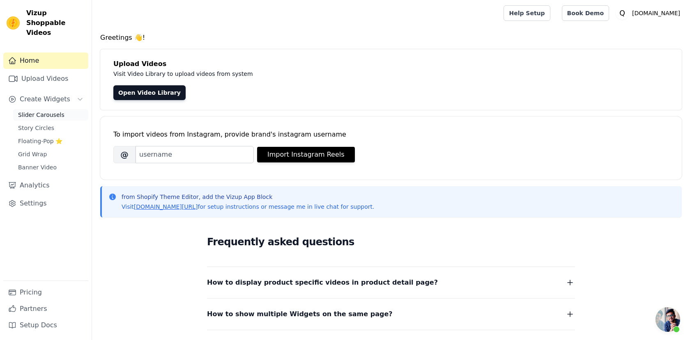
click at [57, 111] on span "Slider Carousels" at bounding box center [41, 115] width 46 height 8
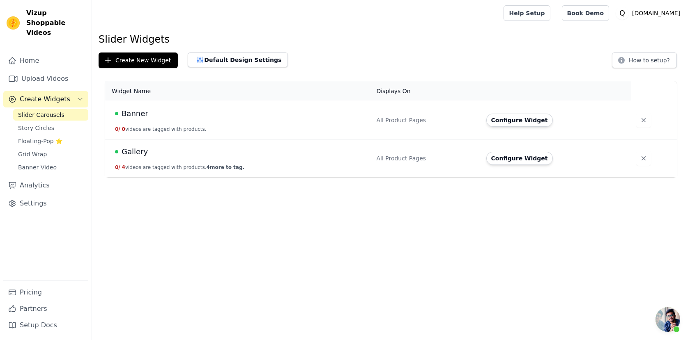
scroll to position [96, 0]
click at [208, 166] on span "4 more to tag." at bounding box center [225, 168] width 38 height 6
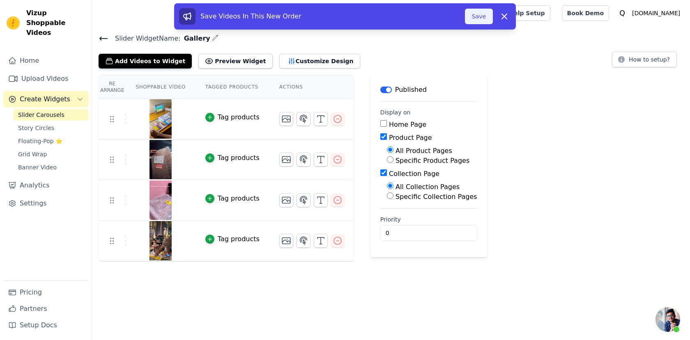
click at [477, 14] on button "Save" at bounding box center [479, 17] width 28 height 16
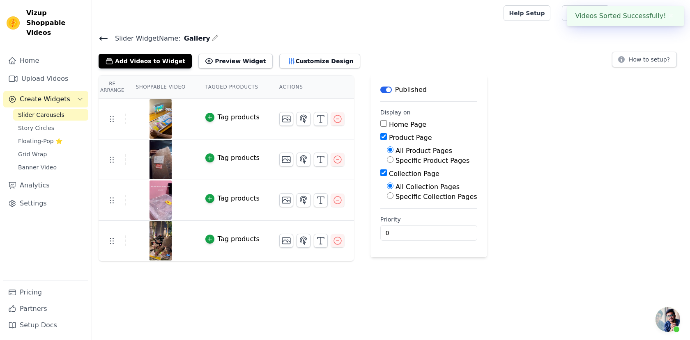
click at [385, 128] on div "Home Page" at bounding box center [428, 125] width 97 height 10
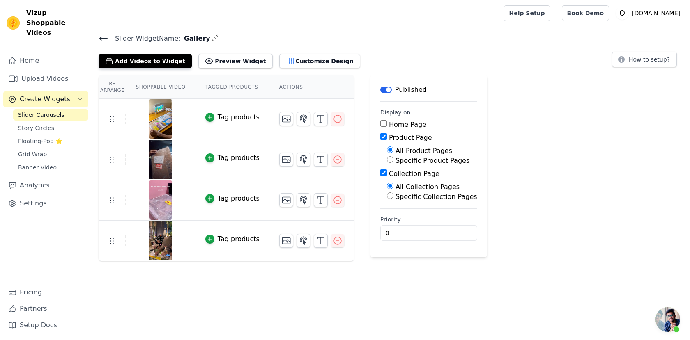
click at [390, 161] on input "Specific Product Pages" at bounding box center [390, 159] width 7 height 7
radio input "true"
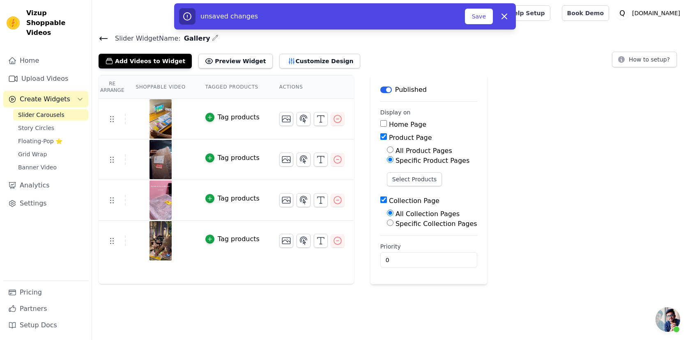
click at [389, 152] on input "All Product Pages" at bounding box center [390, 150] width 7 height 7
radio input "true"
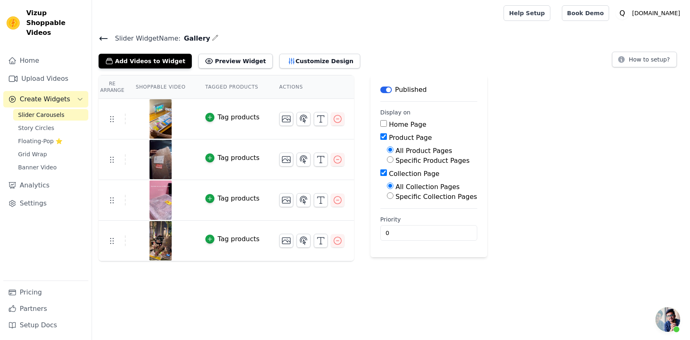
click at [382, 125] on input "Home Page" at bounding box center [383, 123] width 7 height 7
checkbox input "true"
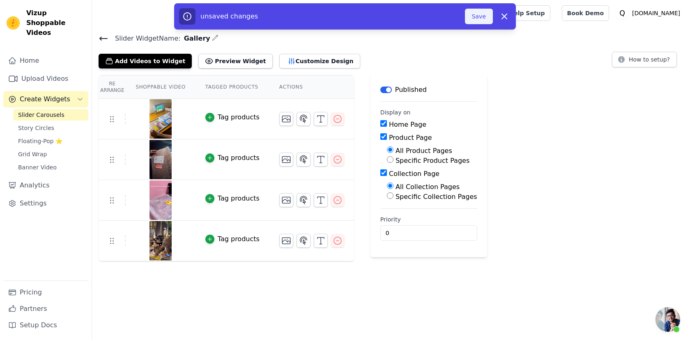
click at [479, 18] on button "Save" at bounding box center [479, 17] width 28 height 16
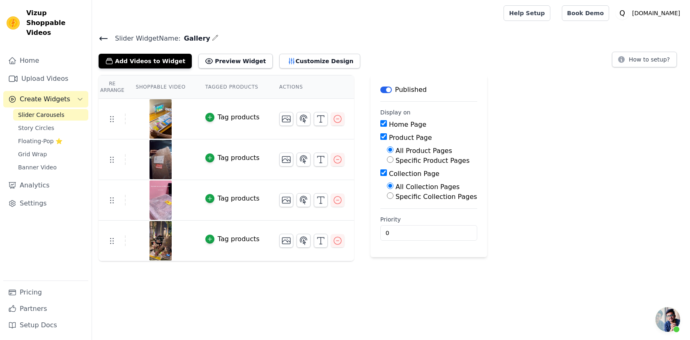
click at [49, 111] on span "Slider Carousels" at bounding box center [41, 115] width 46 height 8
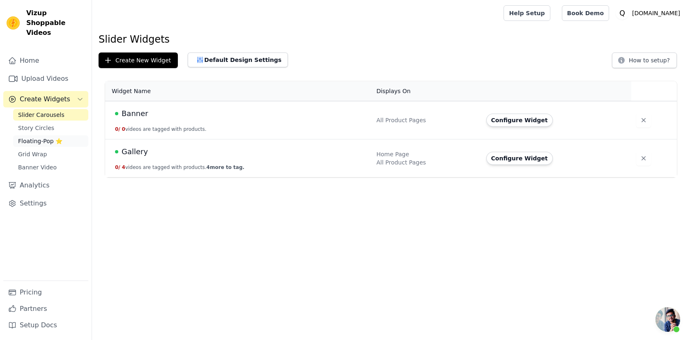
click at [35, 137] on span "Floating-Pop ⭐" at bounding box center [40, 141] width 44 height 8
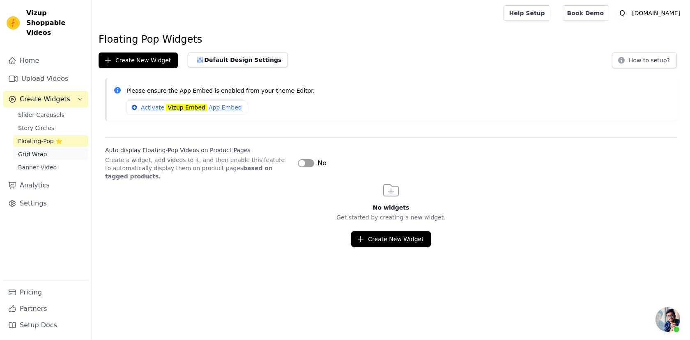
click at [34, 150] on span "Grid Wrap" at bounding box center [32, 154] width 29 height 8
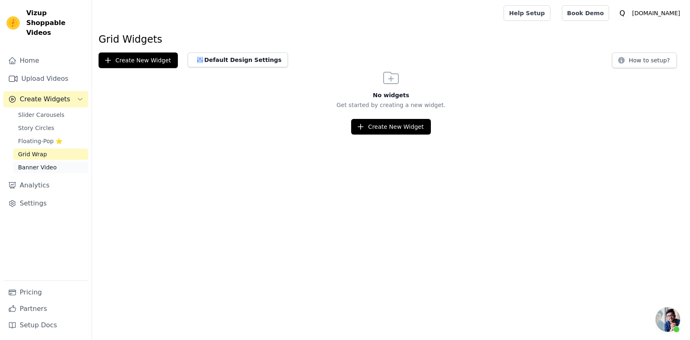
click at [53, 163] on span "Banner Video" at bounding box center [37, 167] width 39 height 8
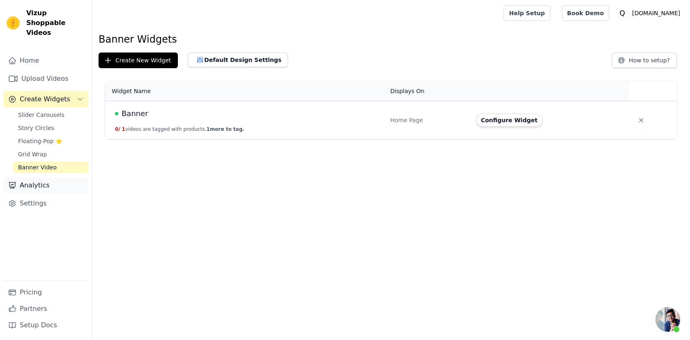
click at [55, 177] on link "Analytics" at bounding box center [45, 185] width 85 height 16
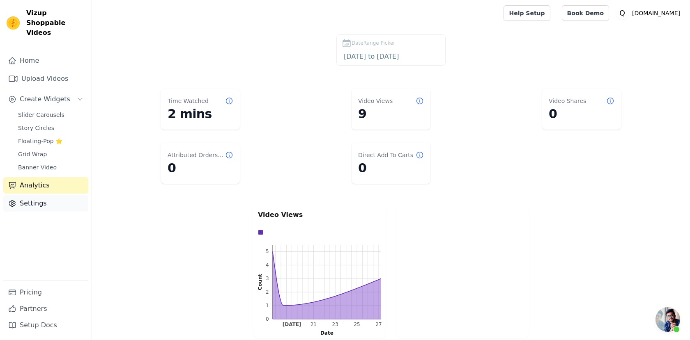
click at [48, 195] on link "Settings" at bounding box center [45, 203] width 85 height 16
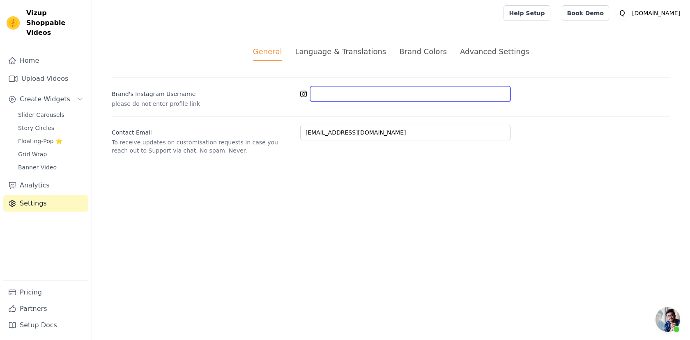
click at [338, 94] on input "Brand's Instagram Username" at bounding box center [410, 94] width 200 height 16
click at [320, 92] on input "Brand's Instagram Username" at bounding box center [410, 94] width 200 height 16
paste input "[URL][DOMAIN_NAME]"
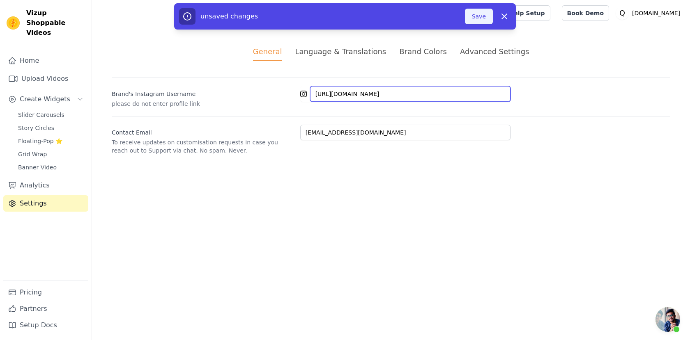
type input "[URL][DOMAIN_NAME]"
click at [473, 21] on button "Save" at bounding box center [479, 17] width 28 height 16
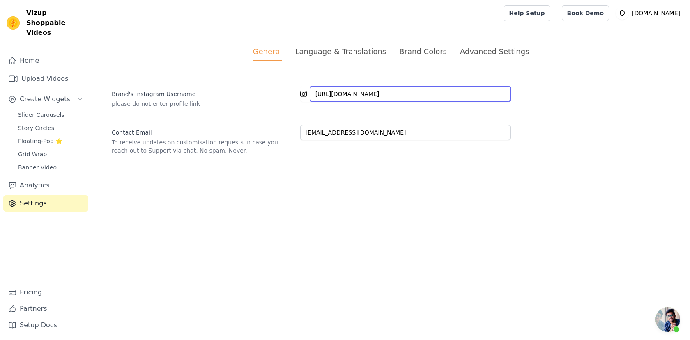
click at [345, 97] on input "[URL][DOMAIN_NAME]" at bounding box center [410, 94] width 200 height 16
paste input "text"
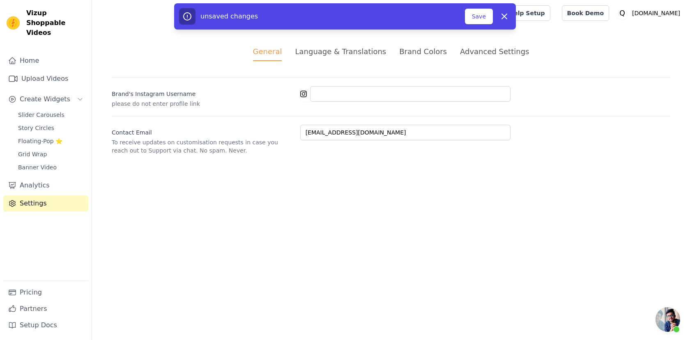
click at [346, 102] on div "[PERSON_NAME]'s Instagram Username please do not enter profile link" at bounding box center [391, 93] width 558 height 30
click at [335, 97] on input "Brand's Instagram Username" at bounding box center [410, 94] width 200 height 16
paste input "[URL][DOMAIN_NAME]"
type input "[URL][DOMAIN_NAME]"
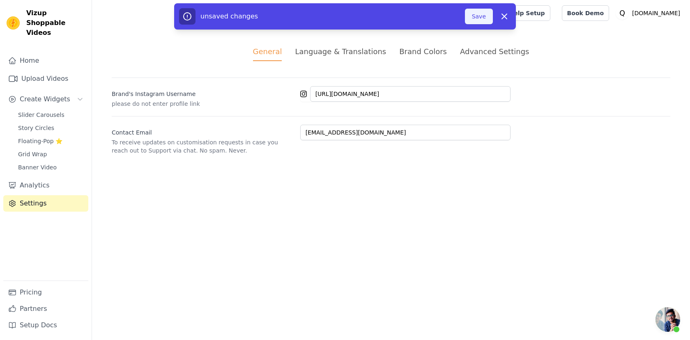
scroll to position [0, 0]
click at [482, 18] on button "Save" at bounding box center [479, 17] width 28 height 16
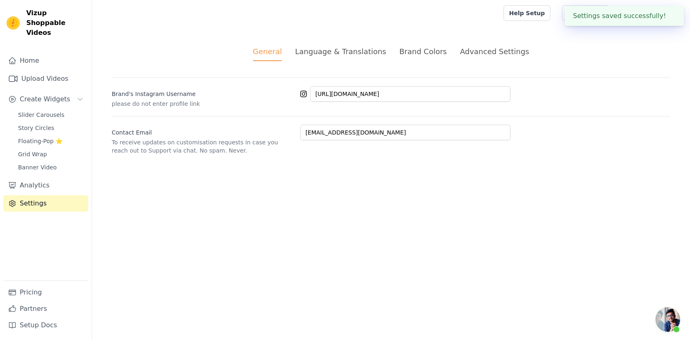
type input "[URL][DOMAIN_NAME]"
